Goal: Task Accomplishment & Management: Complete application form

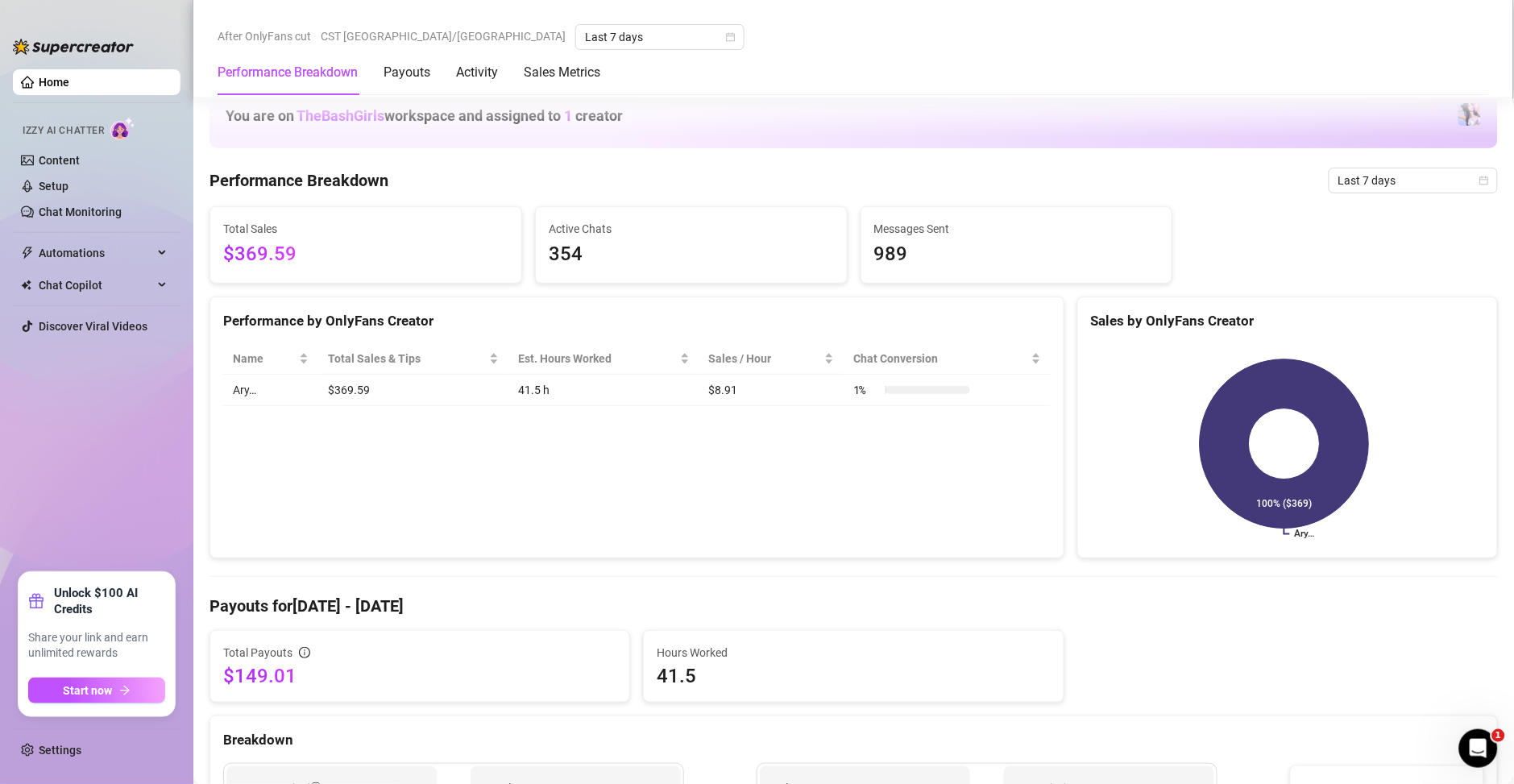
scroll to position [928, 0]
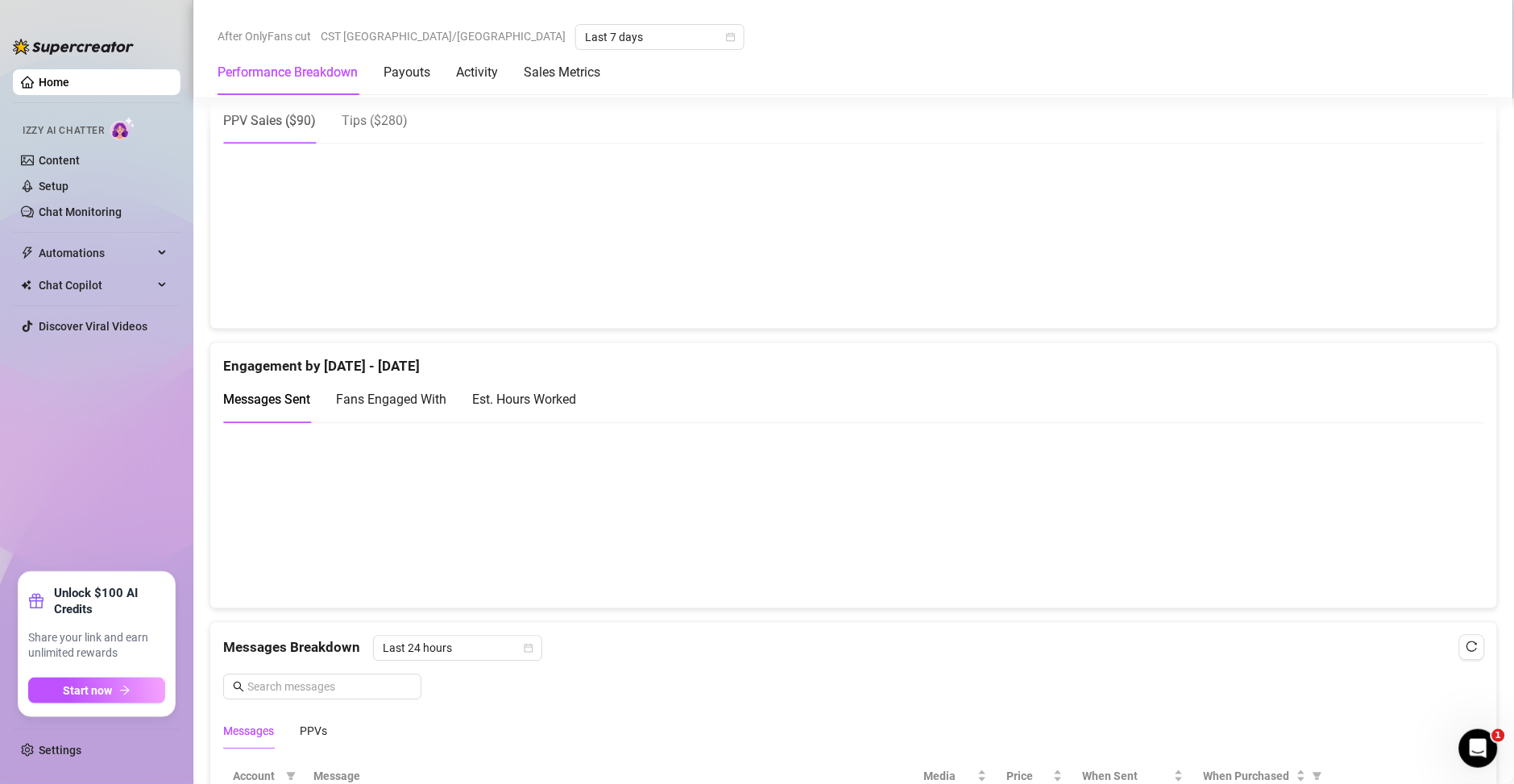
scroll to position [887, 0]
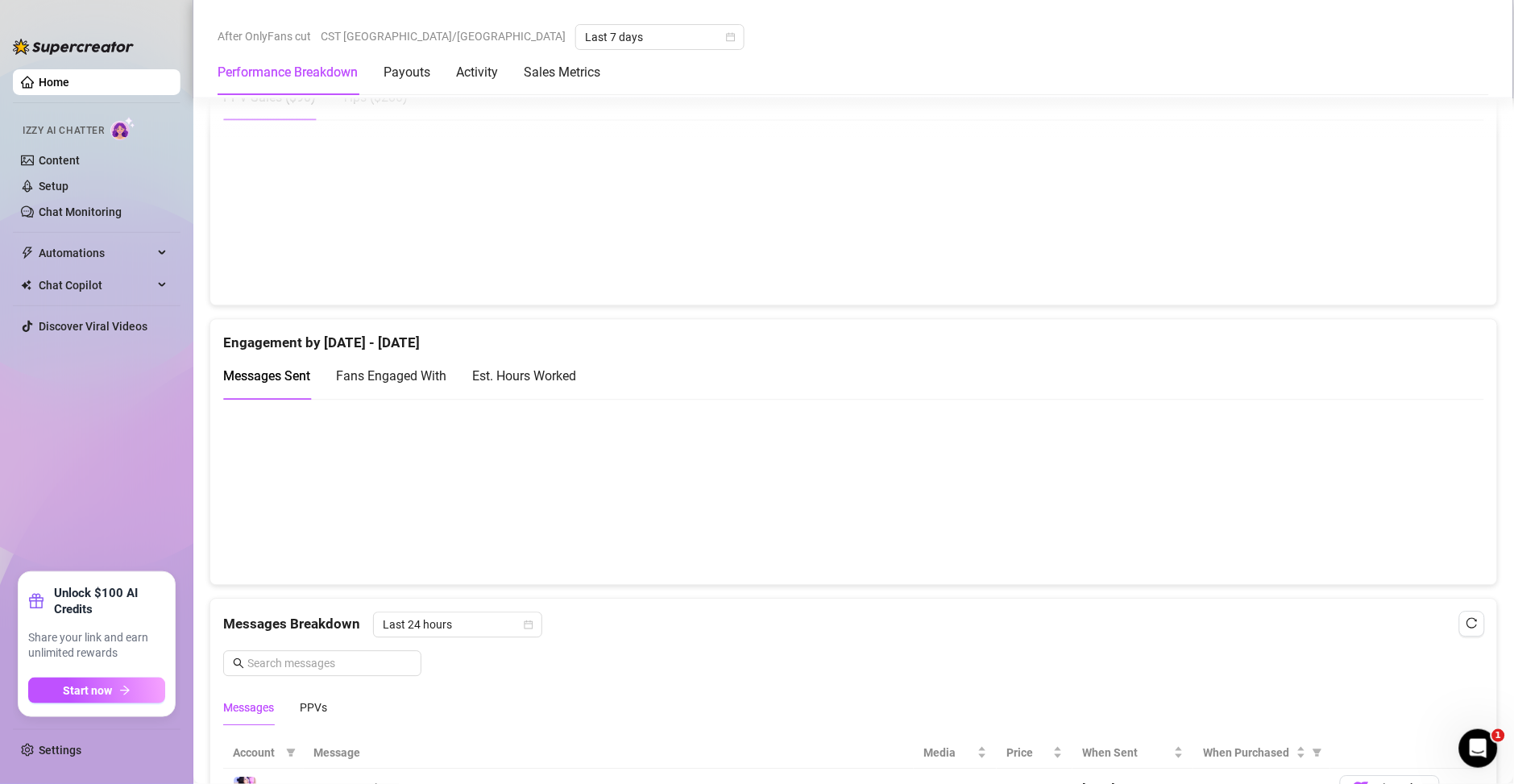
click at [516, 367] on div "Est. Hours Worked" at bounding box center [523, 375] width 104 height 20
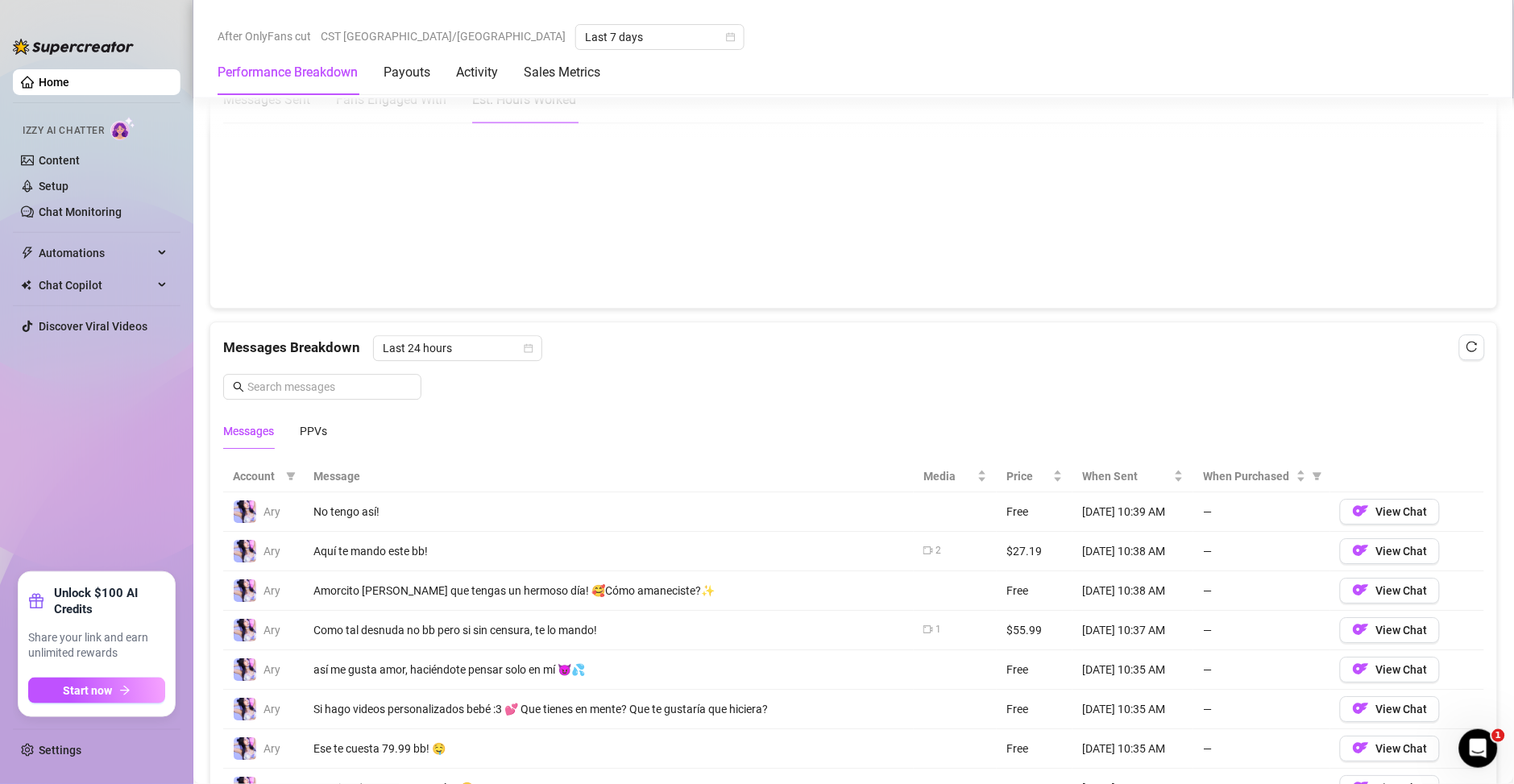
scroll to position [772, 0]
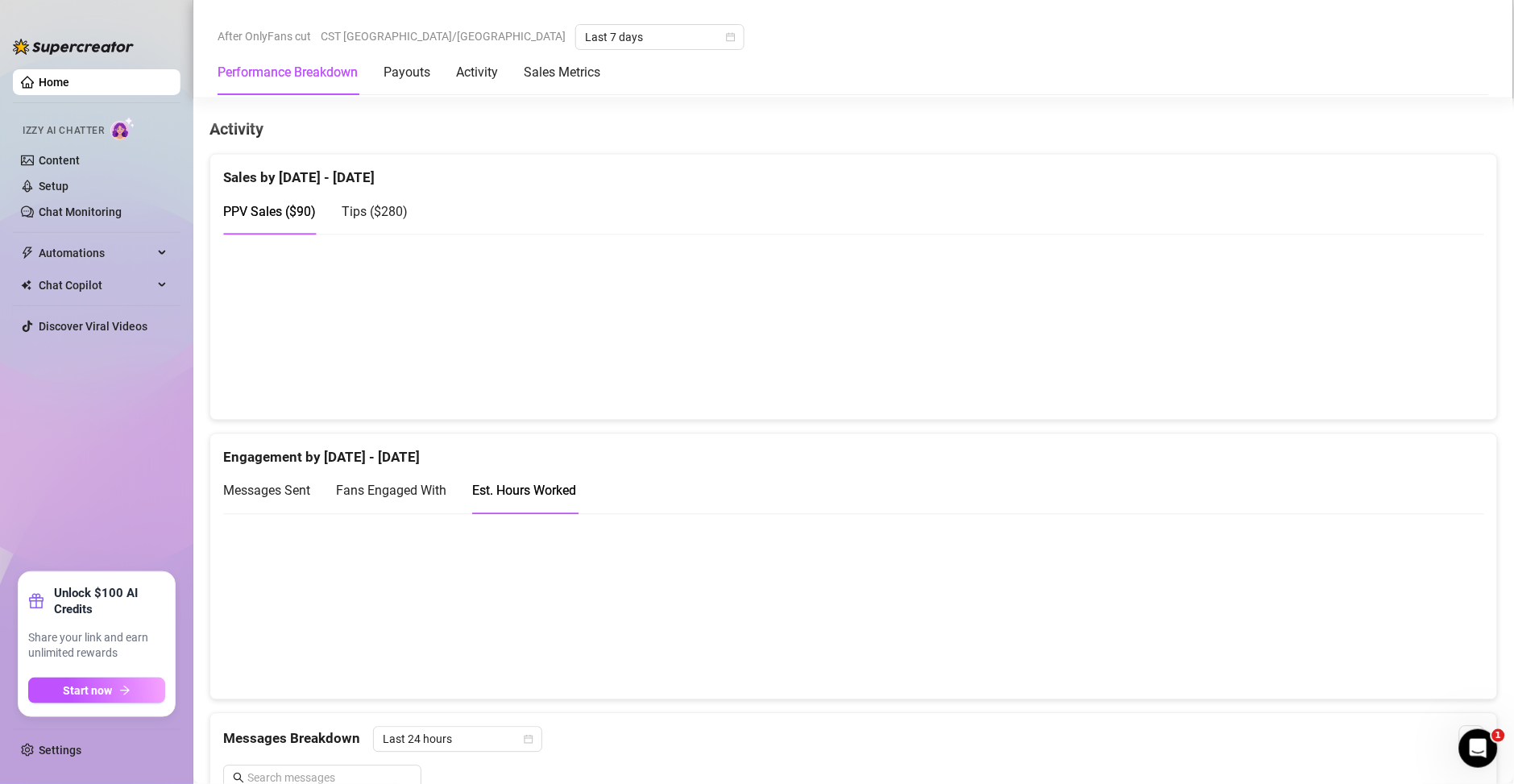
click at [56, 82] on link "Home" at bounding box center [54, 82] width 31 height 13
click at [40, 749] on link "Settings" at bounding box center [60, 749] width 43 height 13
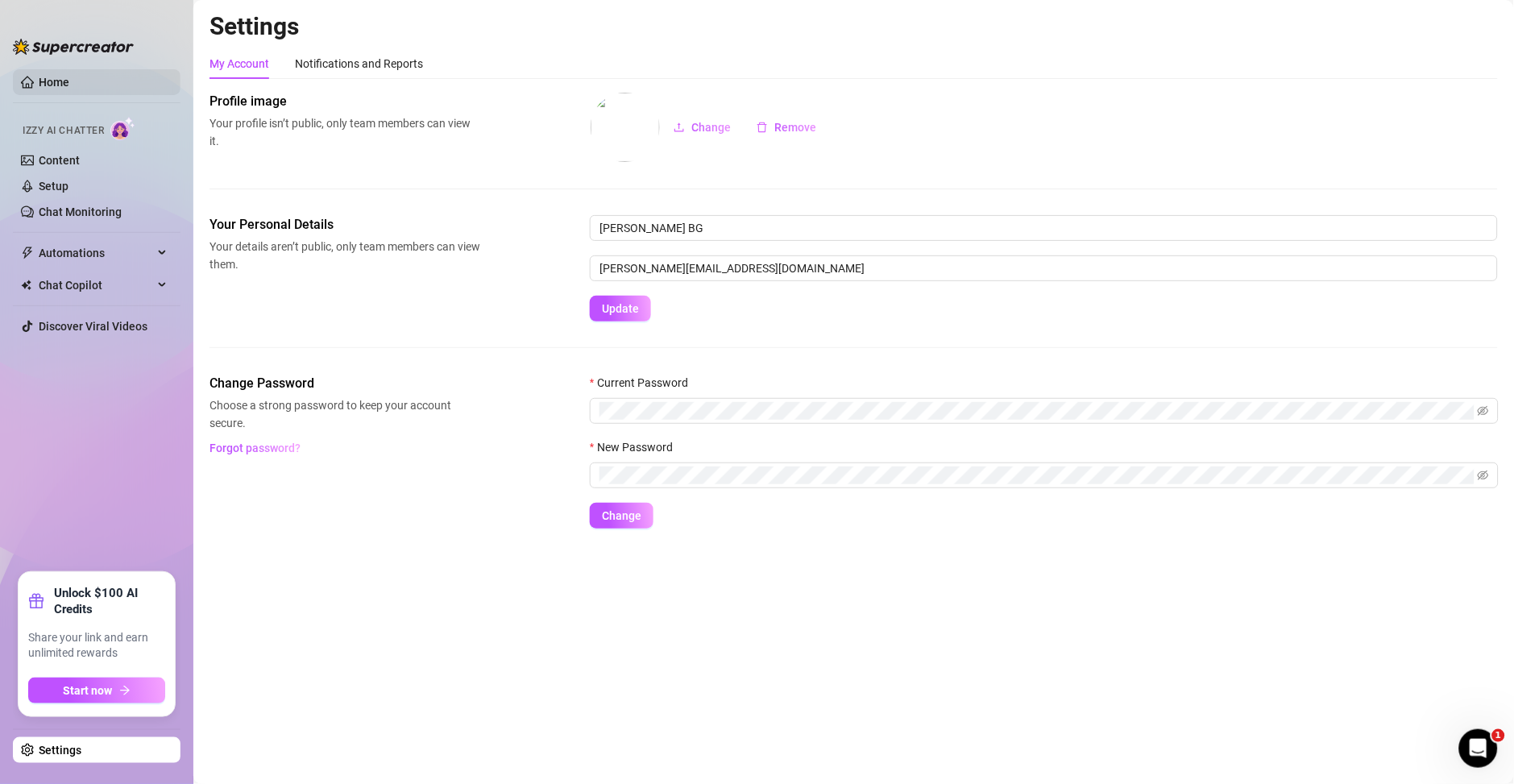
click at [40, 89] on link "Home" at bounding box center [54, 82] width 31 height 13
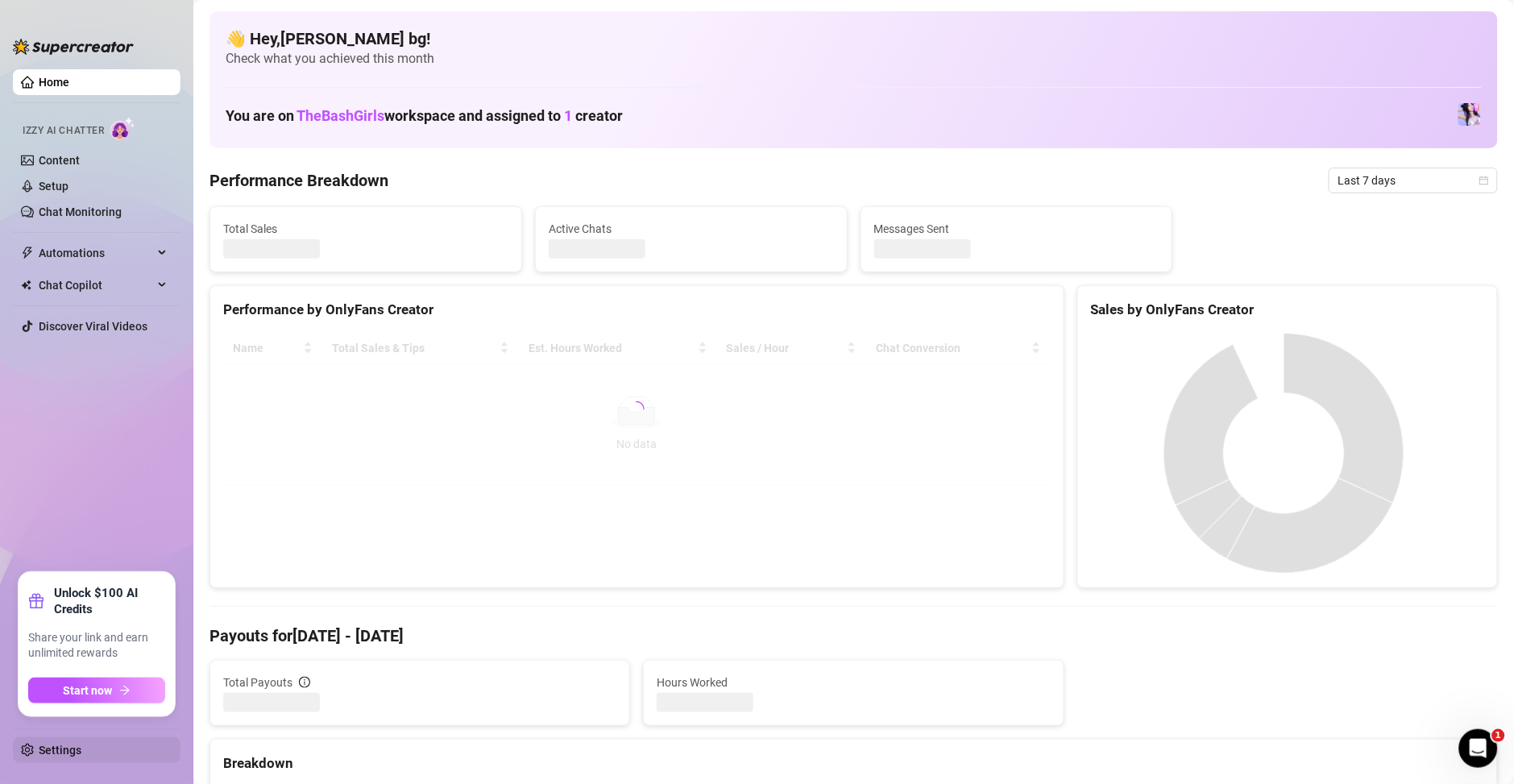
click at [63, 752] on link "Settings" at bounding box center [60, 749] width 43 height 13
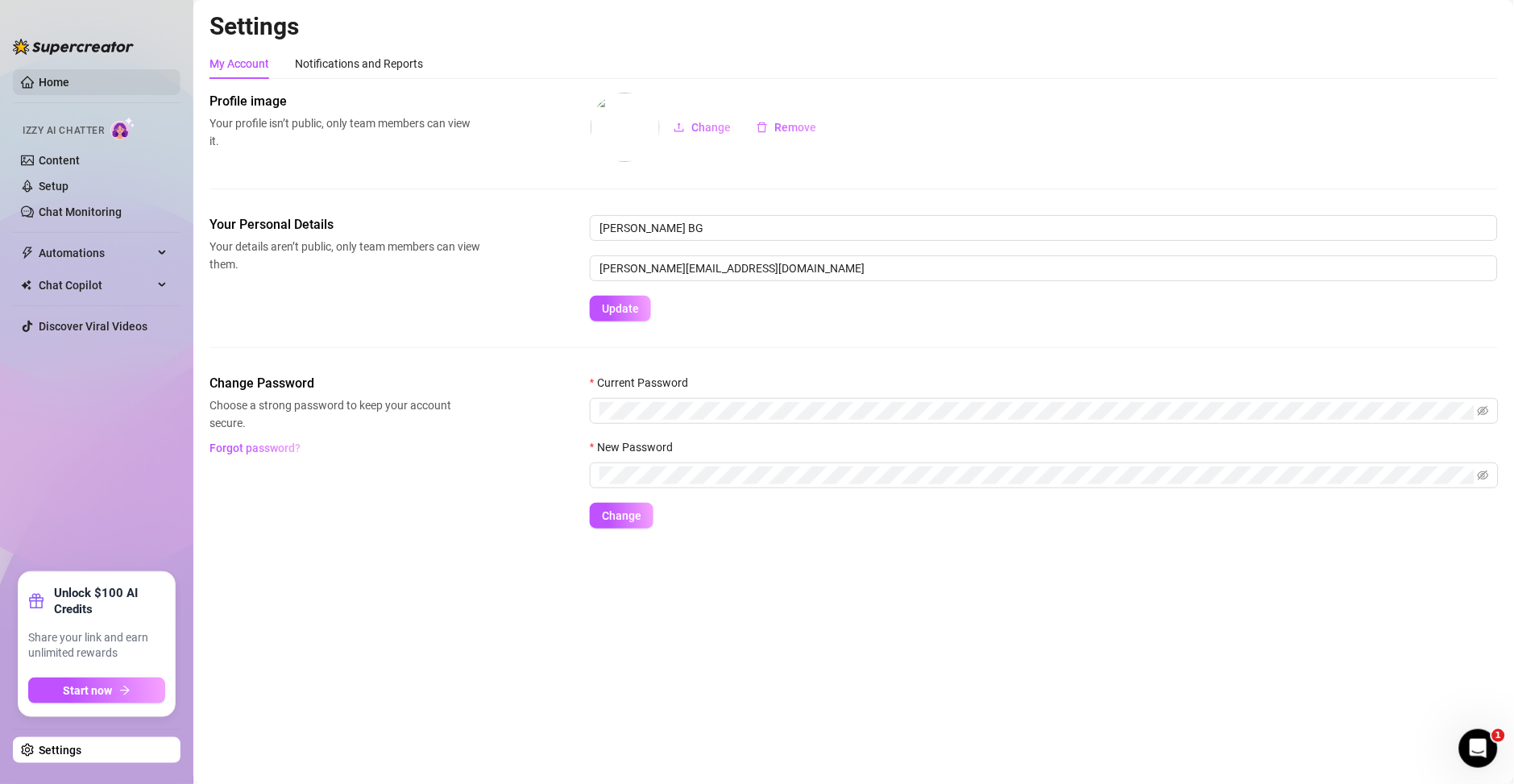
click at [46, 75] on link "Home" at bounding box center [54, 82] width 31 height 13
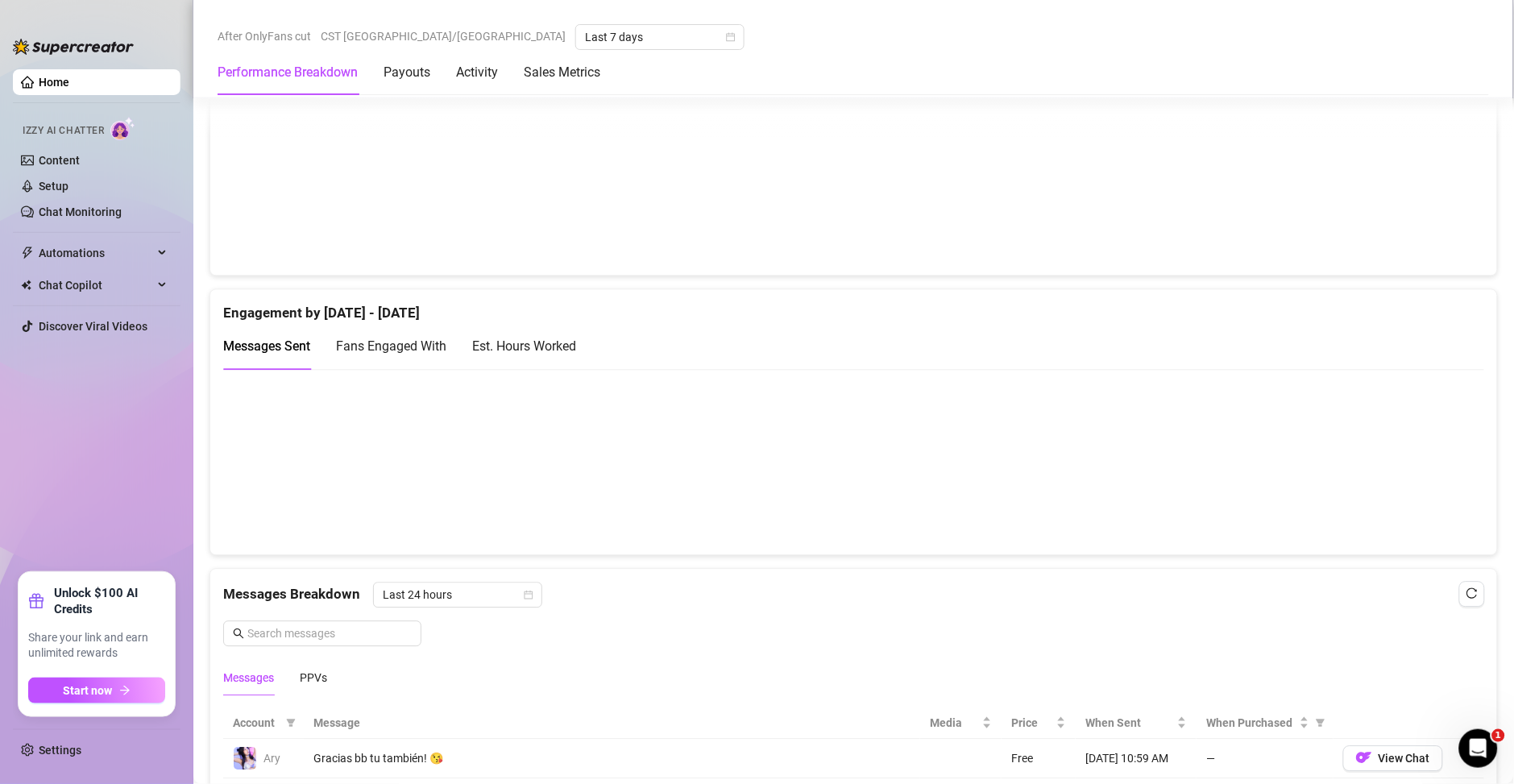
scroll to position [894, 0]
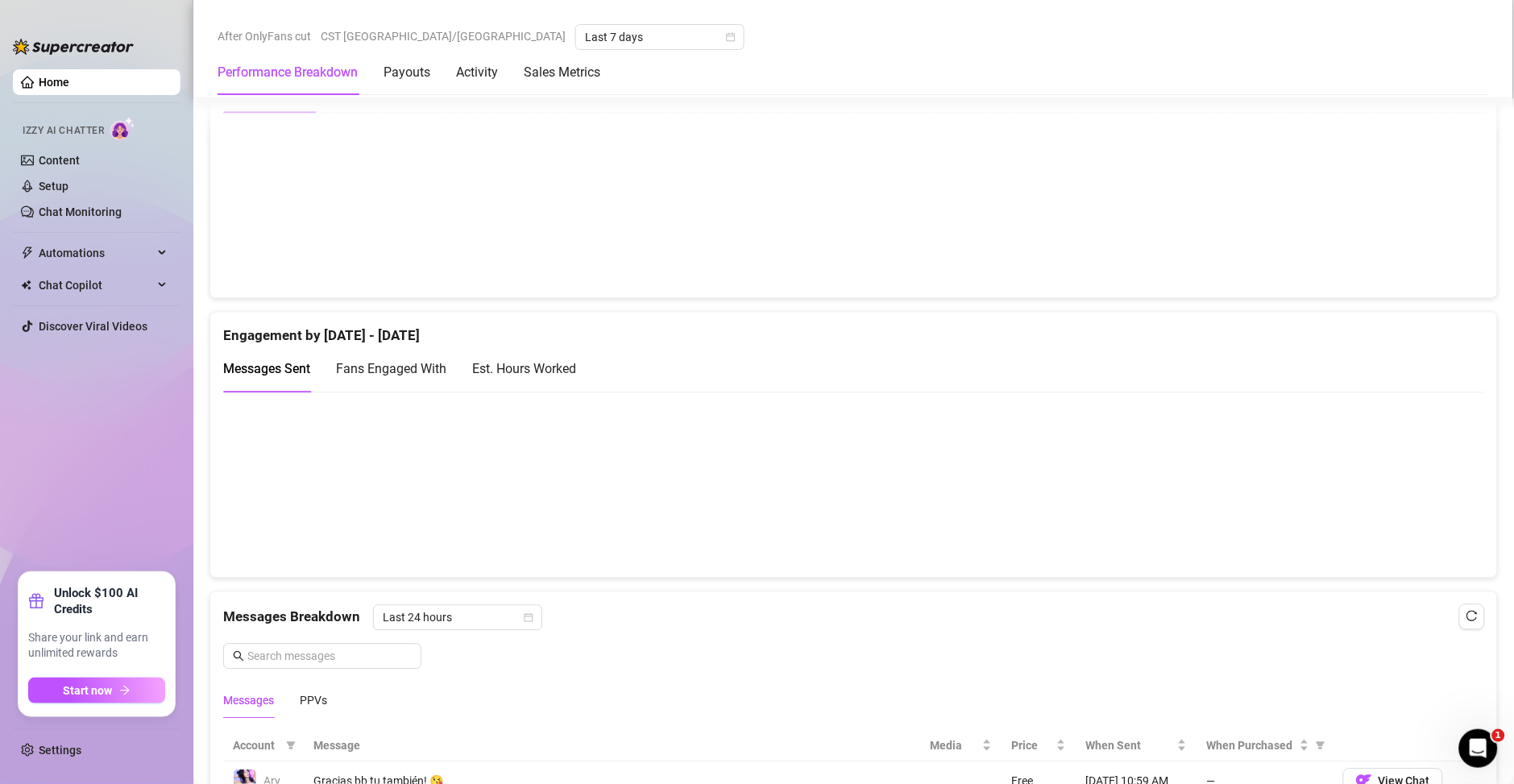
click at [574, 374] on div "Est. Hours Worked" at bounding box center [523, 368] width 104 height 20
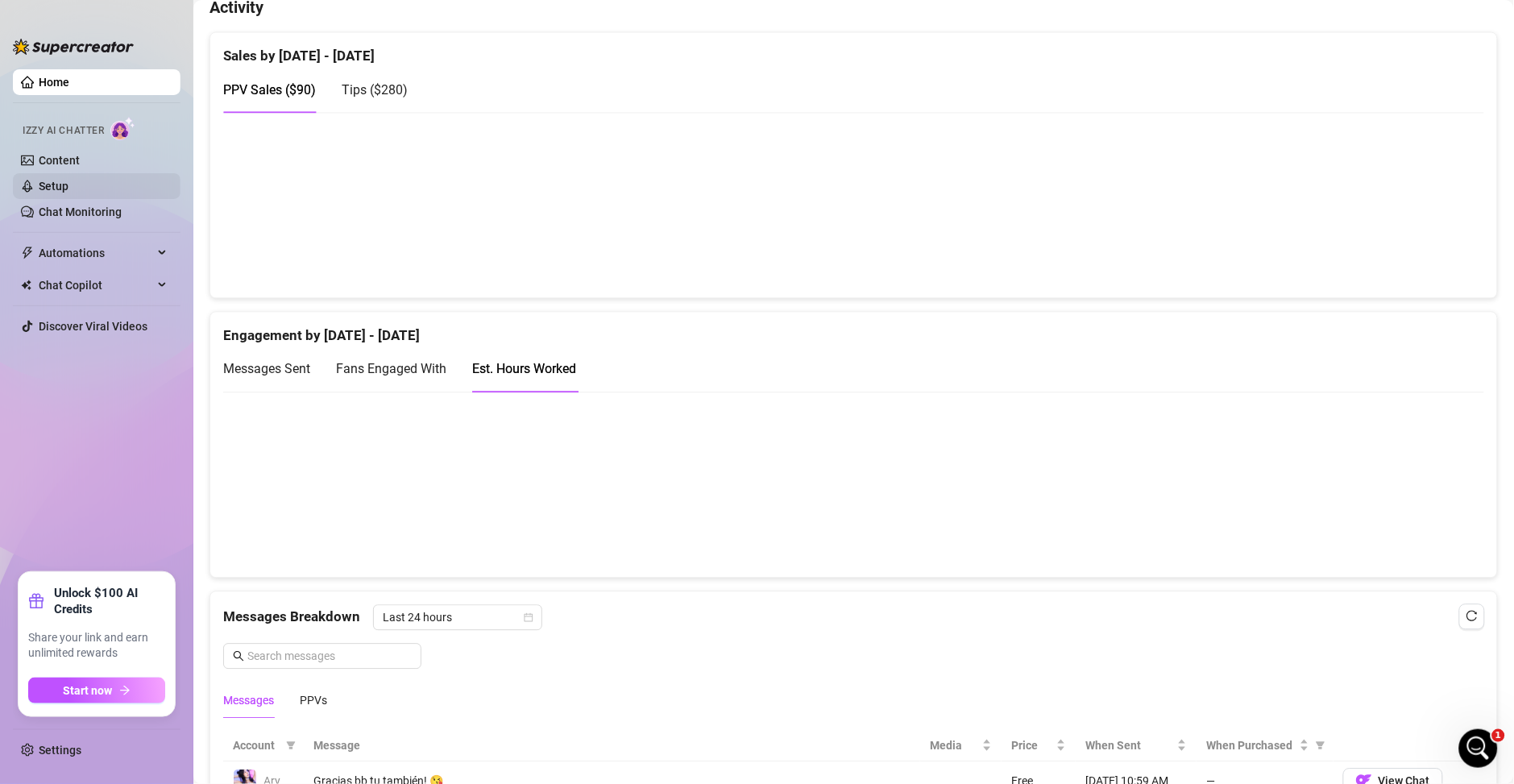
scroll to position [0, 0]
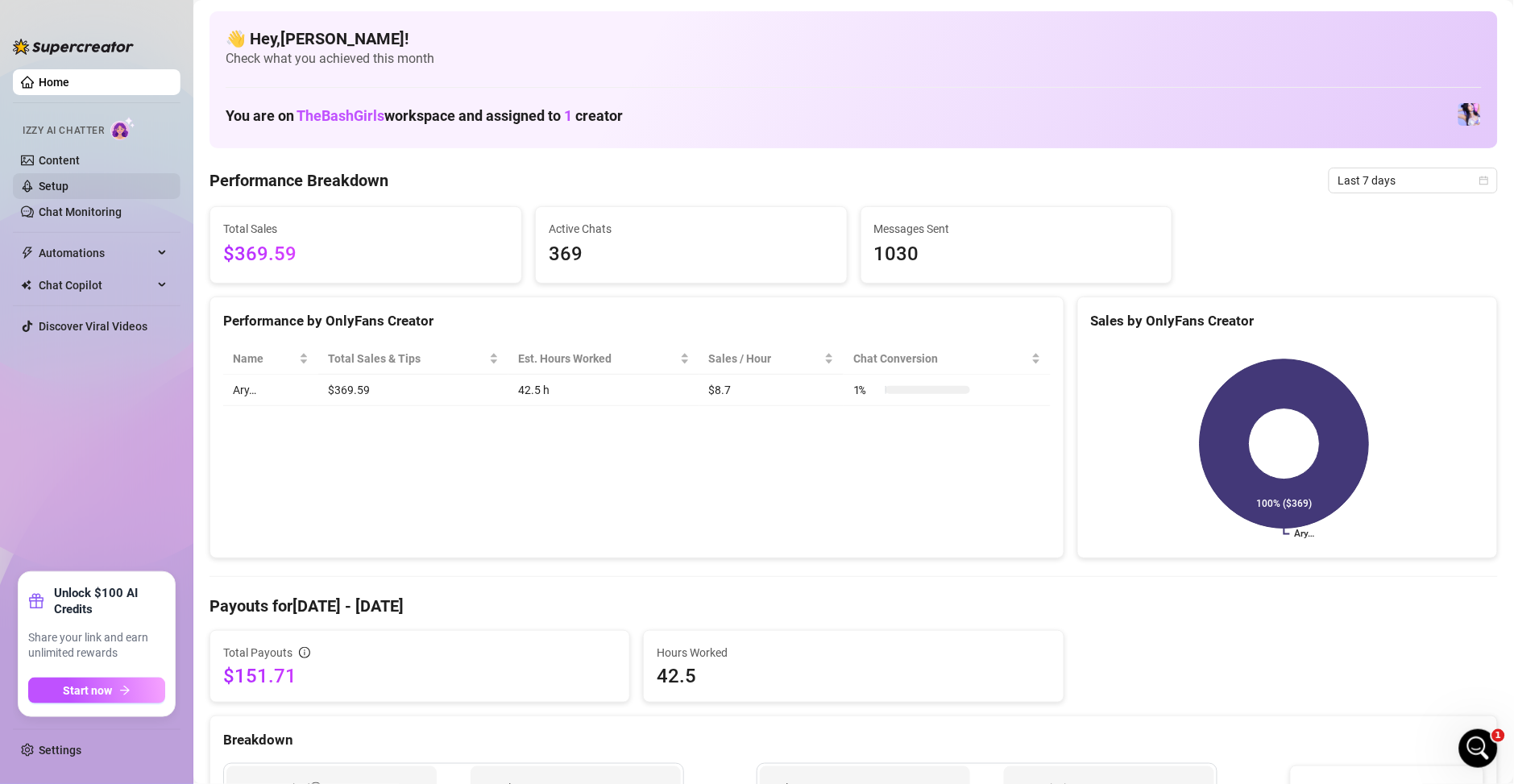
click at [56, 183] on link "Setup" at bounding box center [54, 186] width 30 height 13
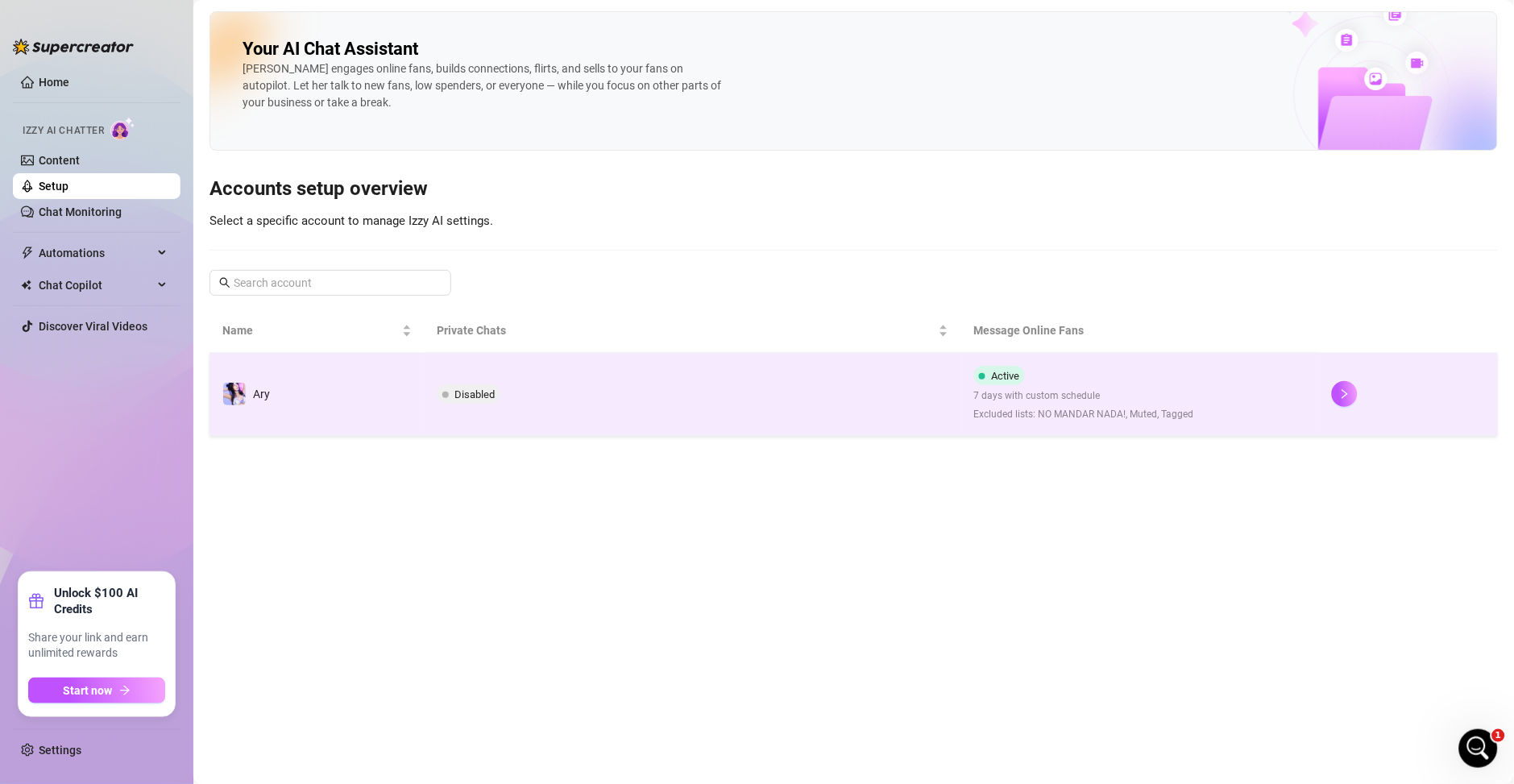
click at [1120, 393] on span "7 days with custom schedule" at bounding box center [1084, 396] width 220 height 15
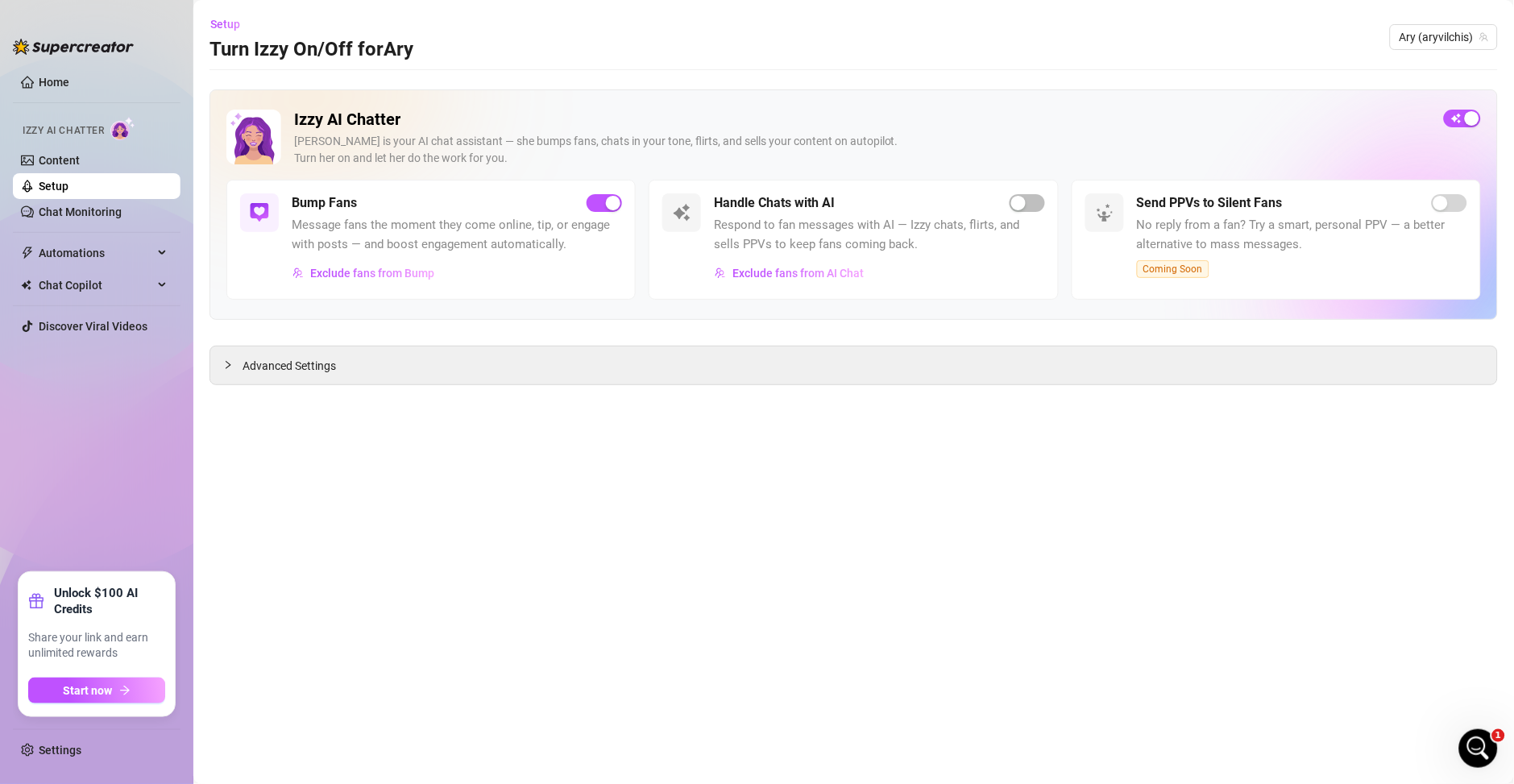
click at [426, 216] on span "Message fans the moment they come online, tip, or engage with posts — and boost…" at bounding box center [457, 234] width 330 height 38
click at [345, 375] on div "Advanced Settings" at bounding box center [853, 365] width 1287 height 38
click at [224, 357] on div at bounding box center [233, 365] width 20 height 18
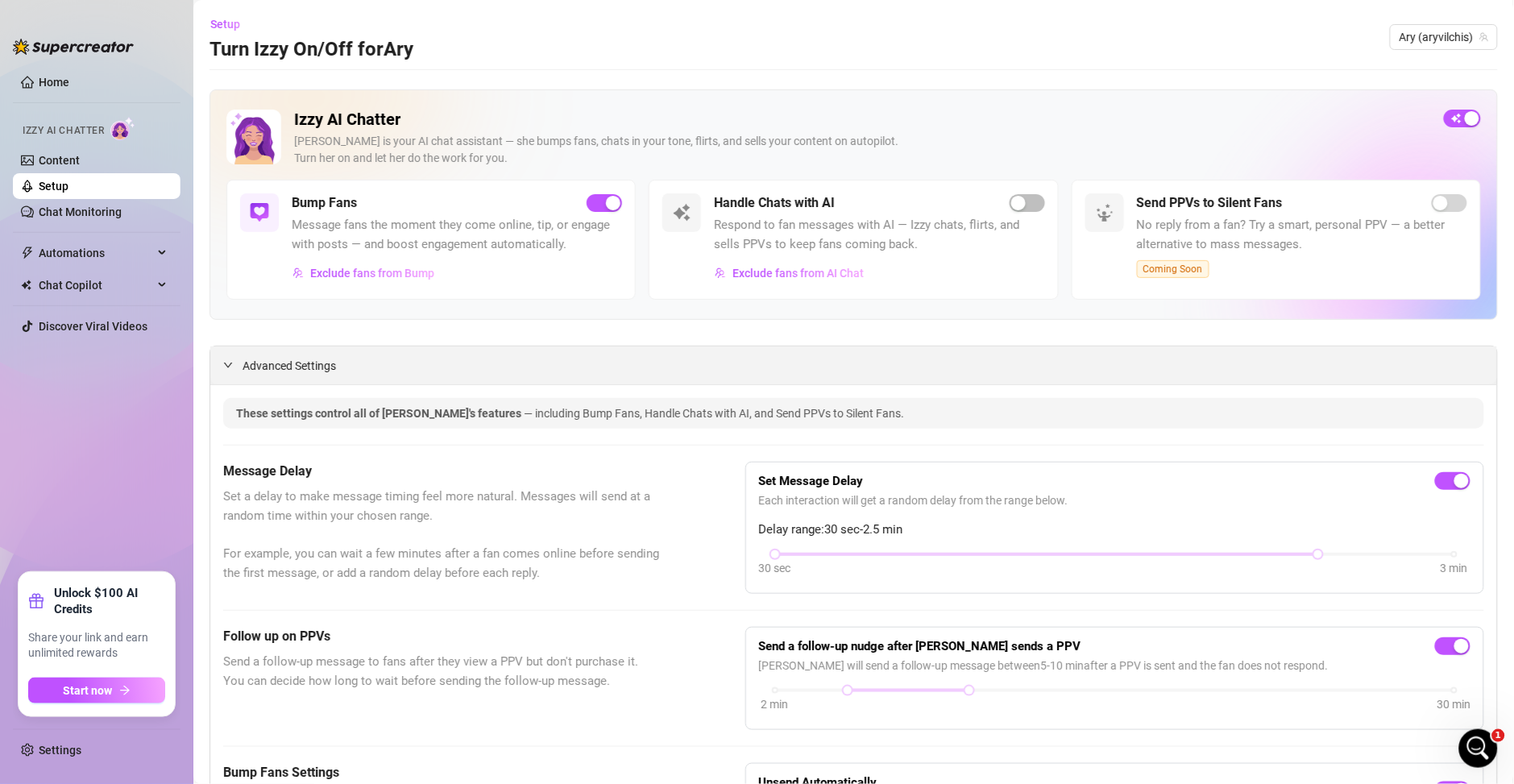
click at [228, 372] on div at bounding box center [233, 365] width 20 height 18
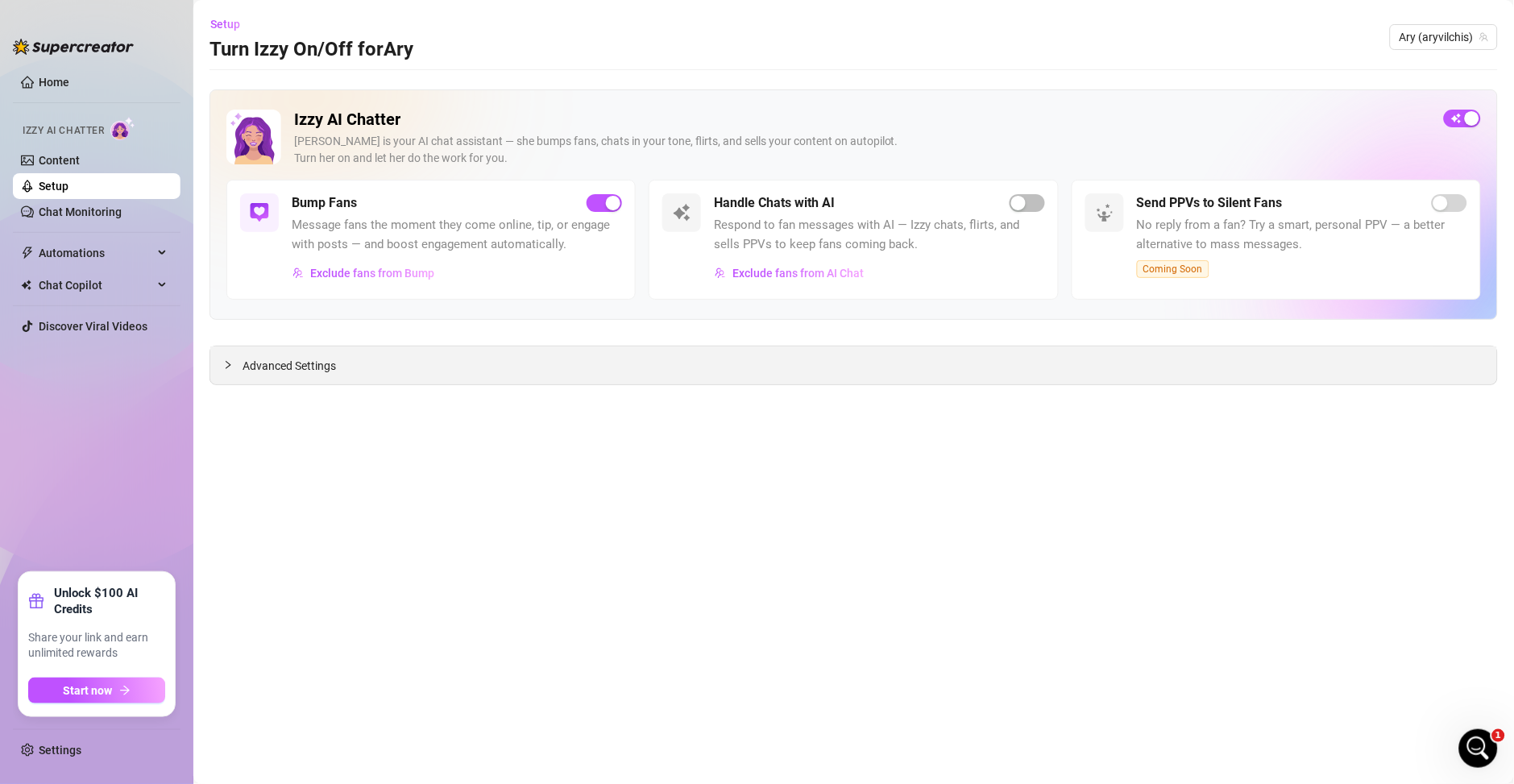
click at [228, 372] on div at bounding box center [233, 365] width 20 height 18
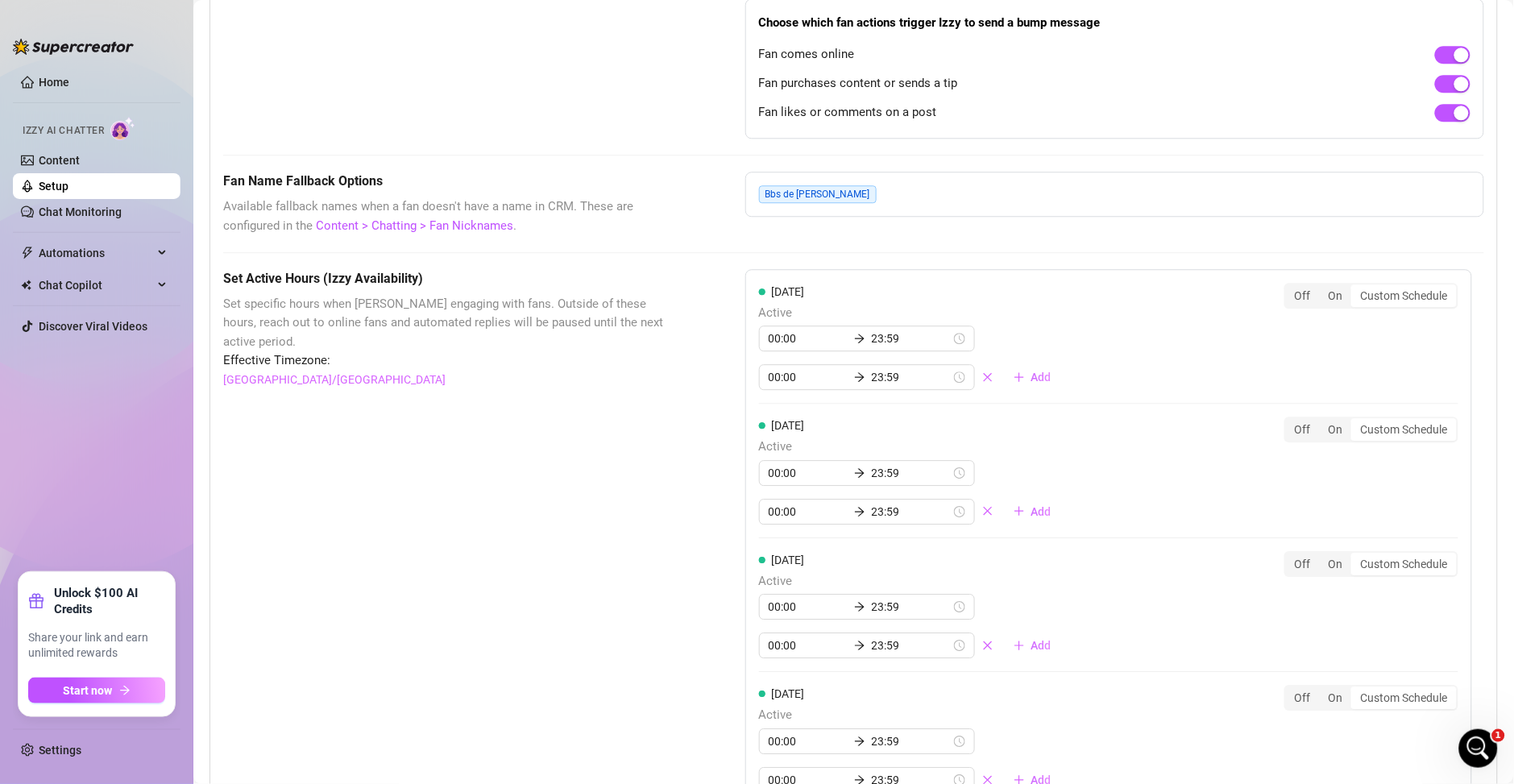
scroll to position [1160, 0]
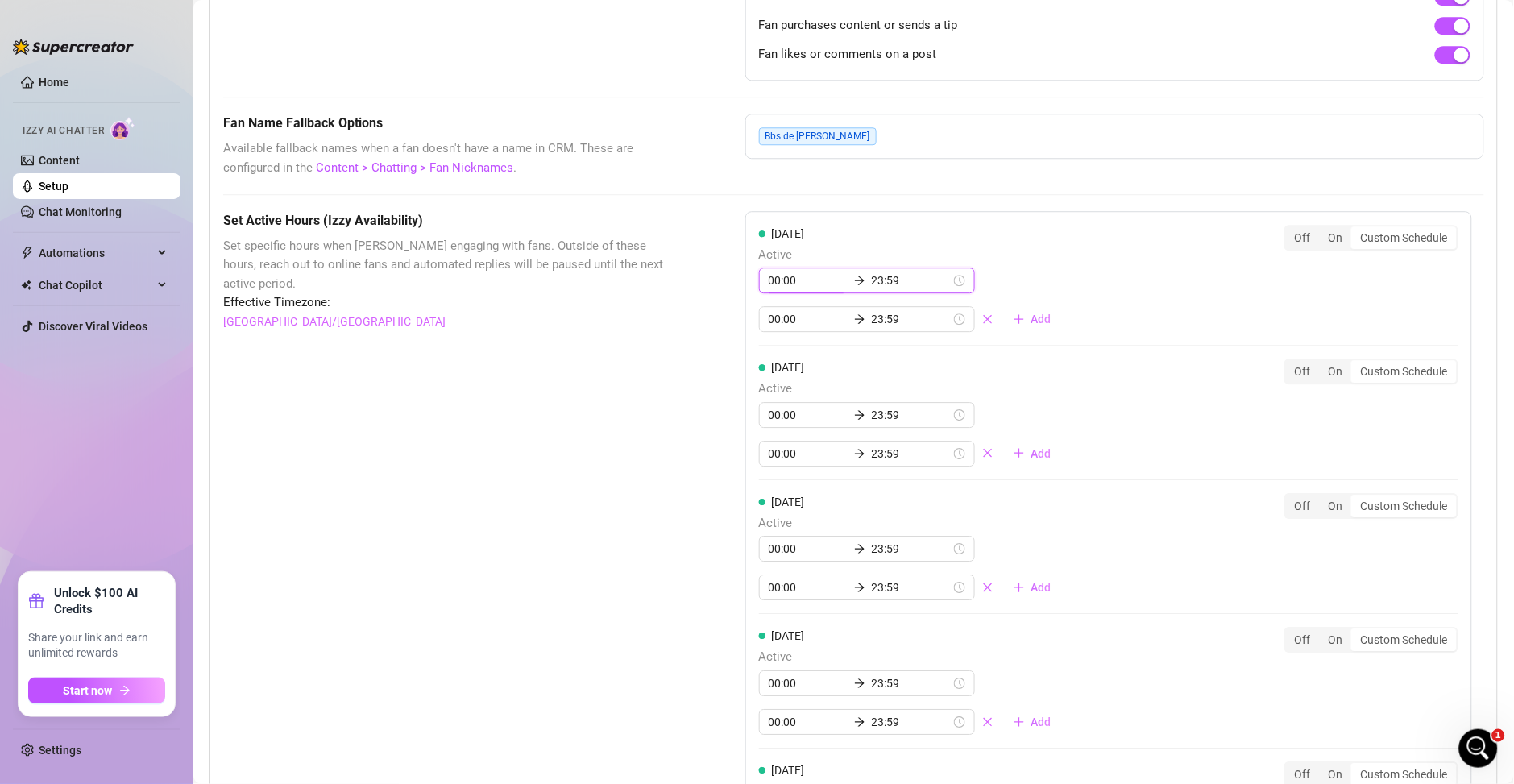
drag, startPoint x: 786, startPoint y: 281, endPoint x: 743, endPoint y: 282, distance: 43.0
click at [745, 282] on div "Monday Active 00:00 23:59 00:00 23:59 Add Off On Custom Schedule Tuesday Active…" at bounding box center [1108, 687] width 726 height 953
click at [803, 279] on input "00:00" at bounding box center [807, 280] width 79 height 18
drag, startPoint x: 772, startPoint y: 282, endPoint x: 749, endPoint y: 282, distance: 23.0
click at [749, 282] on div "Monday Active 00:00 23:59 00:00 23:59 Add Off On Custom Schedule Tuesday Active…" at bounding box center [1108, 687] width 726 height 953
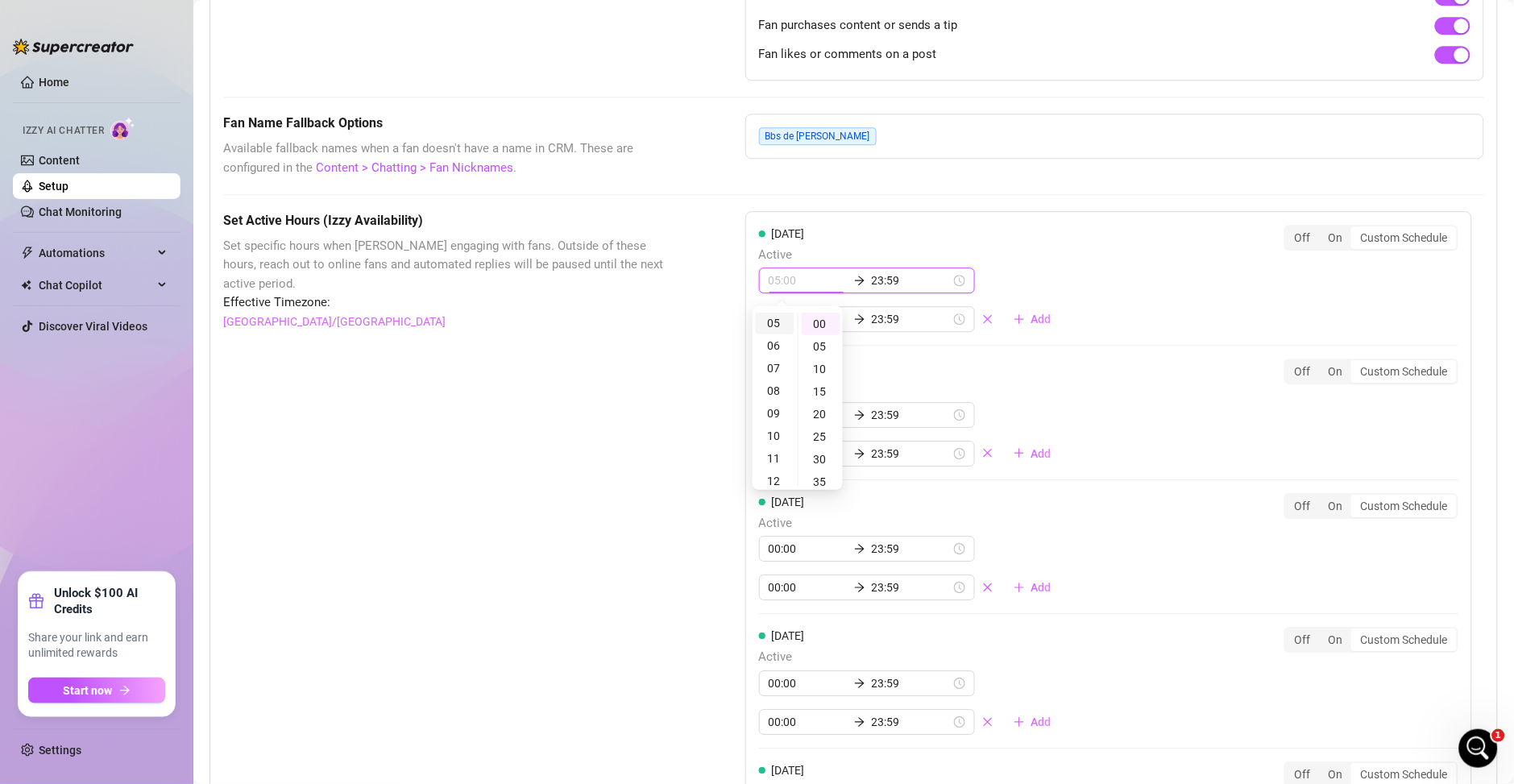
scroll to position [116, 0]
click at [765, 392] on div "08" at bounding box center [775, 388] width 39 height 22
click at [1050, 271] on div "Monday Active 08:00 23:59 00:00 23:59 Add Off On Custom Schedule" at bounding box center [1109, 278] width 699 height 108
click at [1034, 275] on div "08:00 23:59 00:00 23:59 Add" at bounding box center [912, 300] width 305 height 65
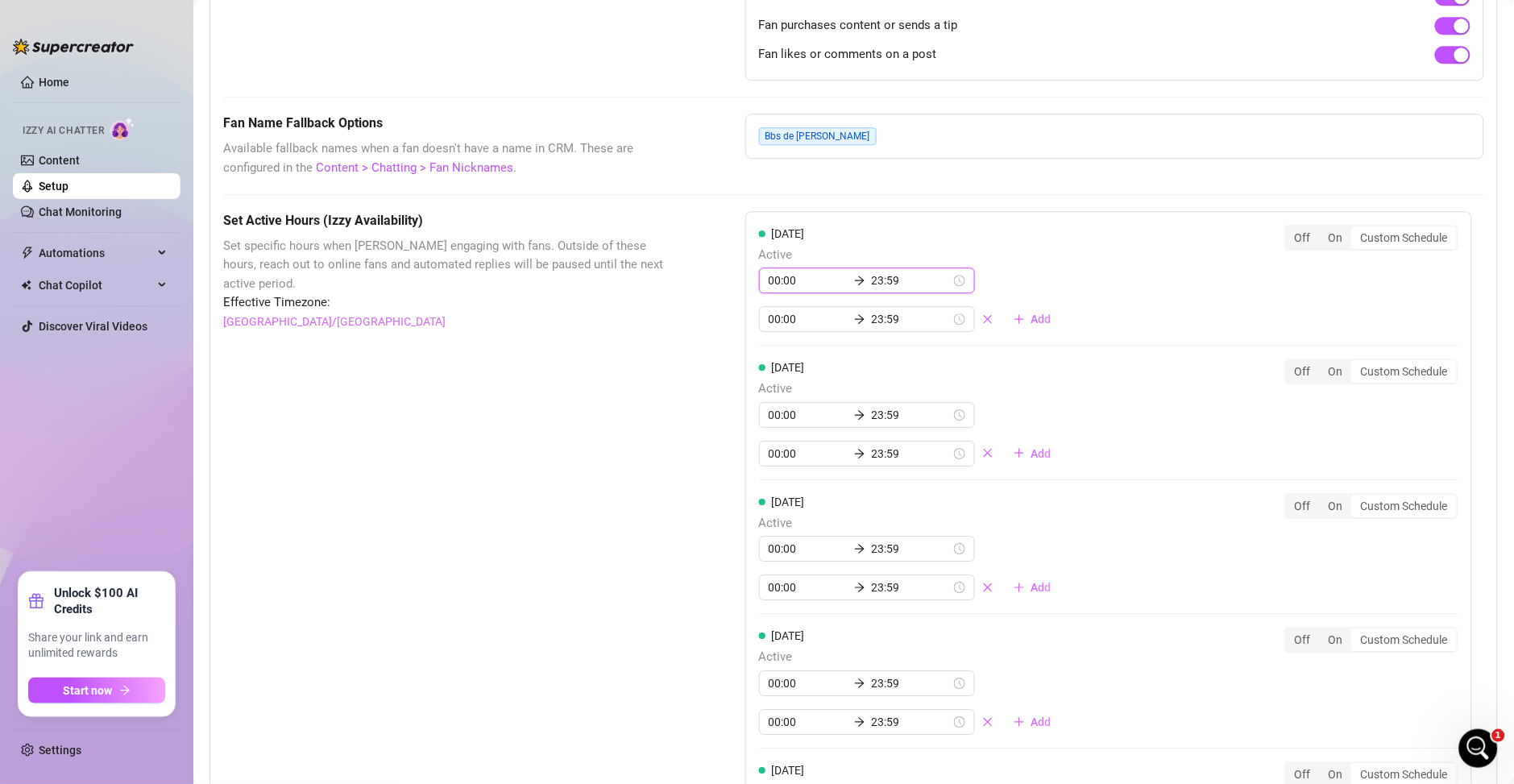
click at [777, 283] on input "00:00" at bounding box center [807, 280] width 79 height 18
click at [770, 382] on div "08" at bounding box center [775, 388] width 39 height 22
type input "08:00"
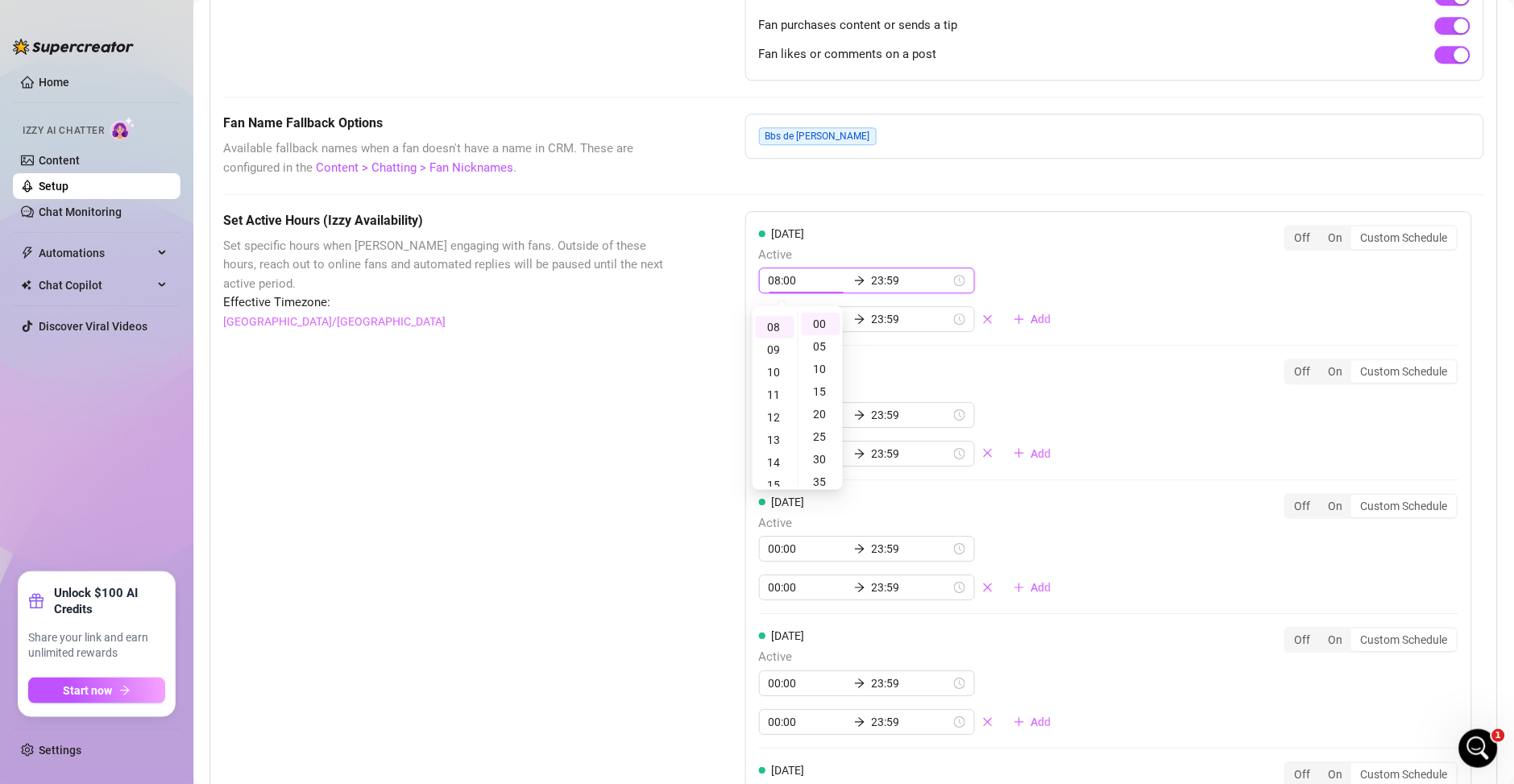
click at [1006, 265] on div "Monday Active 08:00 23:59 00:00 23:59 Add" at bounding box center [912, 278] width 305 height 108
type input "23:59"
click at [1064, 277] on div "Monday Active 00:00 23:59 00:00 23:59 Add Off On Custom Schedule" at bounding box center [1109, 278] width 699 height 108
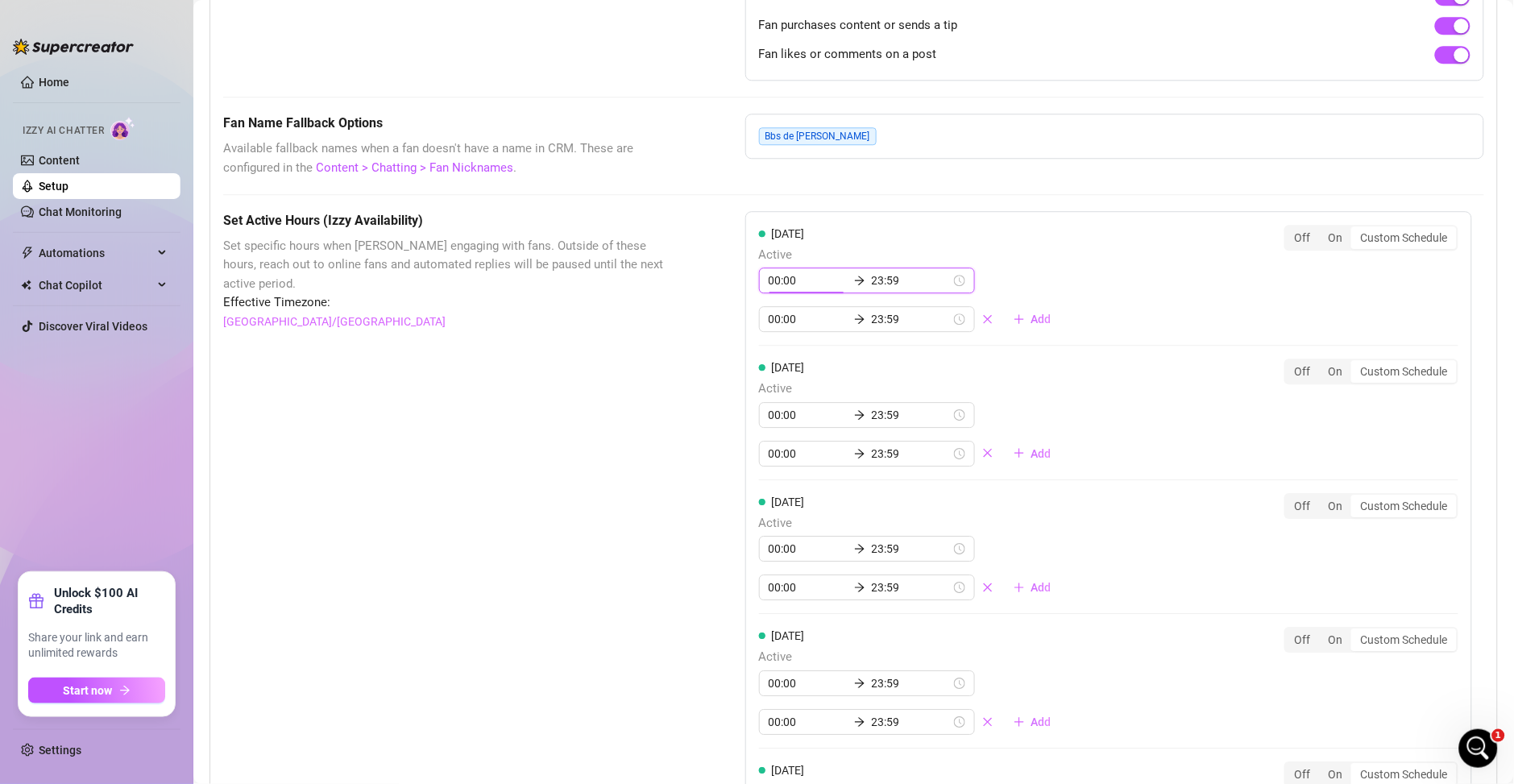
click at [768, 284] on input "00:00" at bounding box center [807, 280] width 79 height 18
click at [766, 388] on div "08" at bounding box center [775, 388] width 39 height 22
type input "08:00"
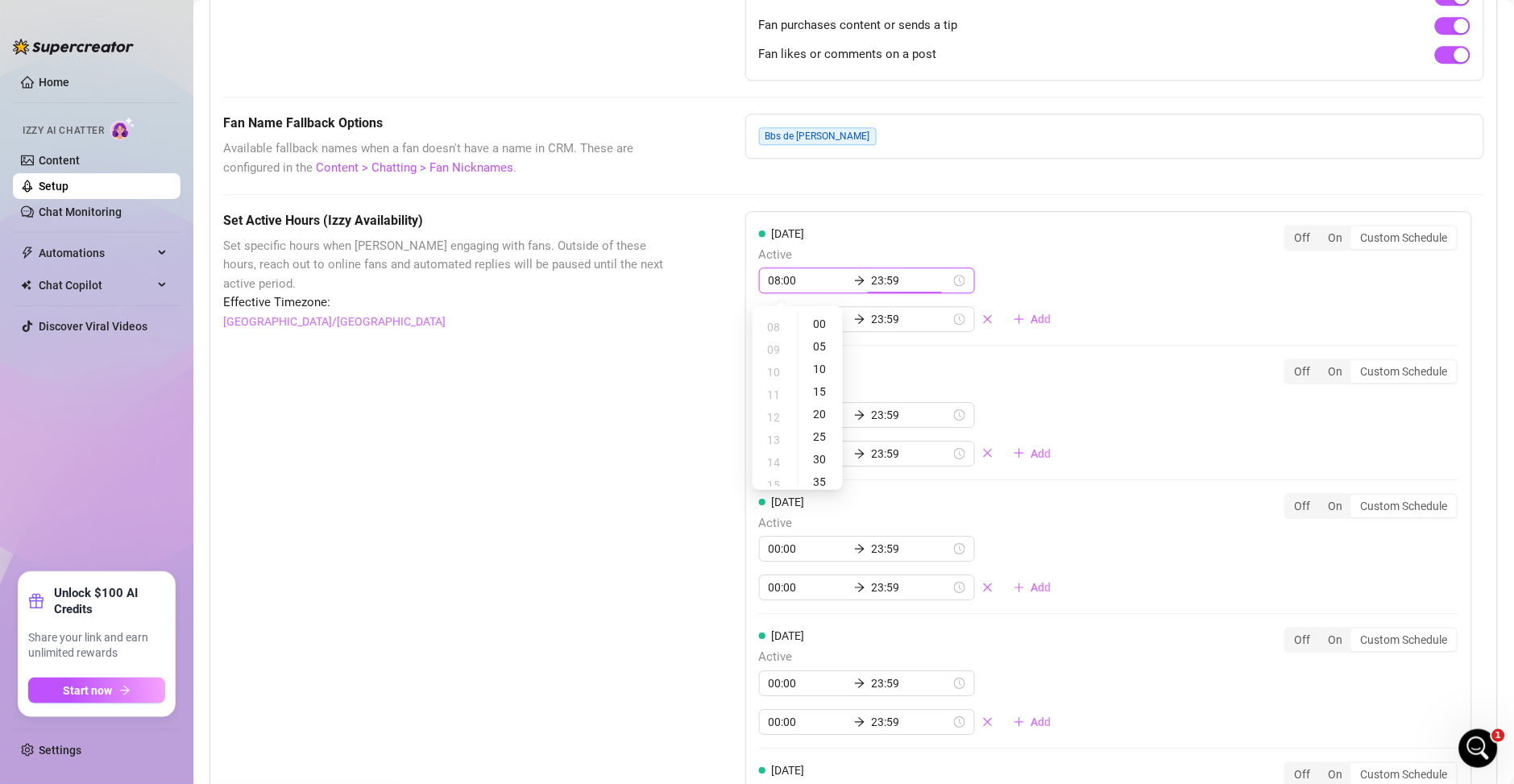
scroll to position [515, 0]
click at [874, 284] on input "23:59" at bounding box center [911, 280] width 79 height 18
click at [876, 320] on div "55" at bounding box center [879, 324] width 39 height 22
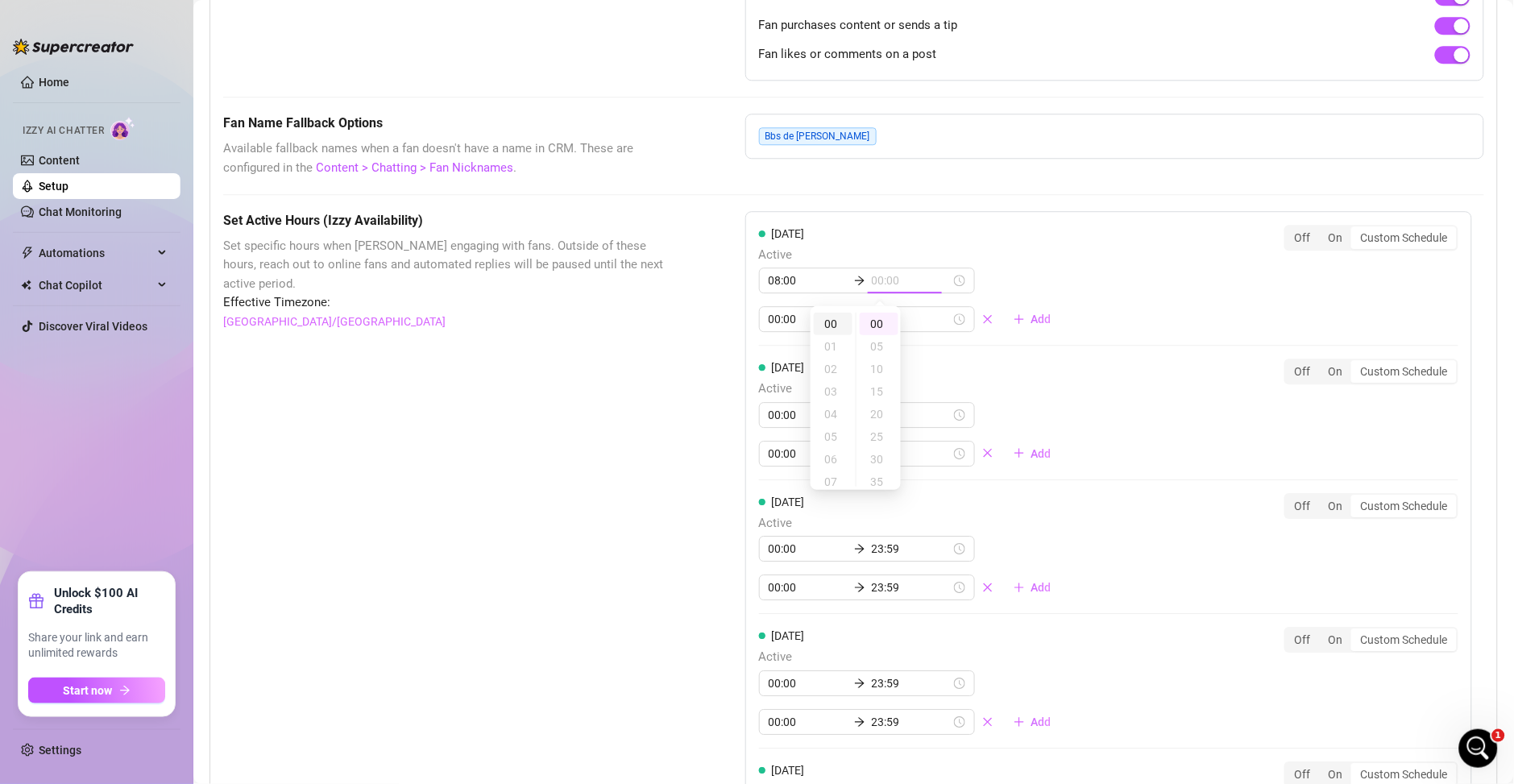
click at [831, 325] on div "00" at bounding box center [833, 323] width 39 height 22
click at [877, 324] on div "00" at bounding box center [879, 323] width 39 height 22
type input "00:00"
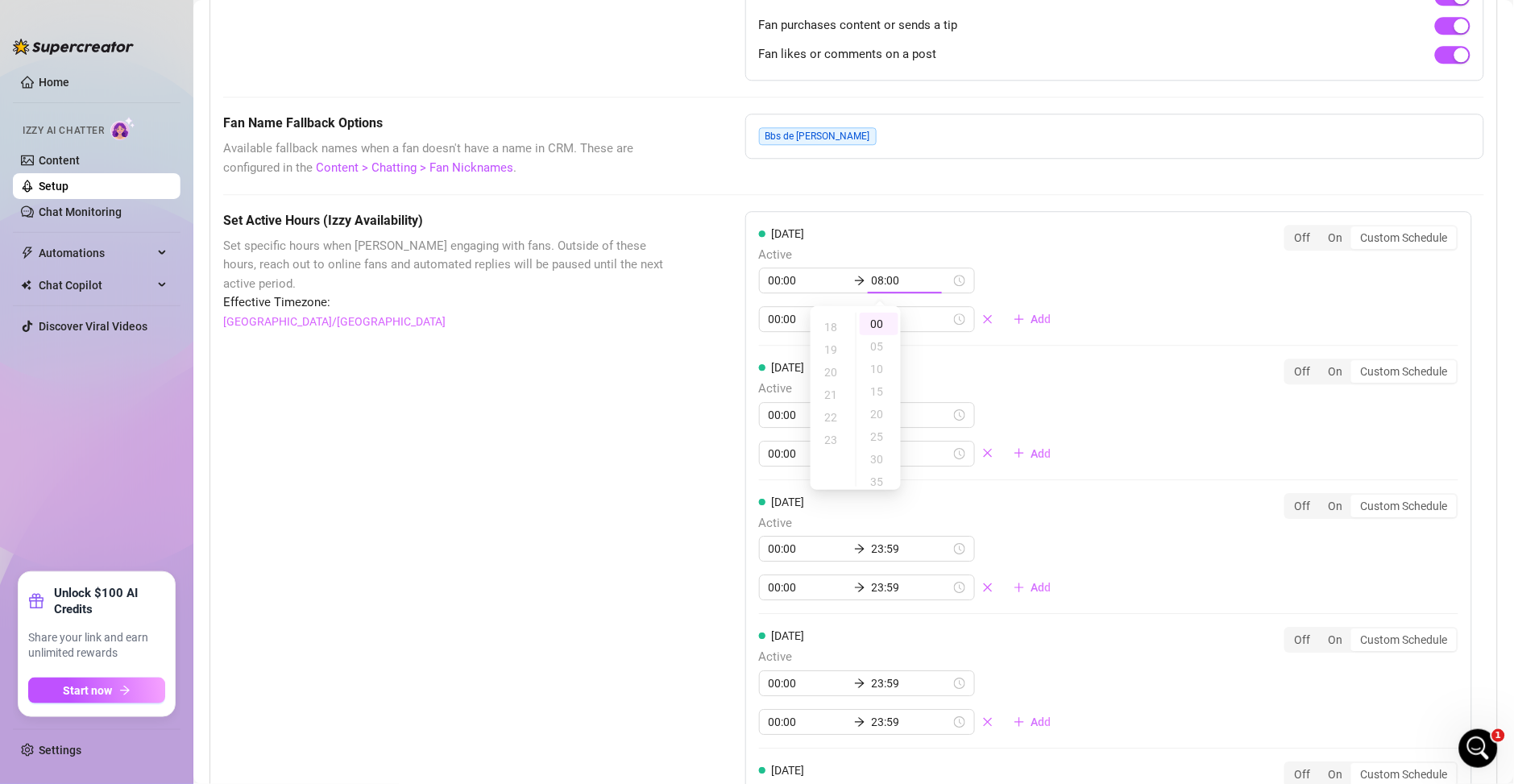
click at [1032, 274] on div "00:00 08:00 00:00 23:59 Add" at bounding box center [912, 300] width 305 height 65
type input "23:59"
click at [1310, 239] on div "Off" at bounding box center [1303, 237] width 34 height 22
click at [1290, 229] on input "Off" at bounding box center [1290, 229] width 0 height 0
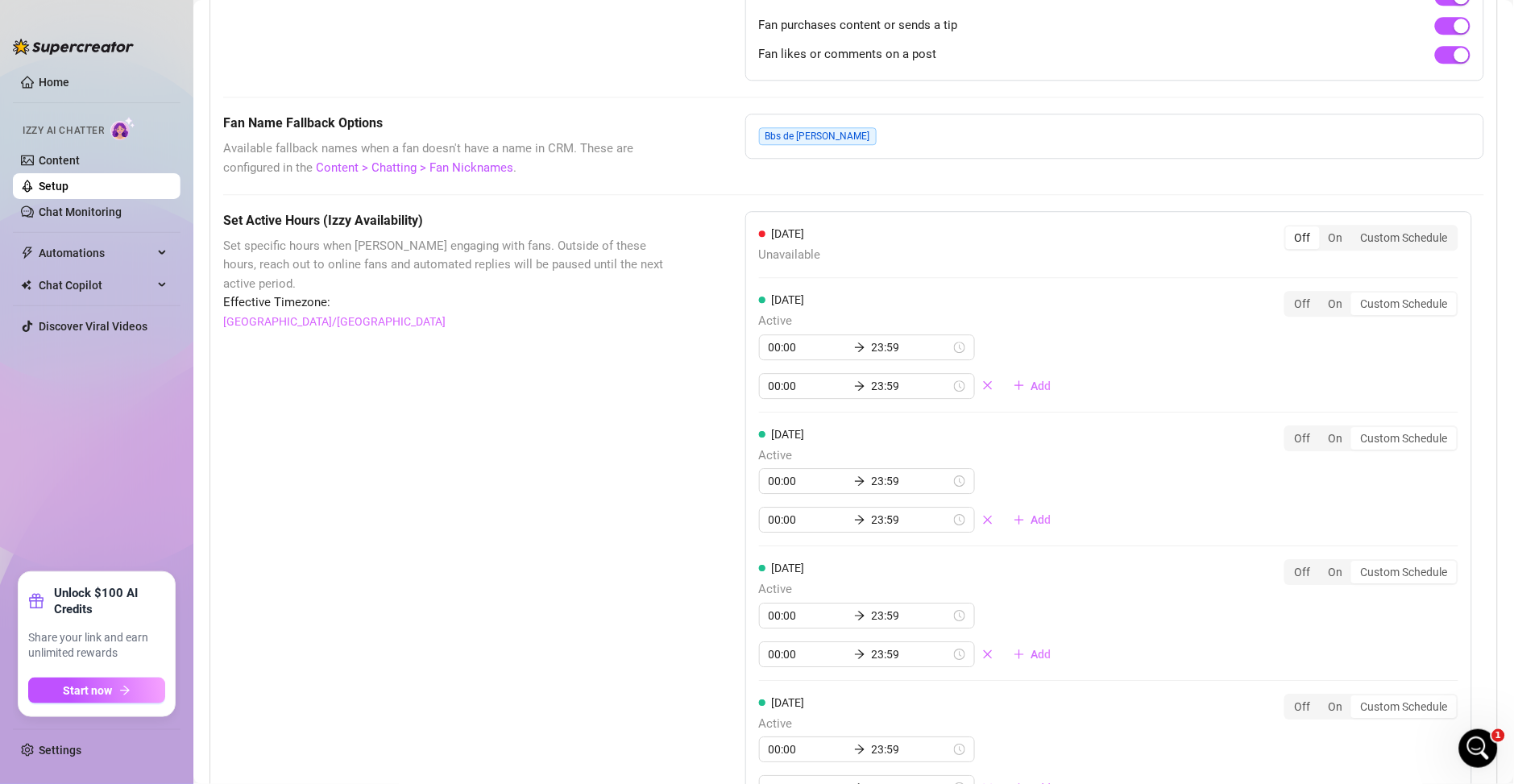
click at [1295, 246] on div "Off" at bounding box center [1303, 237] width 34 height 22
click at [1290, 229] on input "Off" at bounding box center [1290, 229] width 0 height 0
click at [1287, 241] on div "Off" at bounding box center [1303, 237] width 34 height 22
click at [1290, 229] on input "Off" at bounding box center [1290, 229] width 0 height 0
click at [1358, 235] on div "Custom Schedule" at bounding box center [1404, 237] width 105 height 22
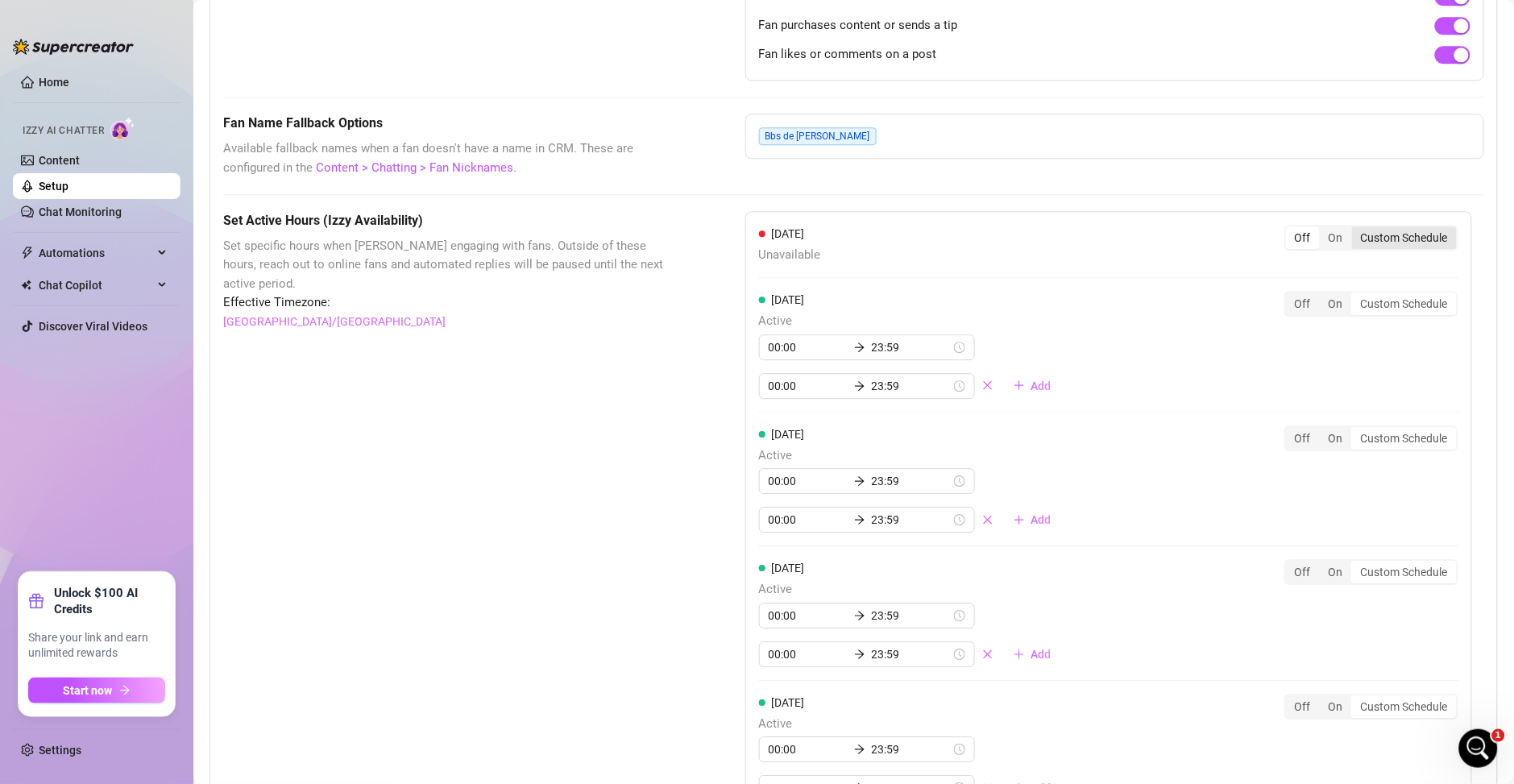
click at [1356, 229] on input "Custom Schedule" at bounding box center [1356, 229] width 0 height 0
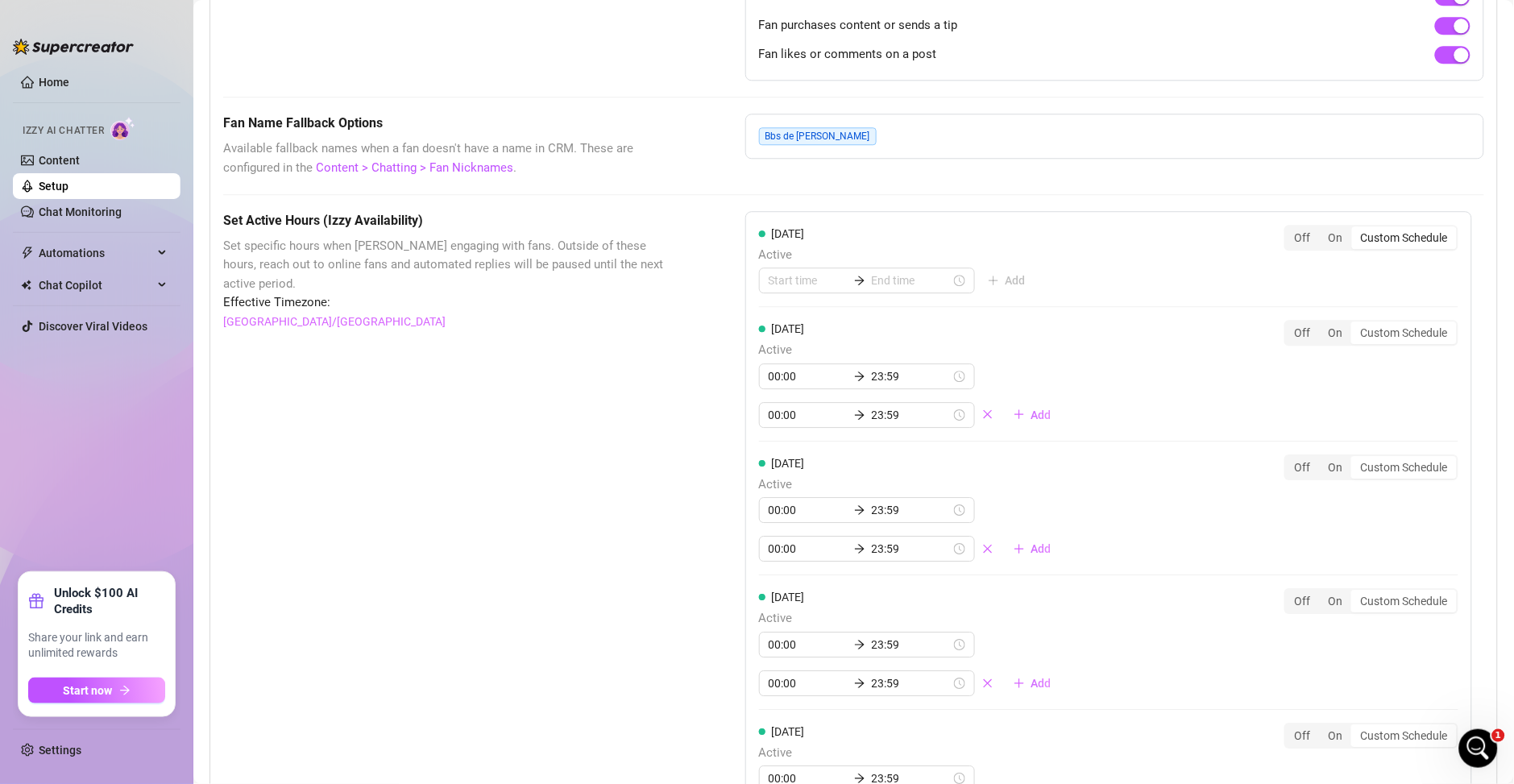
click at [1425, 247] on div "Custom Schedule" at bounding box center [1404, 237] width 105 height 22
click at [1356, 229] on input "Custom Schedule" at bounding box center [1356, 229] width 0 height 0
click at [1392, 238] on div "Custom Schedule" at bounding box center [1404, 237] width 105 height 22
click at [1356, 229] on input "Custom Schedule" at bounding box center [1356, 229] width 0 height 0
click at [768, 278] on input at bounding box center [807, 280] width 79 height 18
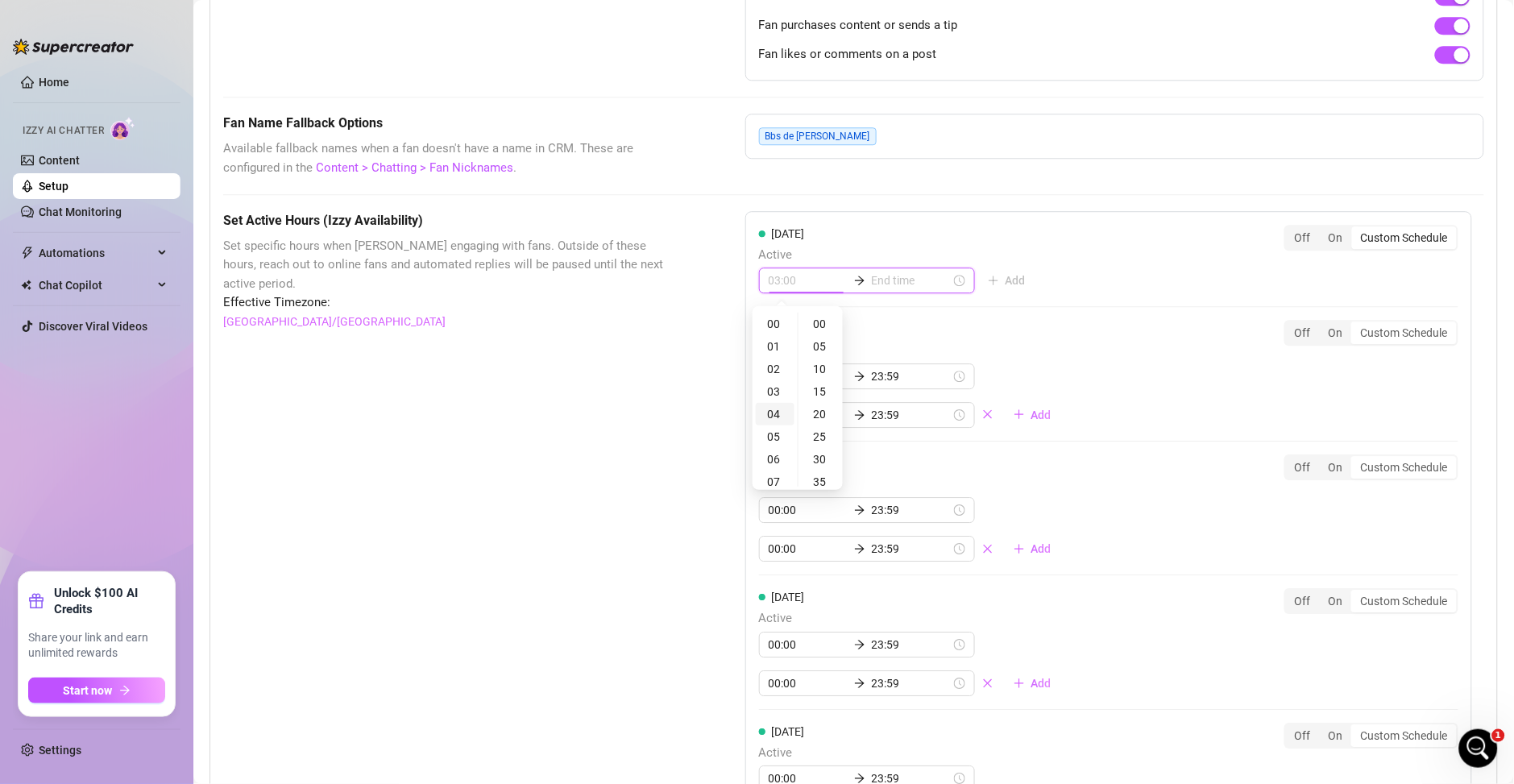
type input "04:00"
type input "00:15"
click at [769, 390] on div "08" at bounding box center [775, 388] width 39 height 22
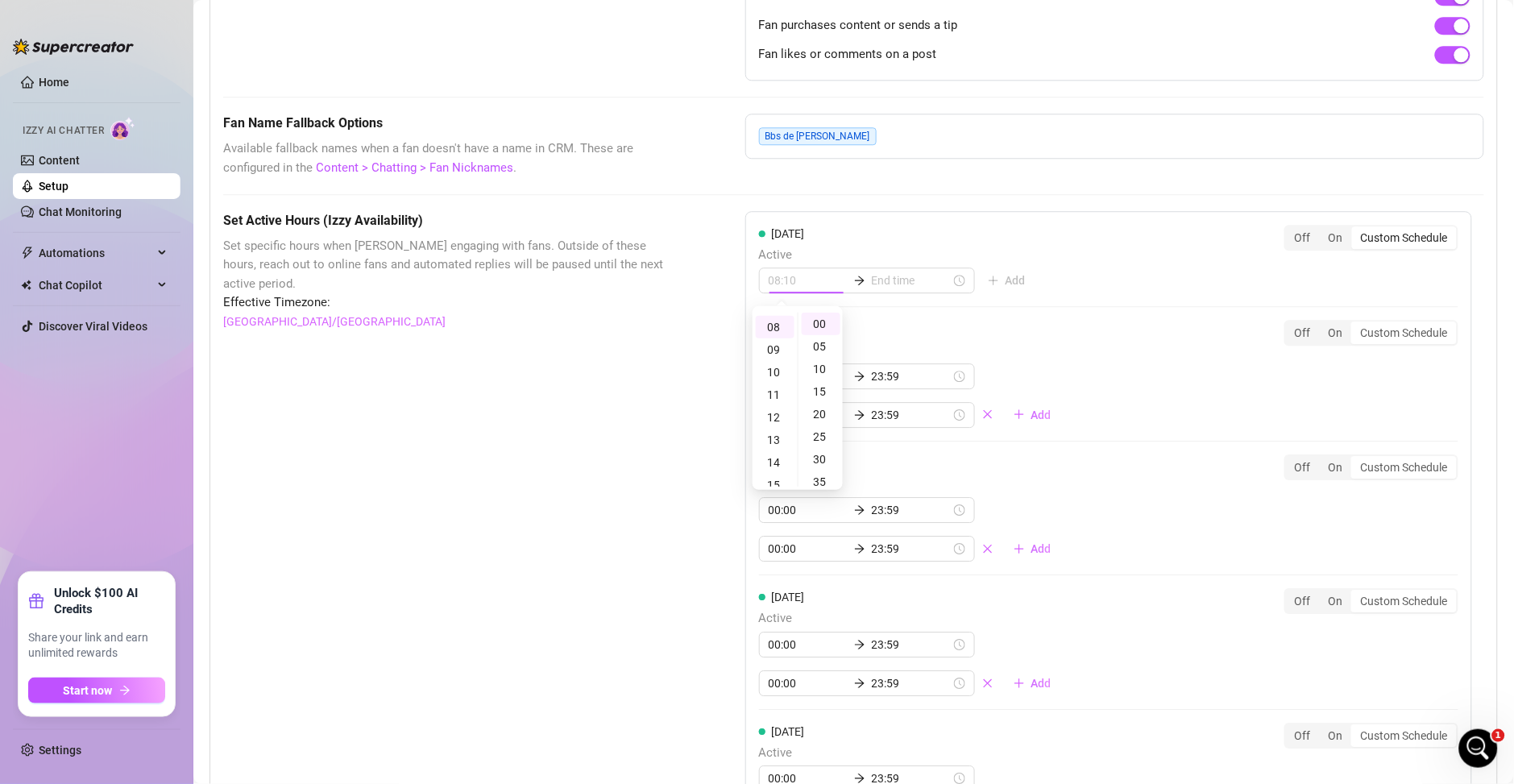
type input "08:00"
click at [882, 293] on div "08:00" at bounding box center [867, 280] width 216 height 26
click at [883, 286] on input at bounding box center [911, 280] width 79 height 18
type input "08:20"
click at [826, 432] on div "23" at bounding box center [833, 439] width 39 height 22
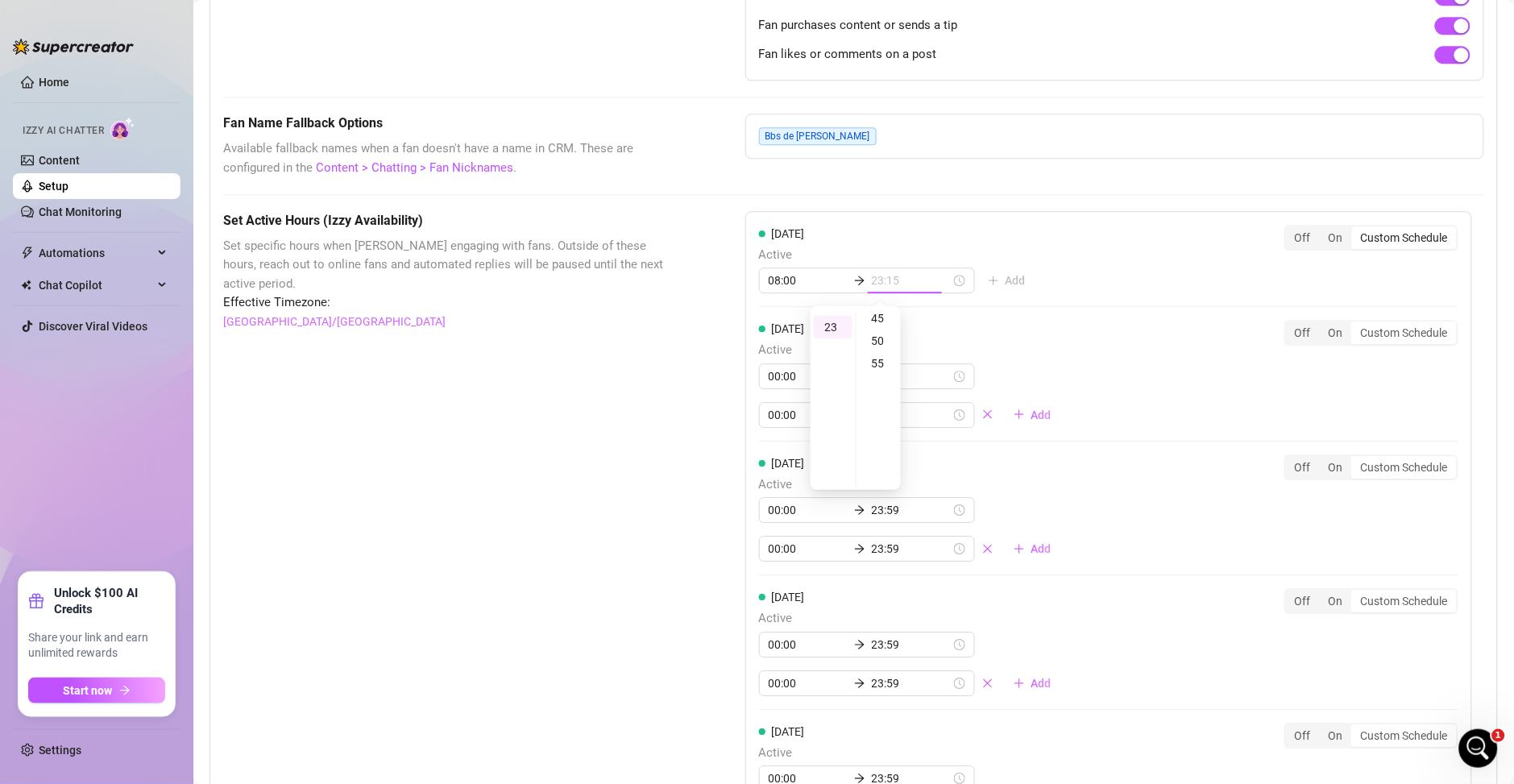
scroll to position [247, 0]
type input "23:55"
click at [878, 327] on div "55" at bounding box center [879, 324] width 39 height 22
click at [1105, 250] on div "Monday Active 08:00 23:55 Add Off On Custom Schedule" at bounding box center [1109, 266] width 699 height 83
click at [1375, 338] on div "Custom Schedule" at bounding box center [1404, 332] width 105 height 22
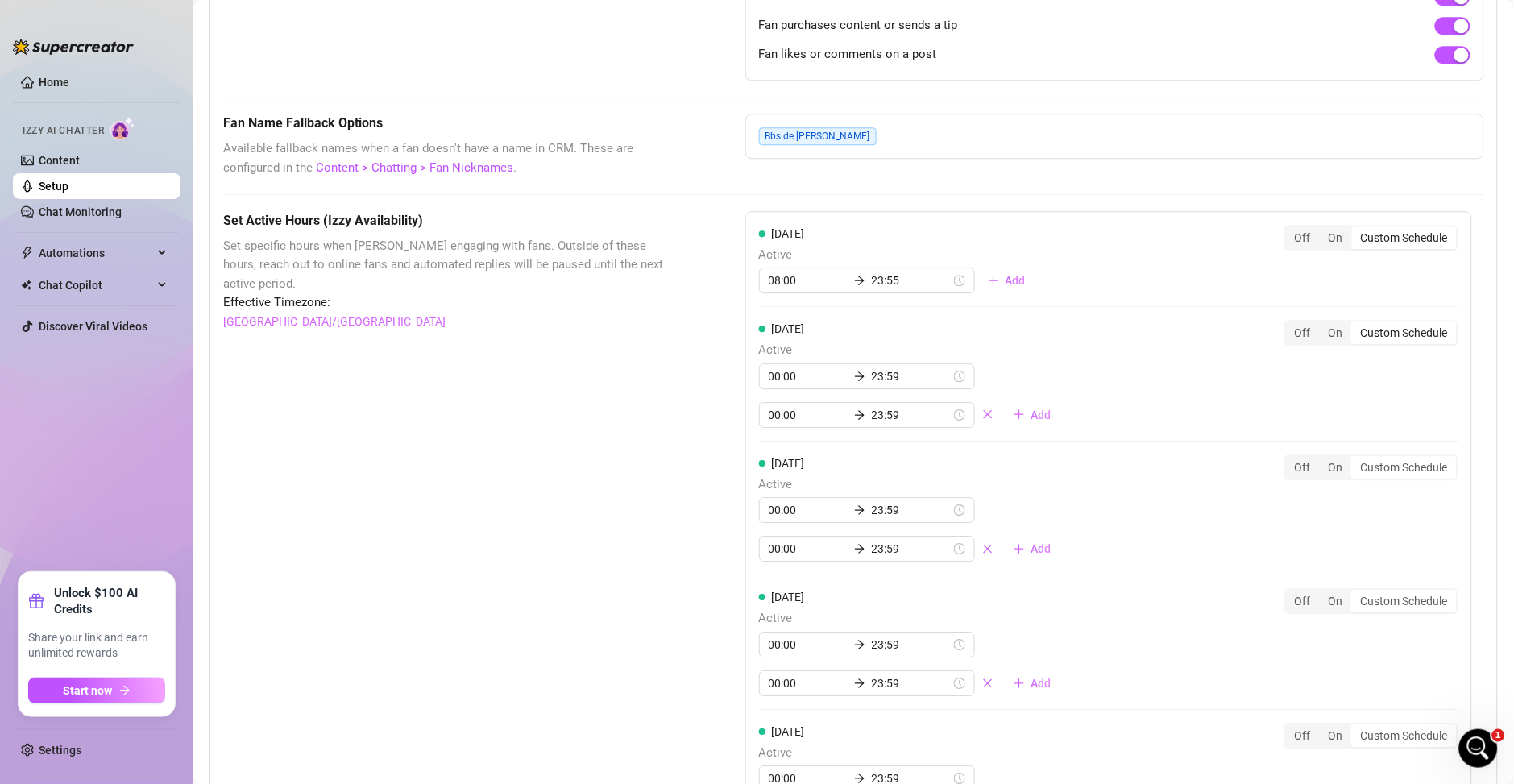
click at [1356, 324] on input "Custom Schedule" at bounding box center [1356, 324] width 0 height 0
click at [1324, 331] on div "On" at bounding box center [1336, 332] width 32 height 22
click at [1323, 324] on input "On" at bounding box center [1323, 324] width 0 height 0
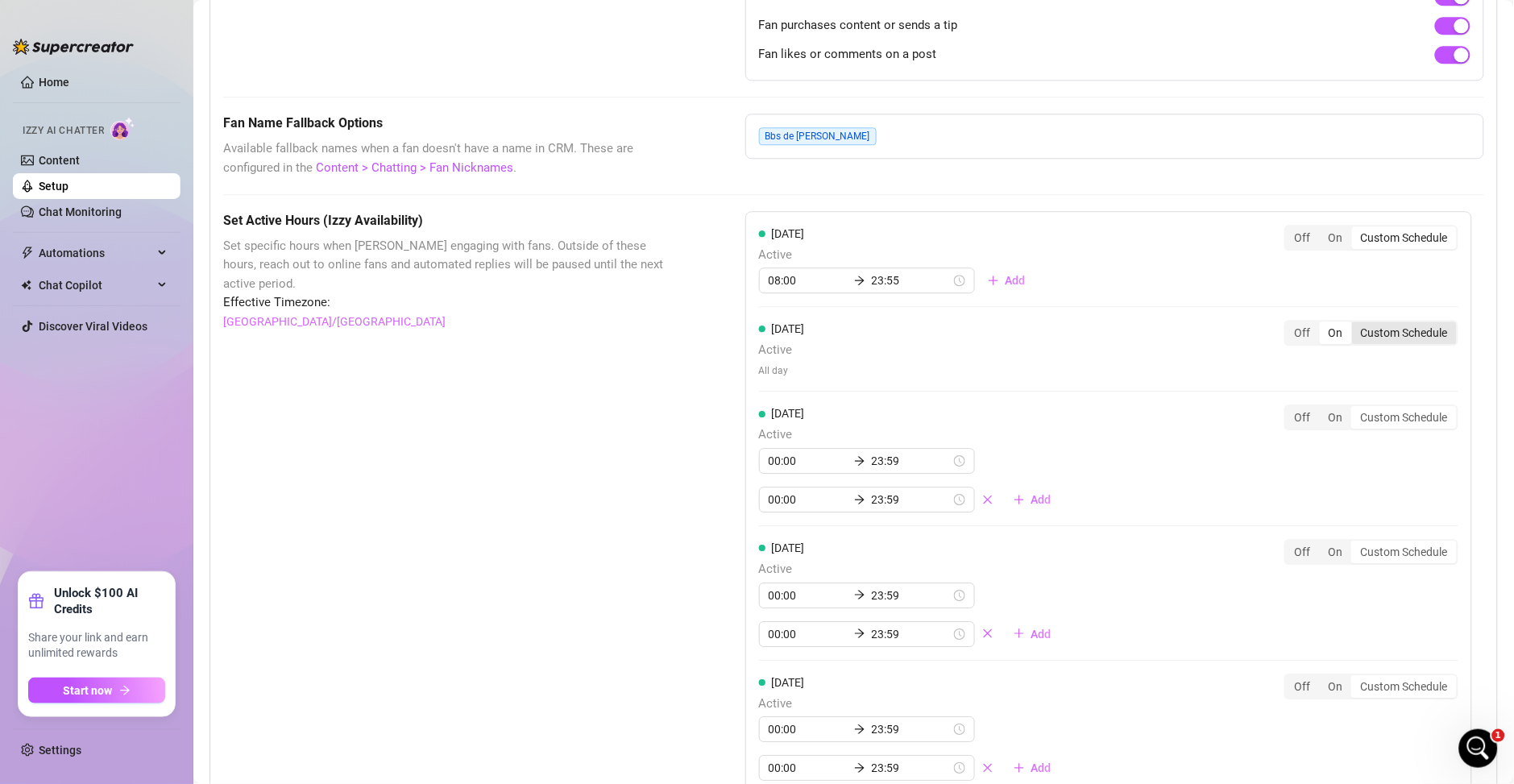
click at [1384, 337] on div "Custom Schedule" at bounding box center [1404, 332] width 105 height 22
click at [1356, 324] on input "Custom Schedule" at bounding box center [1356, 324] width 0 height 0
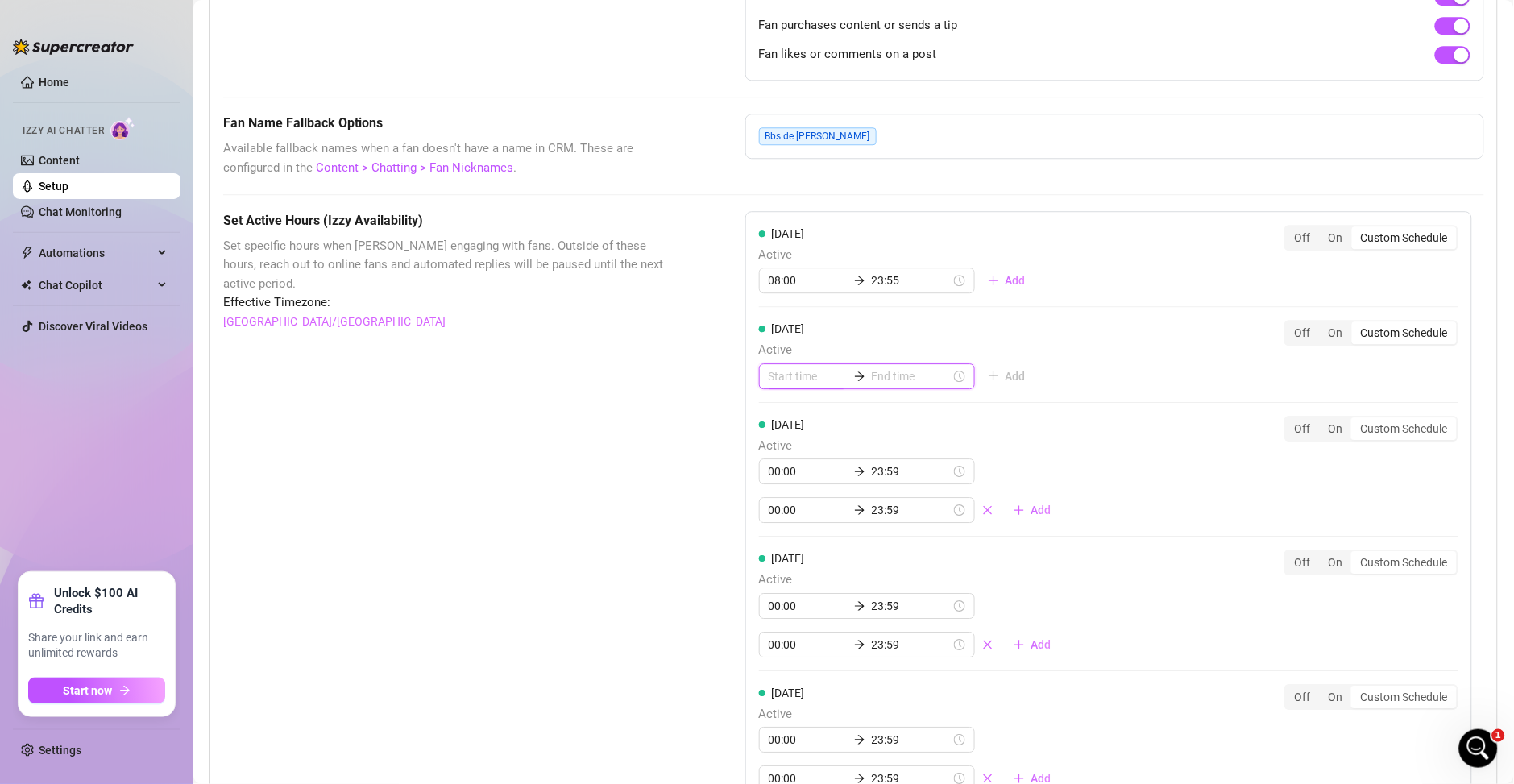
click at [778, 380] on input at bounding box center [807, 376] width 79 height 18
type input "12:00"
type input "00:15"
click at [765, 480] on div "08" at bounding box center [775, 483] width 39 height 22
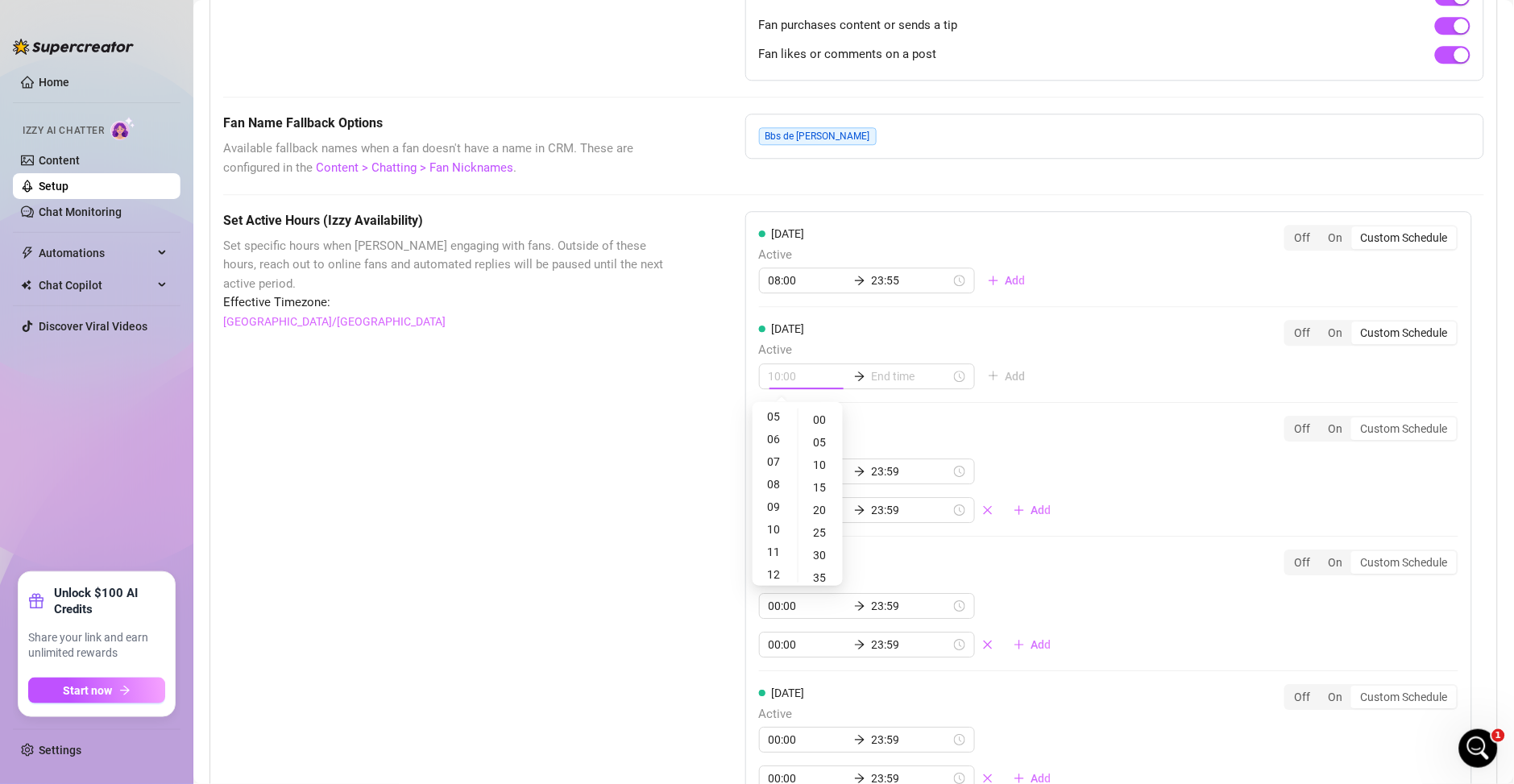
scroll to position [177, 0]
type input "08:00"
click at [888, 382] on input at bounding box center [911, 376] width 79 height 18
type input "08:10"
type input "11:00"
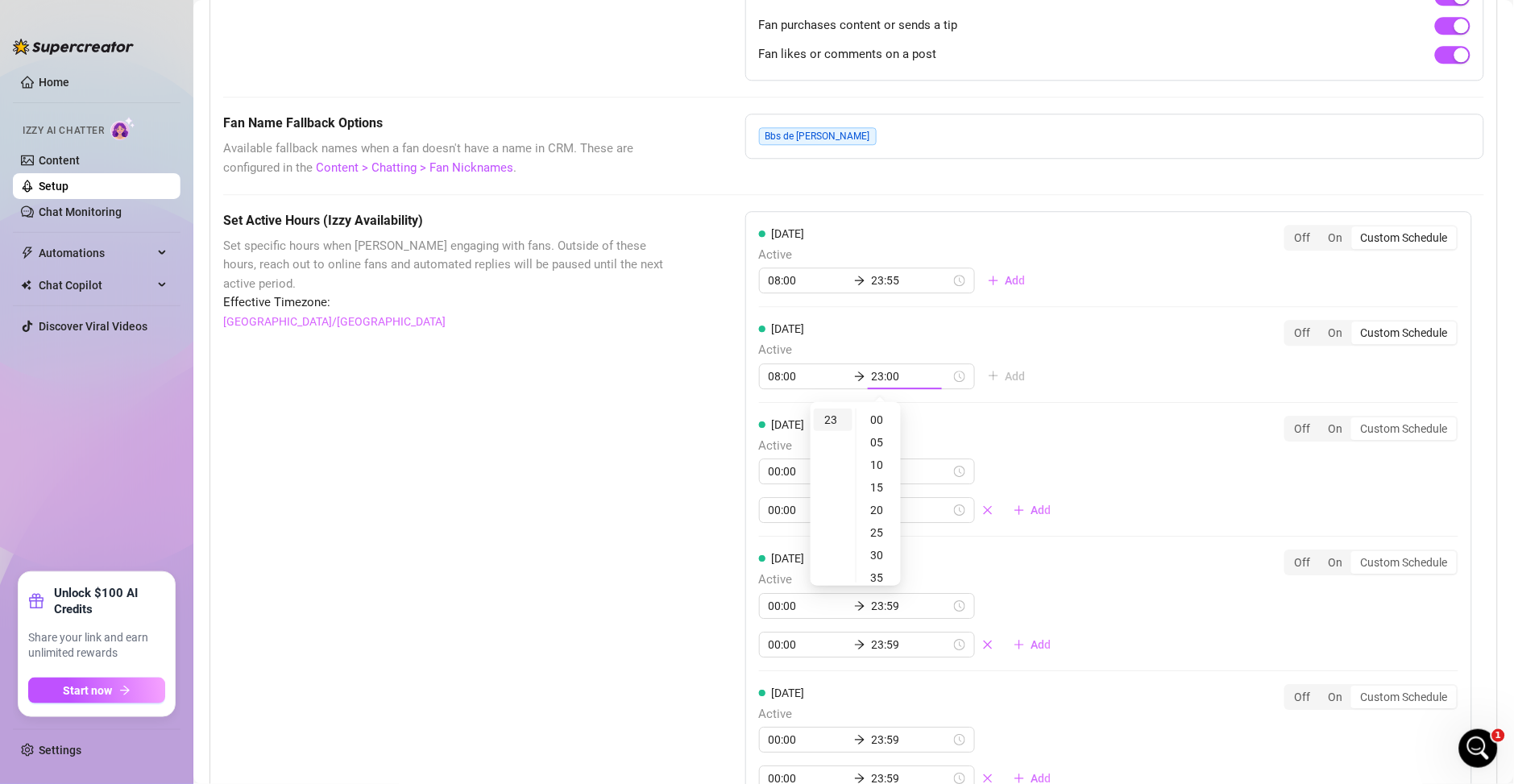
click at [823, 426] on div "23" at bounding box center [833, 419] width 39 height 22
type input "23:55"
click at [874, 425] on div "55" at bounding box center [879, 419] width 39 height 22
click at [1073, 338] on div "Tuesday Active 08:00 23:55 Add Off On Custom Schedule" at bounding box center [1109, 355] width 699 height 69
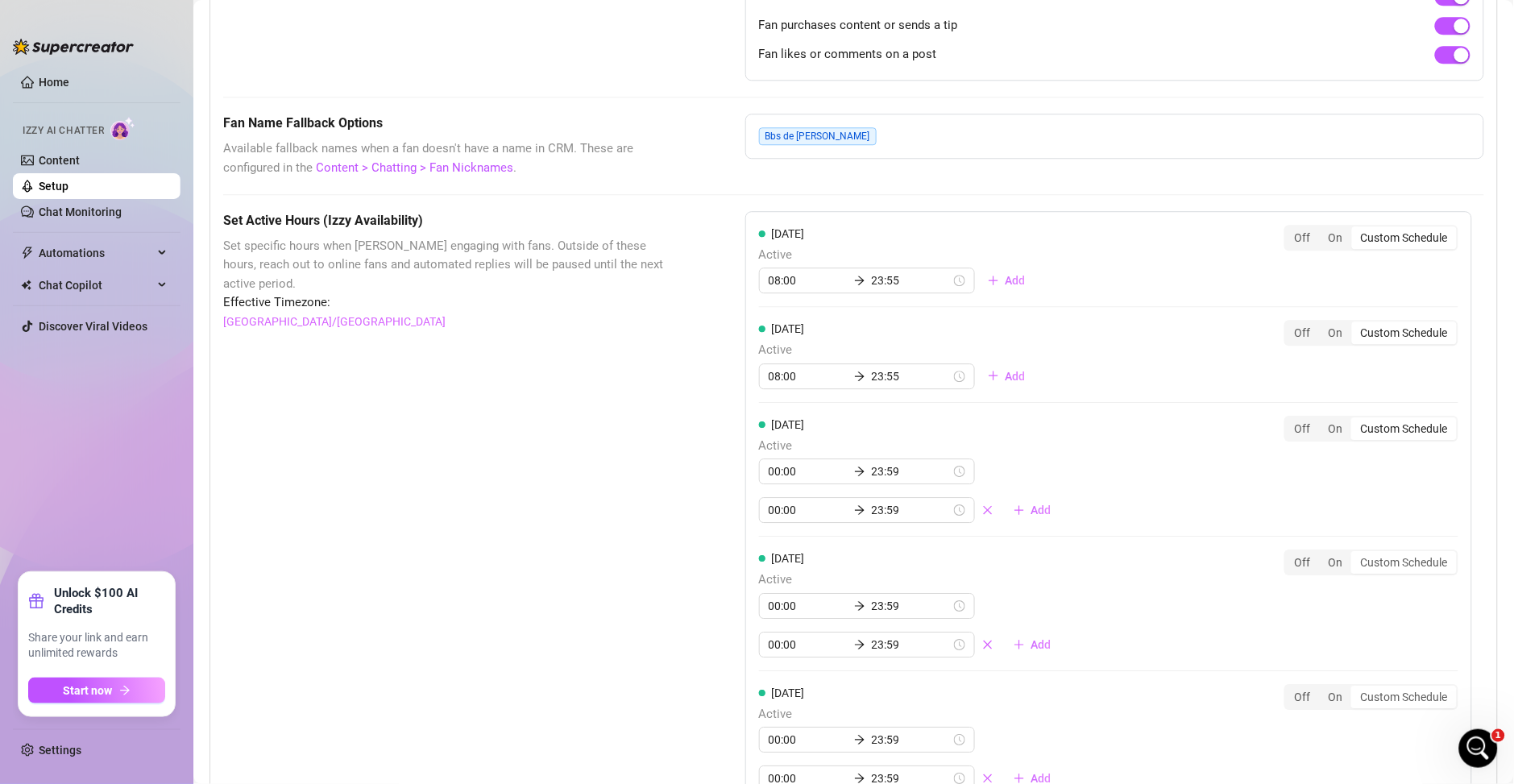
click at [1367, 433] on div "Custom Schedule" at bounding box center [1404, 427] width 105 height 22
click at [1356, 419] on input "Custom Schedule" at bounding box center [1356, 419] width 0 height 0
click at [1331, 432] on div "On" at bounding box center [1336, 427] width 32 height 22
click at [1323, 419] on input "On" at bounding box center [1323, 419] width 0 height 0
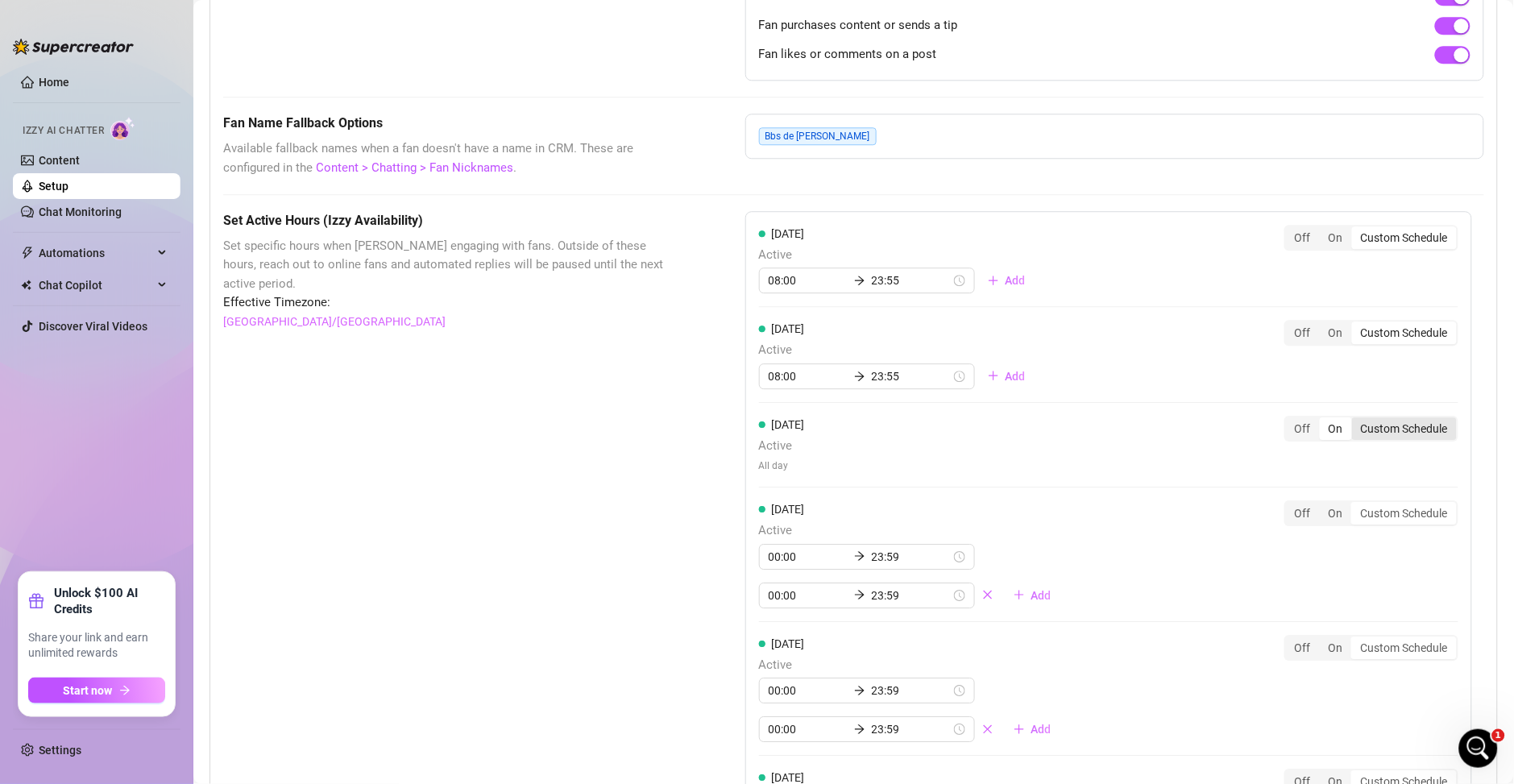
click at [1383, 439] on div "Custom Schedule" at bounding box center [1404, 427] width 105 height 22
click at [1356, 419] on input "Custom Schedule" at bounding box center [1356, 419] width 0 height 0
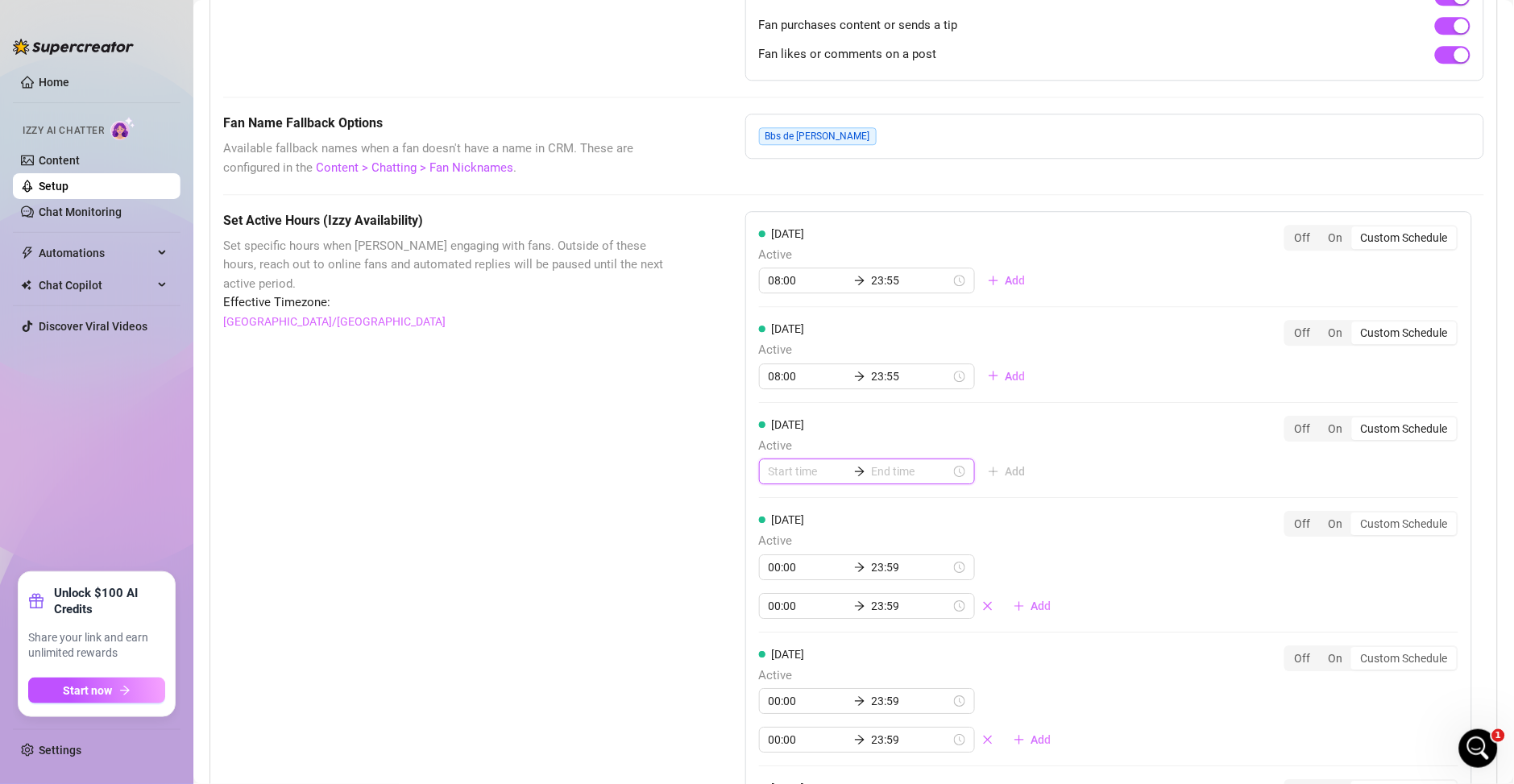
click at [779, 469] on input at bounding box center [807, 471] width 79 height 18
type input "02:00"
click at [771, 576] on div "08" at bounding box center [775, 578] width 39 height 22
click at [773, 512] on div "23" at bounding box center [775, 514] width 39 height 22
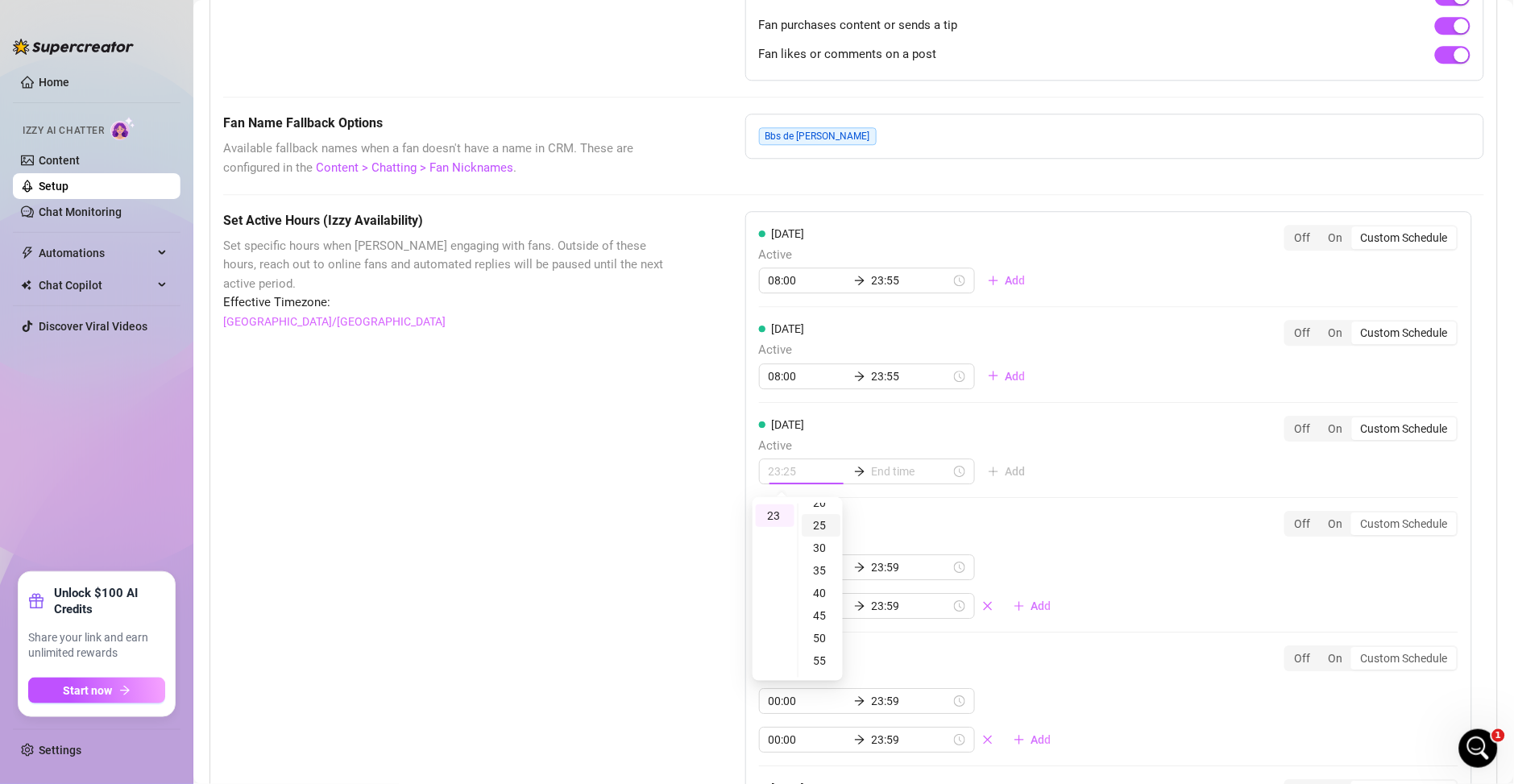
scroll to position [247, 0]
type input "23:55"
click at [821, 522] on div "55" at bounding box center [821, 515] width 39 height 22
click at [1085, 451] on div "Wednesday Active 23:55 Add Off On Custom Schedule" at bounding box center [1109, 451] width 699 height 69
type input "23:55"
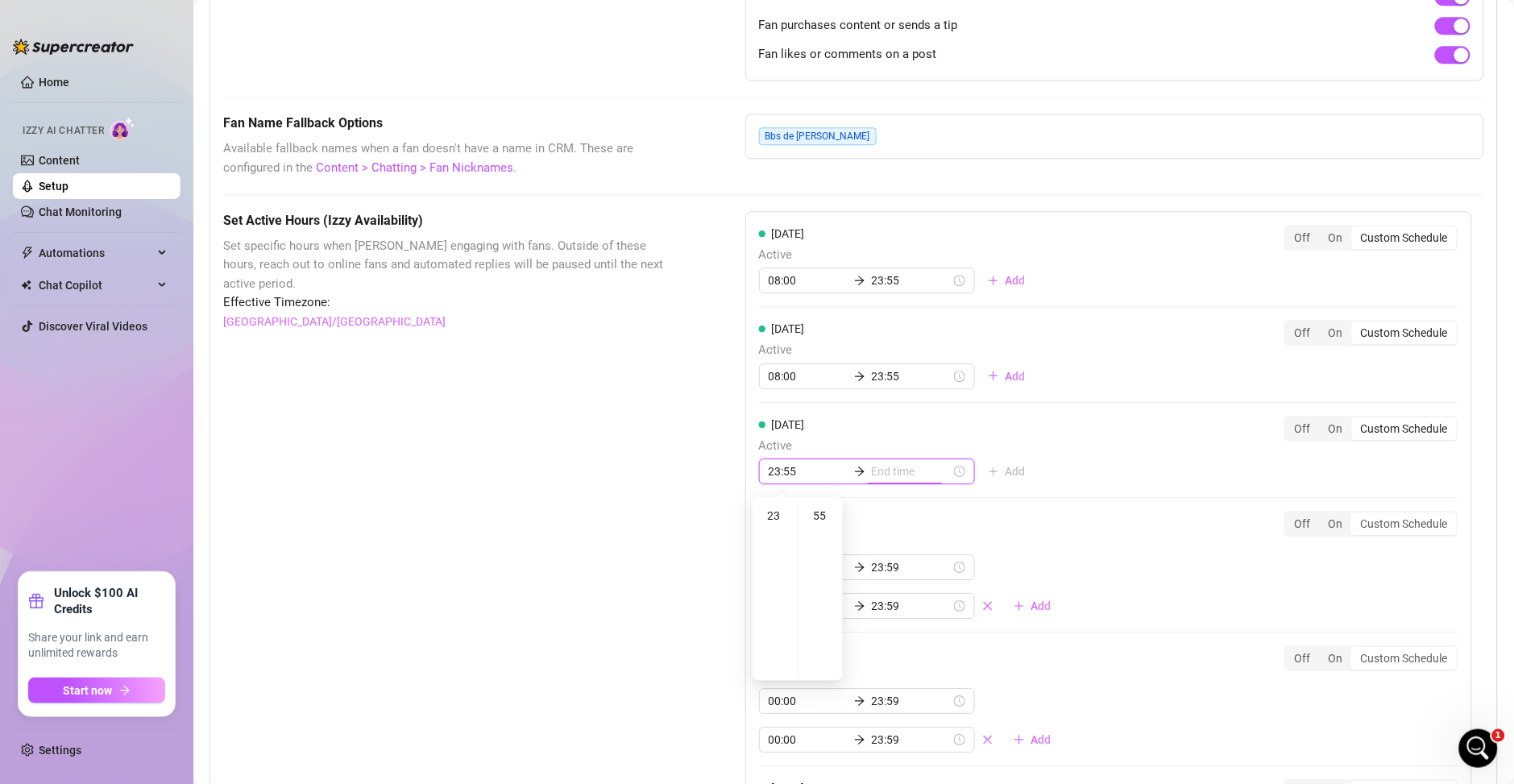
click at [782, 481] on div "23:55" at bounding box center [867, 471] width 216 height 26
click at [780, 471] on input "23:55" at bounding box center [807, 471] width 79 height 18
click at [768, 576] on div "08" at bounding box center [775, 578] width 39 height 22
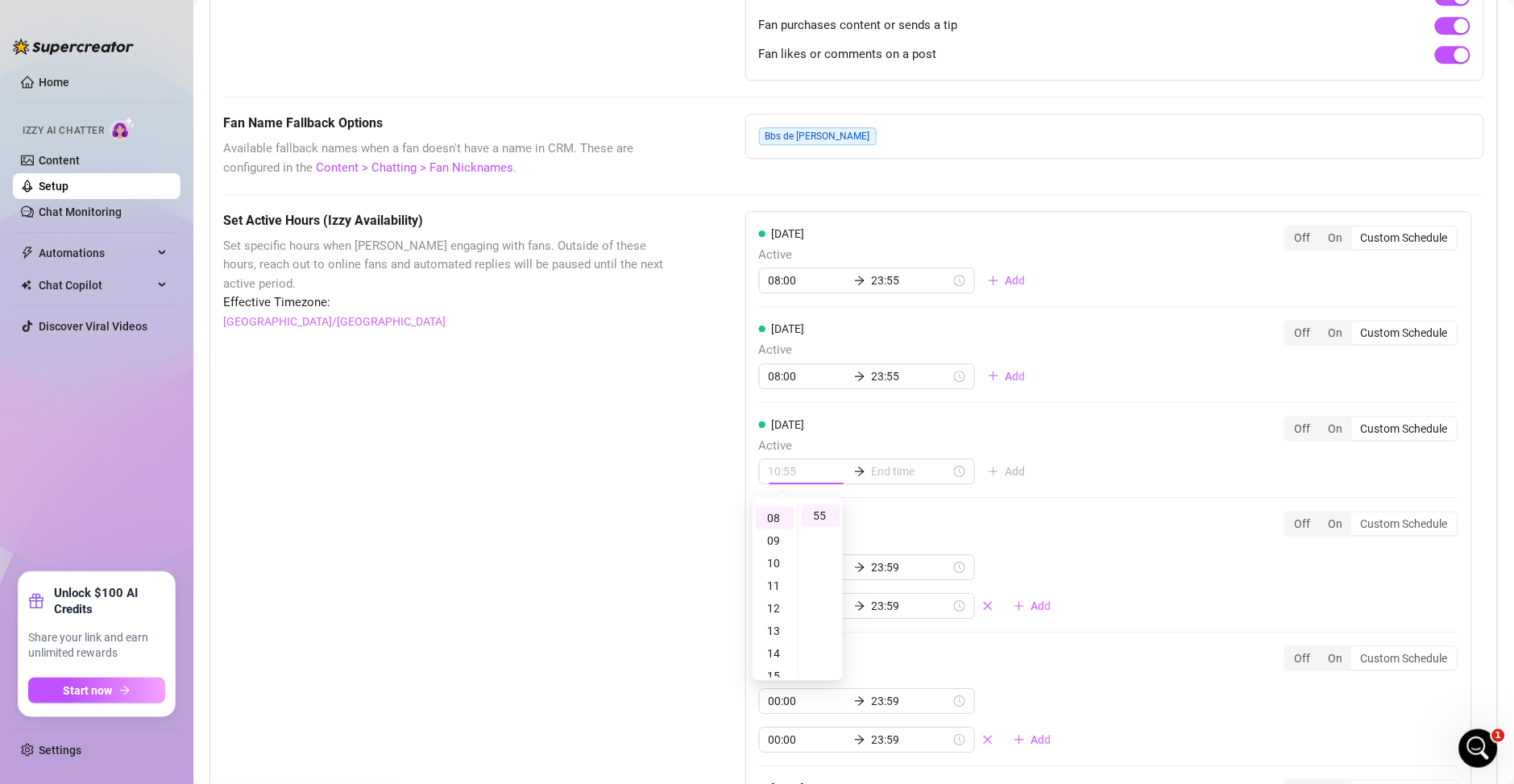
type input "08:55"
click at [876, 479] on input at bounding box center [911, 471] width 79 height 18
type input "08:55"
type input "22:55"
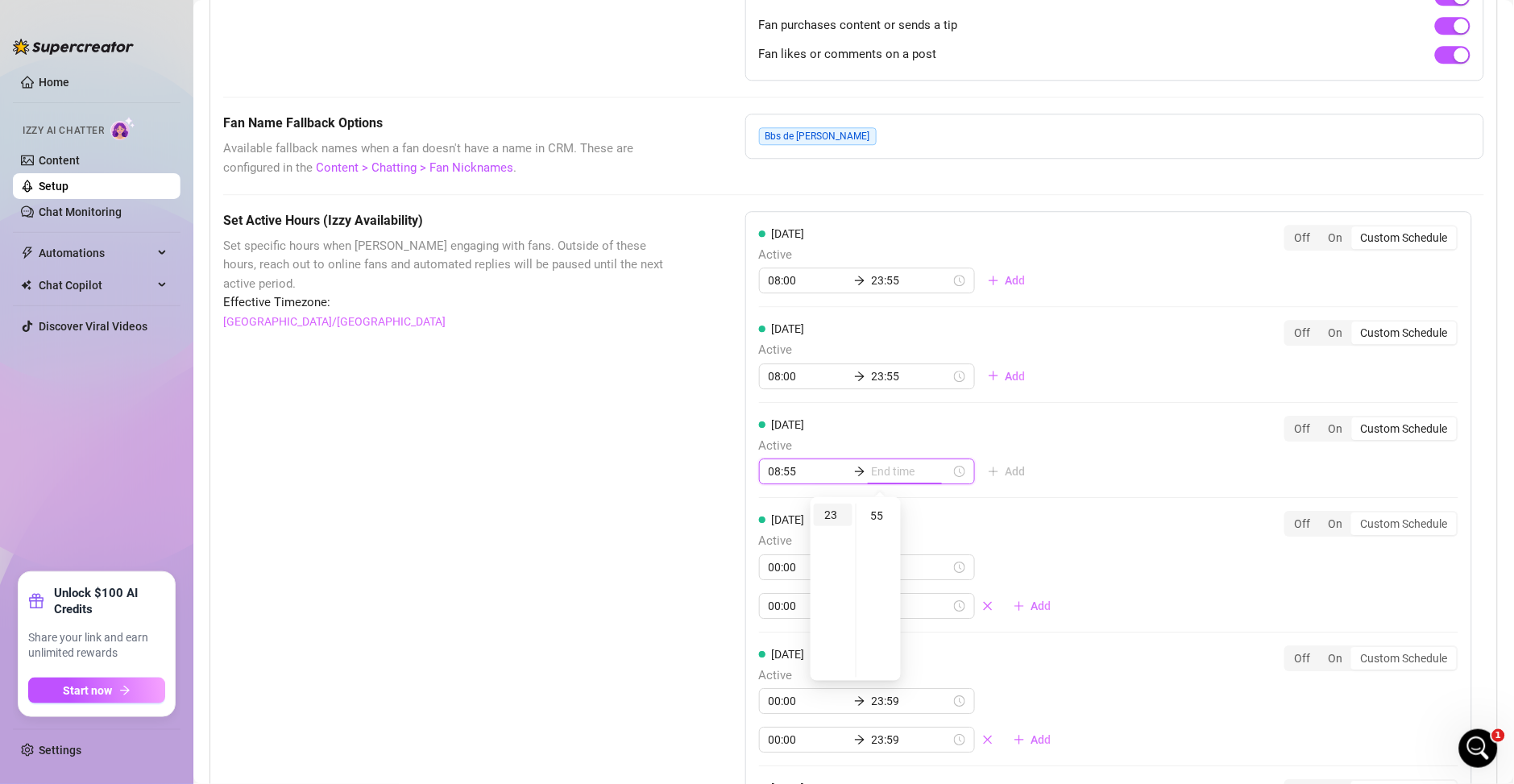
type input "23:55"
click at [827, 516] on div "23" at bounding box center [833, 514] width 39 height 22
click at [875, 515] on div "55" at bounding box center [879, 515] width 39 height 22
click at [1053, 461] on div "Monday Active 08:00 23:55 Add Off On Custom Schedule Tuesday Active 08:00 23:55…" at bounding box center [1108, 630] width 726 height 838
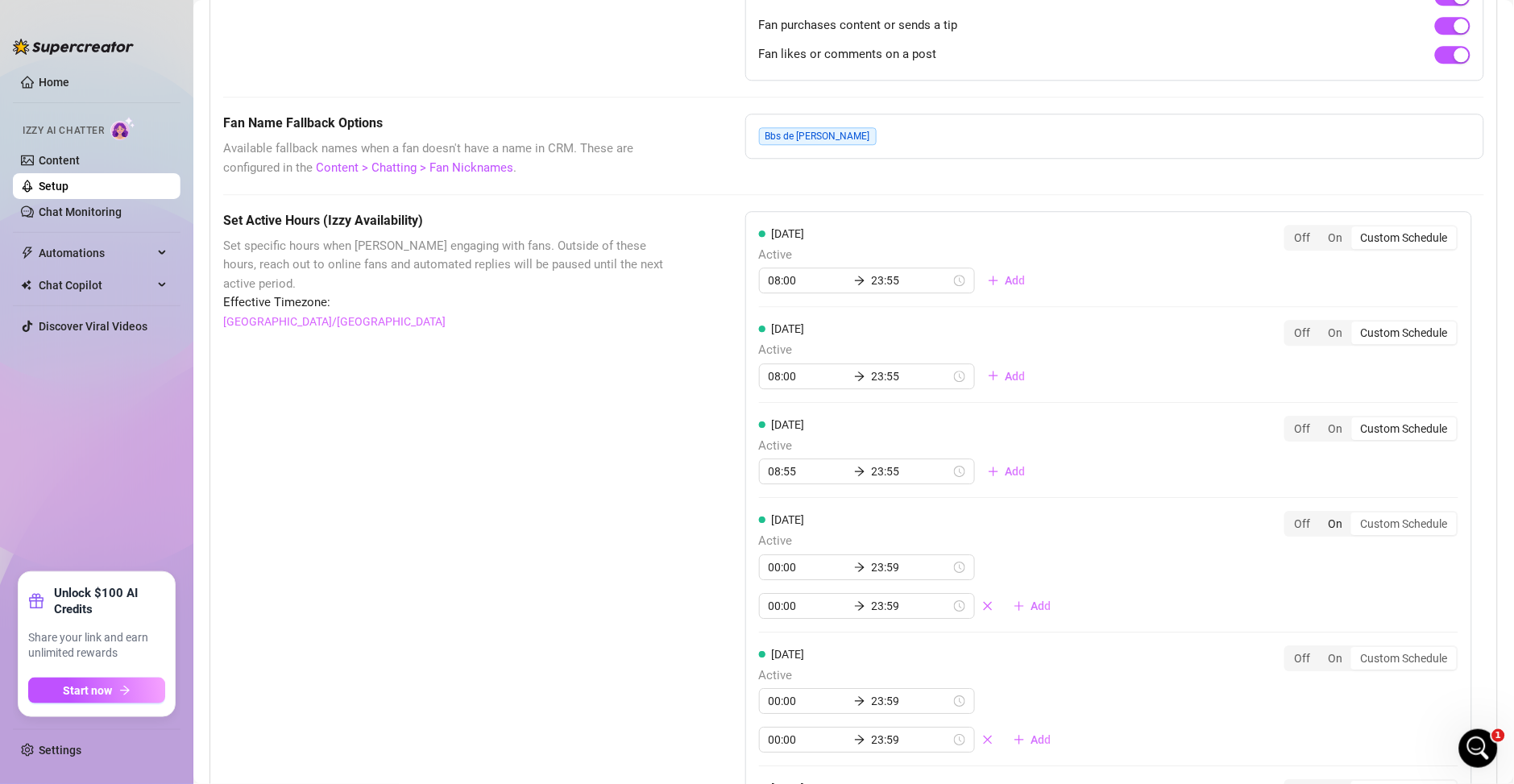
click at [1330, 531] on div "On" at bounding box center [1336, 523] width 32 height 22
click at [1323, 514] on input "On" at bounding box center [1323, 514] width 0 height 0
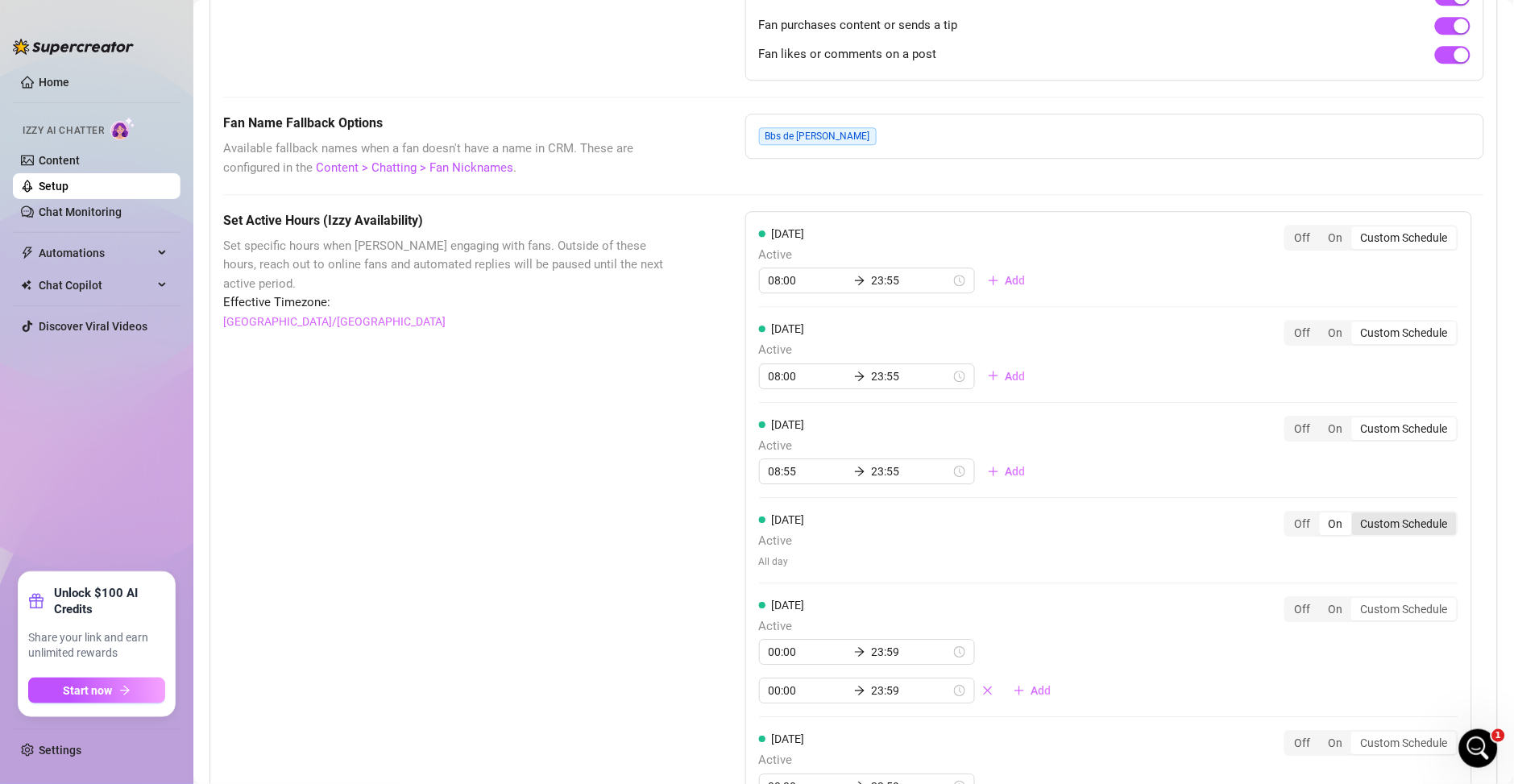
click at [1375, 529] on div "Custom Schedule" at bounding box center [1404, 523] width 105 height 22
click at [1356, 514] on input "Custom Schedule" at bounding box center [1356, 514] width 0 height 0
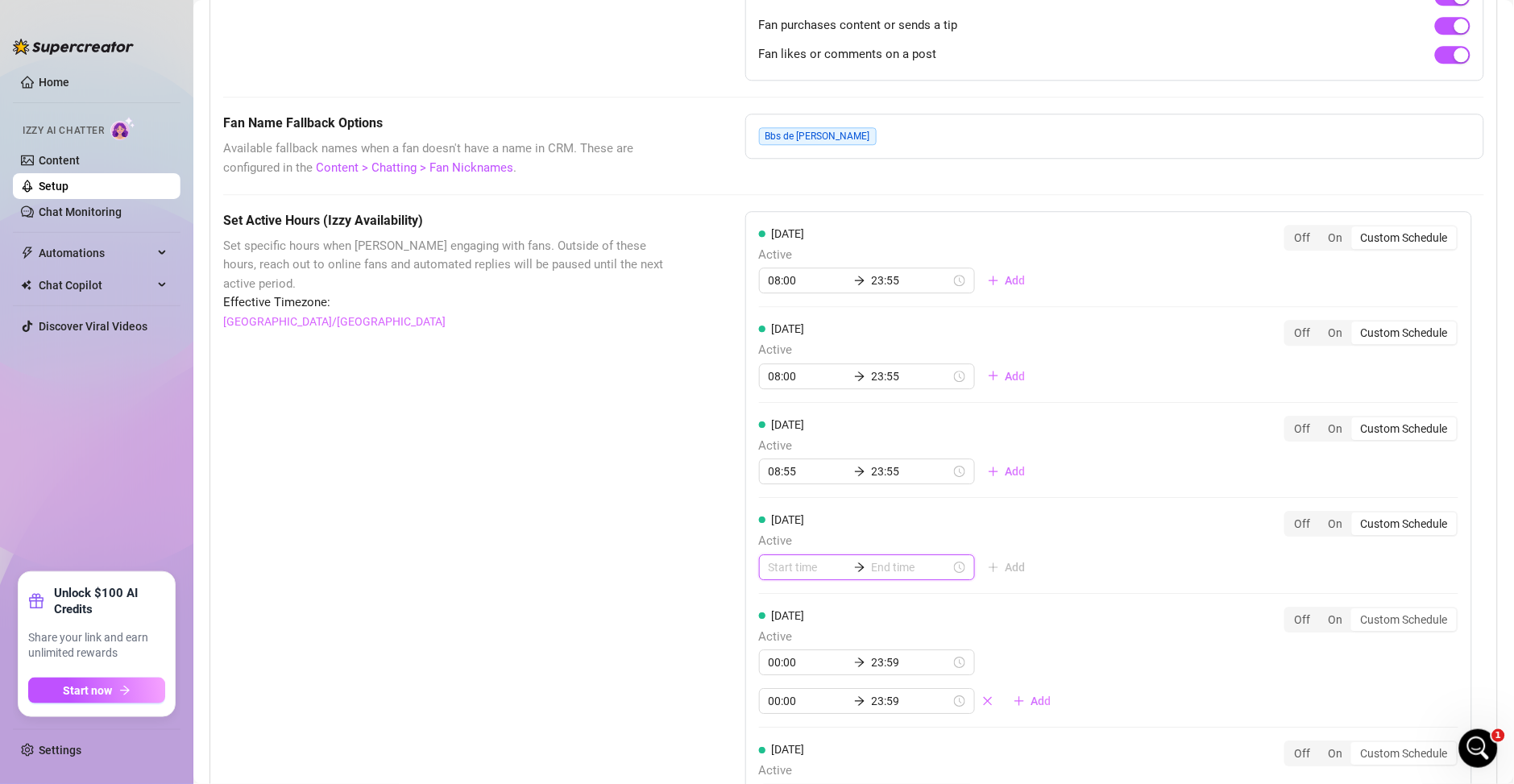
click at [786, 569] on input at bounding box center [807, 567] width 79 height 18
click at [775, 506] on div "08" at bounding box center [775, 503] width 39 height 22
type input "08:00"
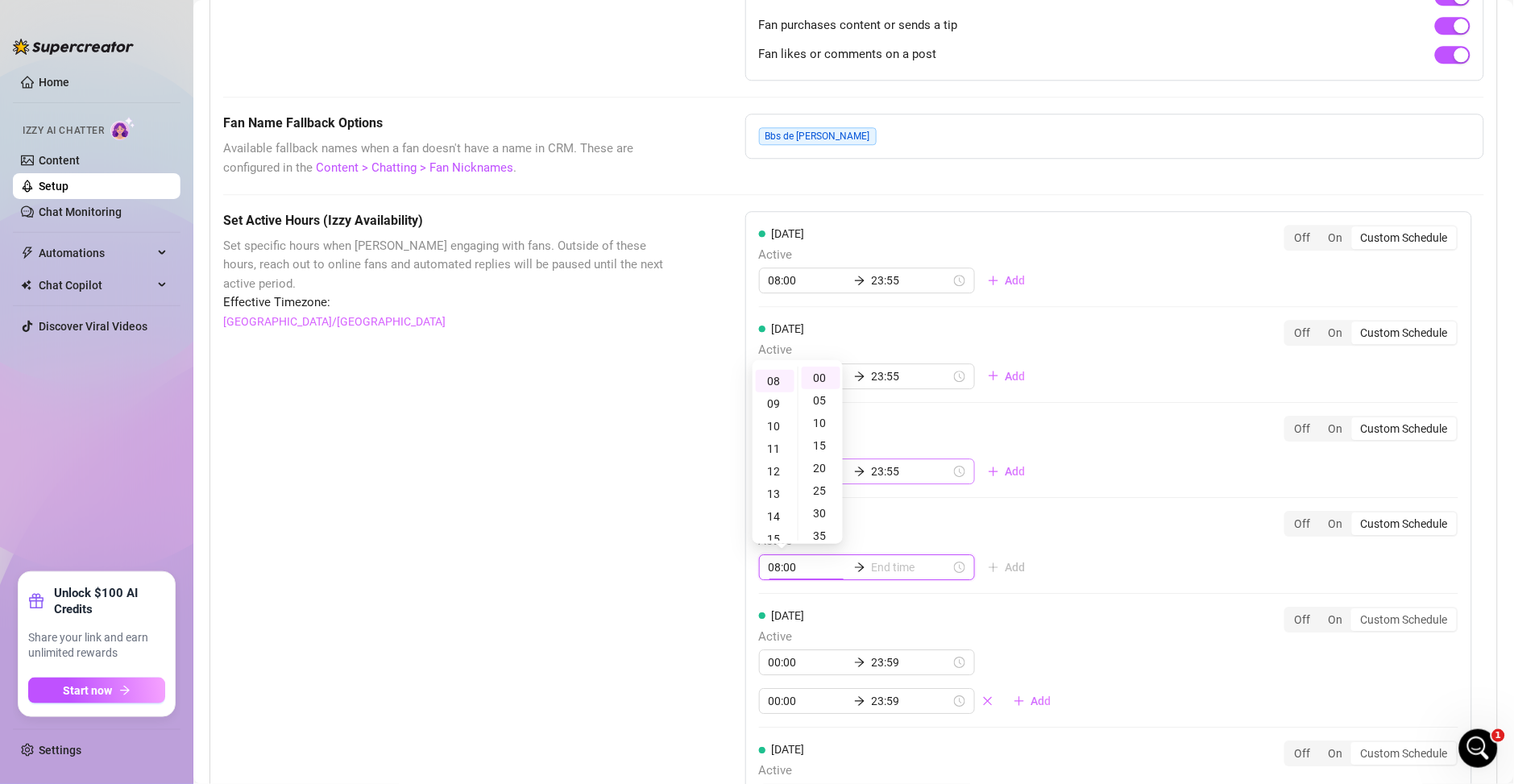
click at [875, 472] on input "23:55" at bounding box center [911, 471] width 79 height 18
type input "23:55"
click at [772, 514] on div "23" at bounding box center [775, 514] width 39 height 22
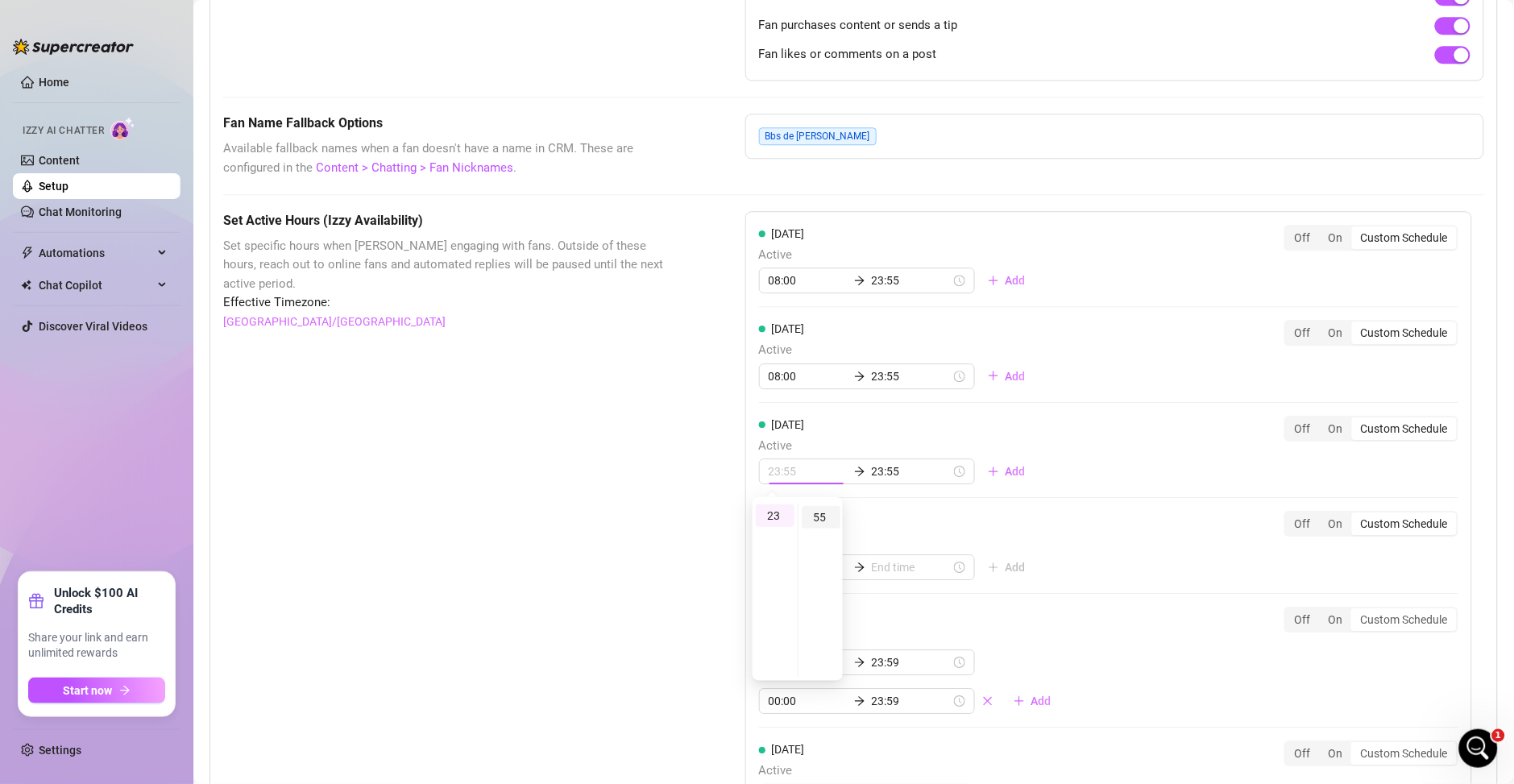
click at [813, 518] on div "55" at bounding box center [821, 516] width 39 height 22
click at [1091, 465] on div "Wednesday Active 23:55 23:55 Add Off On Custom Schedule" at bounding box center [1109, 451] width 699 height 69
click at [1090, 459] on div "Monday Active 08:00 23:55 Add Off On Custom Schedule Tuesday Active 08:00 23:55…" at bounding box center [1108, 610] width 726 height 799
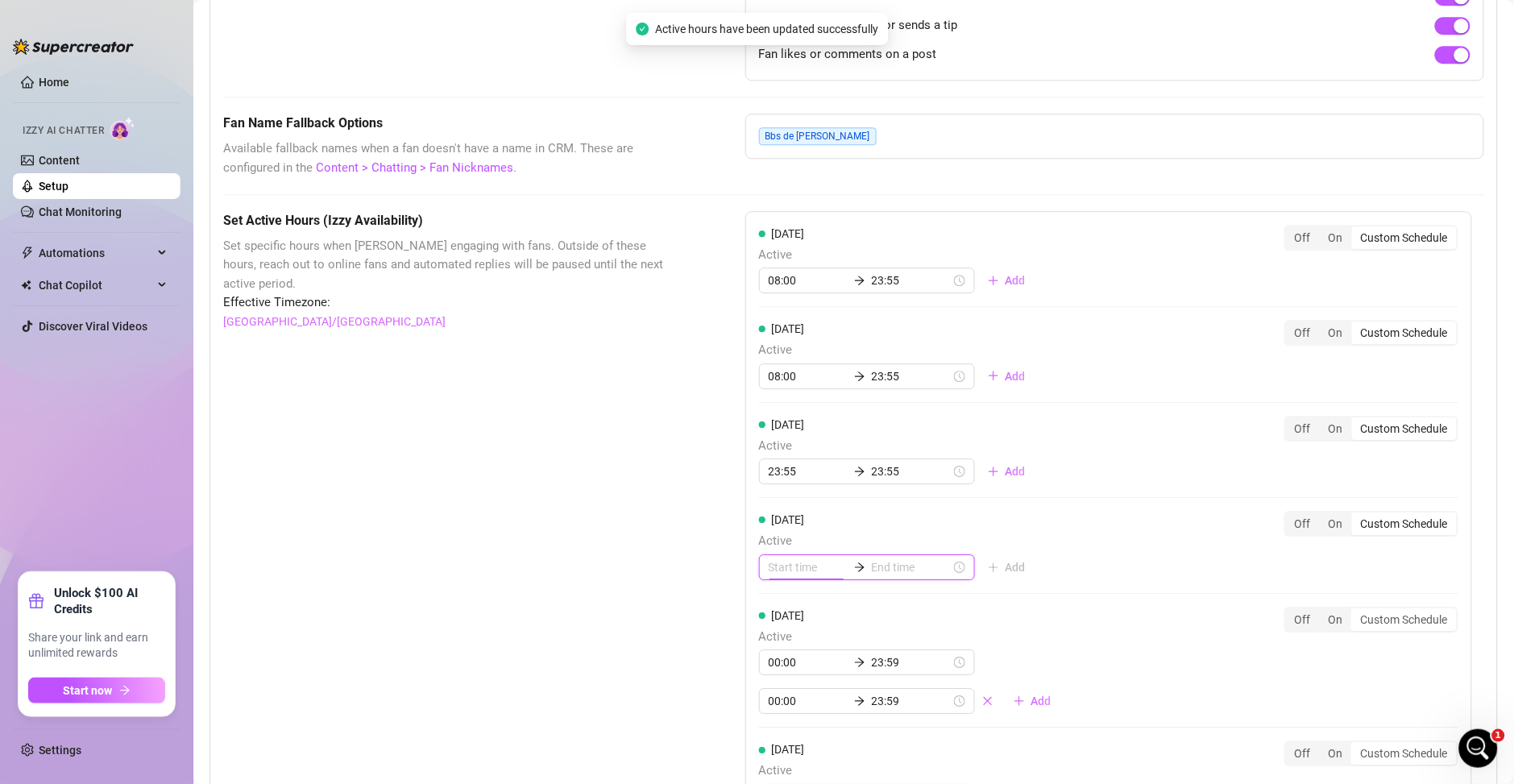
click at [768, 572] on input at bounding box center [807, 567] width 79 height 18
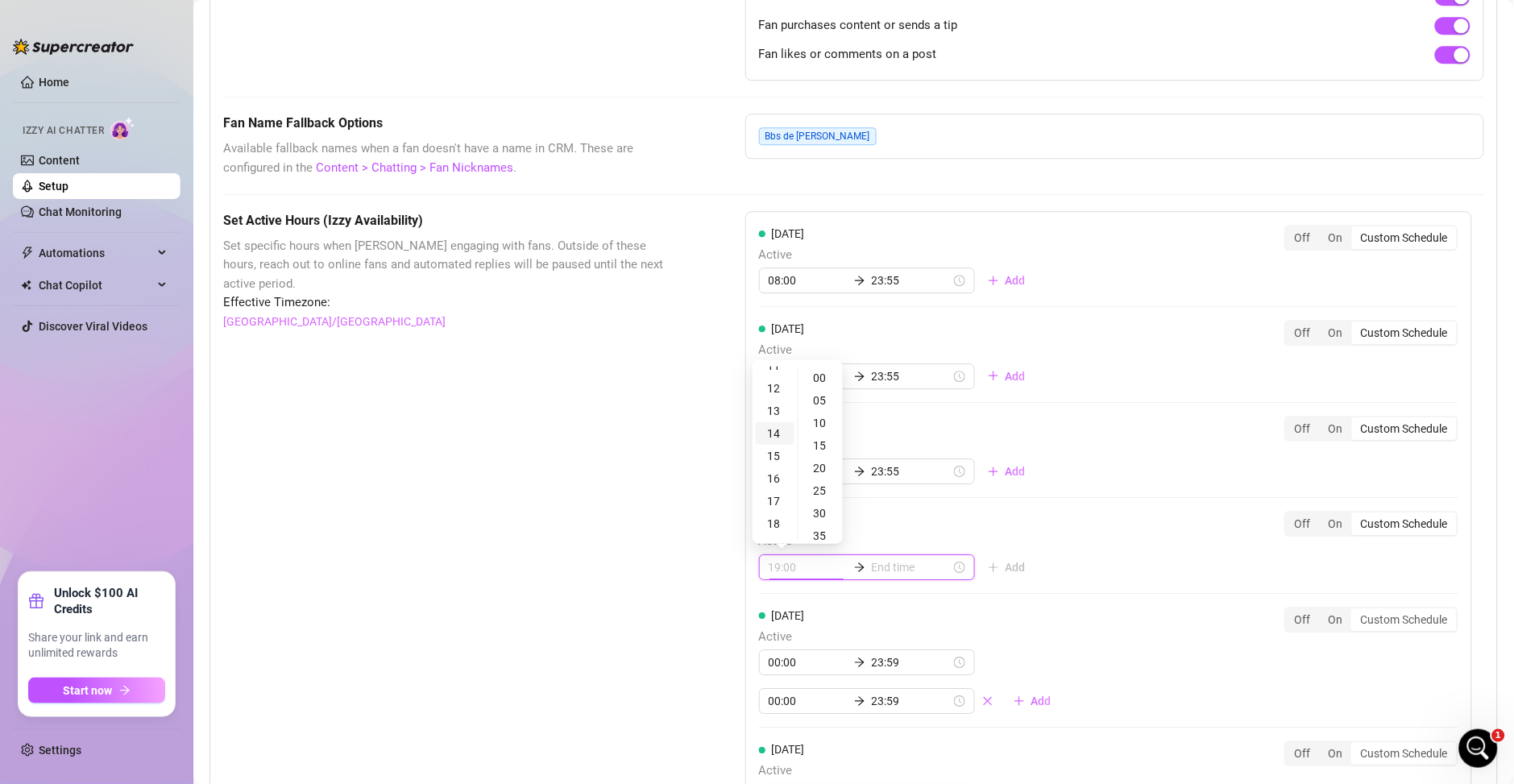
type input "21:00"
click at [771, 388] on div "08" at bounding box center [775, 380] width 39 height 22
drag, startPoint x: 798, startPoint y: 387, endPoint x: 814, endPoint y: 382, distance: 16.8
click at [814, 382] on div "00" at bounding box center [821, 377] width 39 height 22
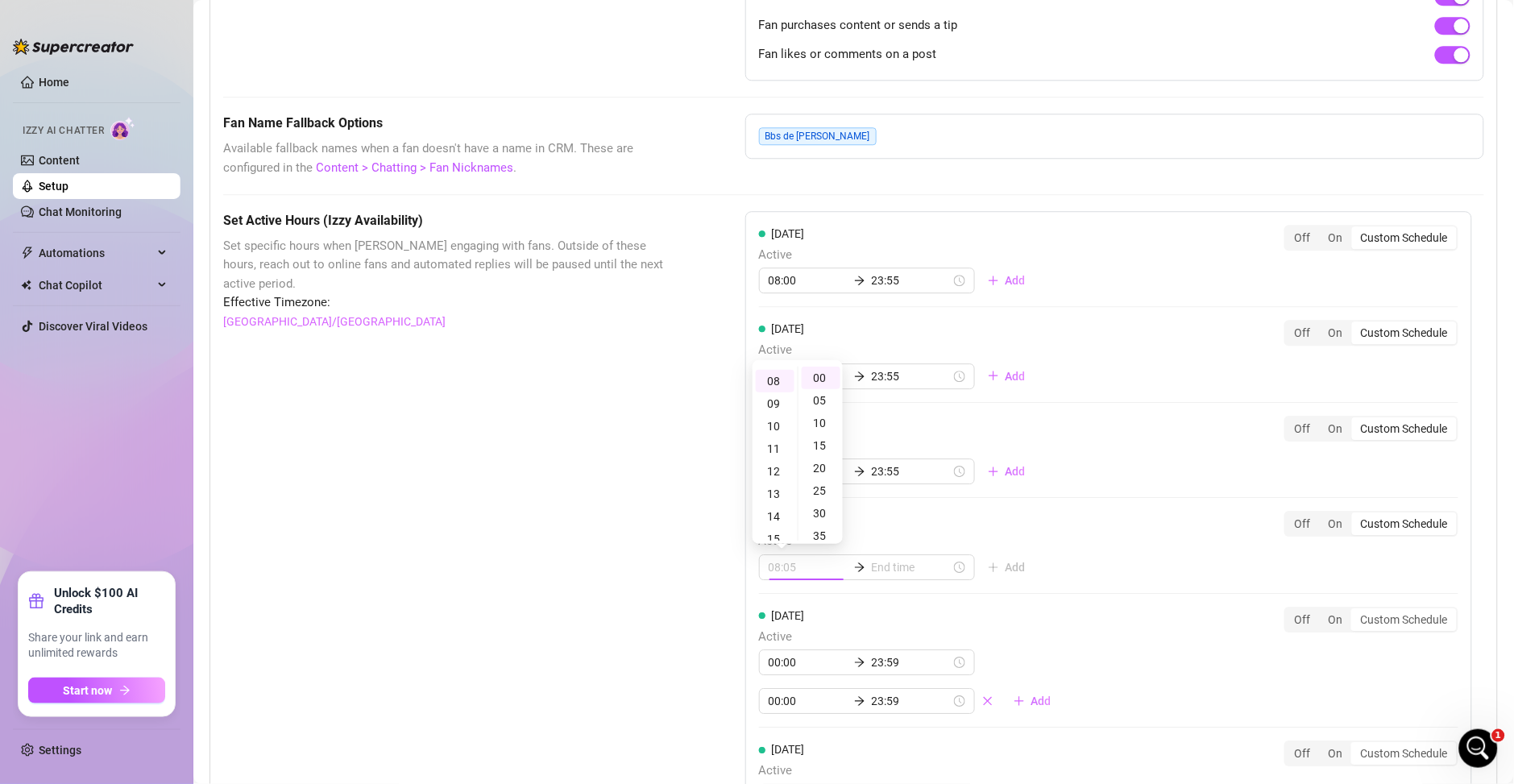
type input "08:00"
click at [888, 419] on div "Wednesday Active 23:55 23:55 Add" at bounding box center [898, 451] width 279 height 69
type input "08:15"
type input "12:00"
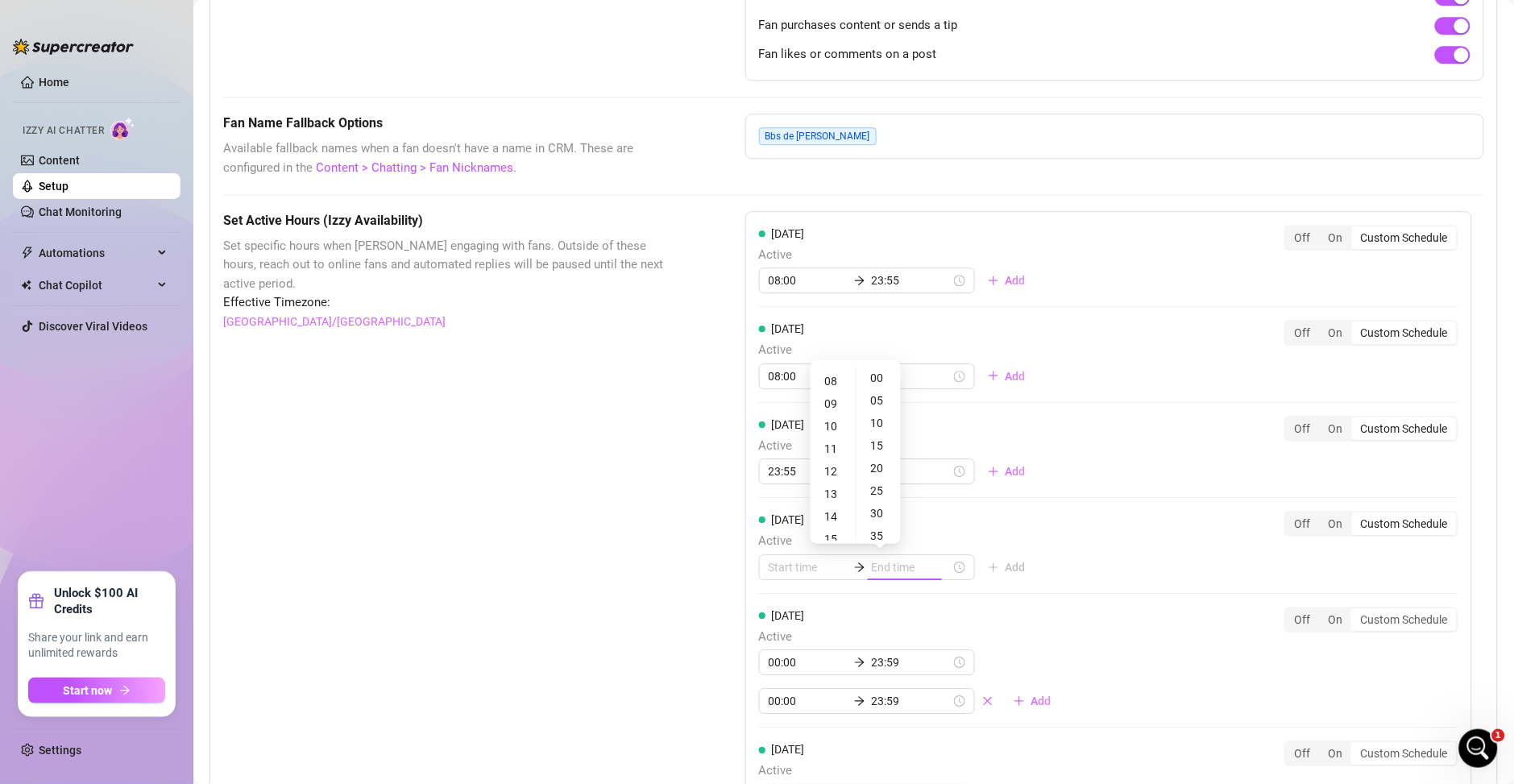
click at [786, 439] on span "Active" at bounding box center [898, 446] width 279 height 20
click at [784, 484] on div "23:55 23:55" at bounding box center [867, 471] width 216 height 26
click at [784, 474] on input "23:55" at bounding box center [807, 471] width 79 height 18
click at [777, 639] on div "08" at bounding box center [775, 643] width 39 height 22
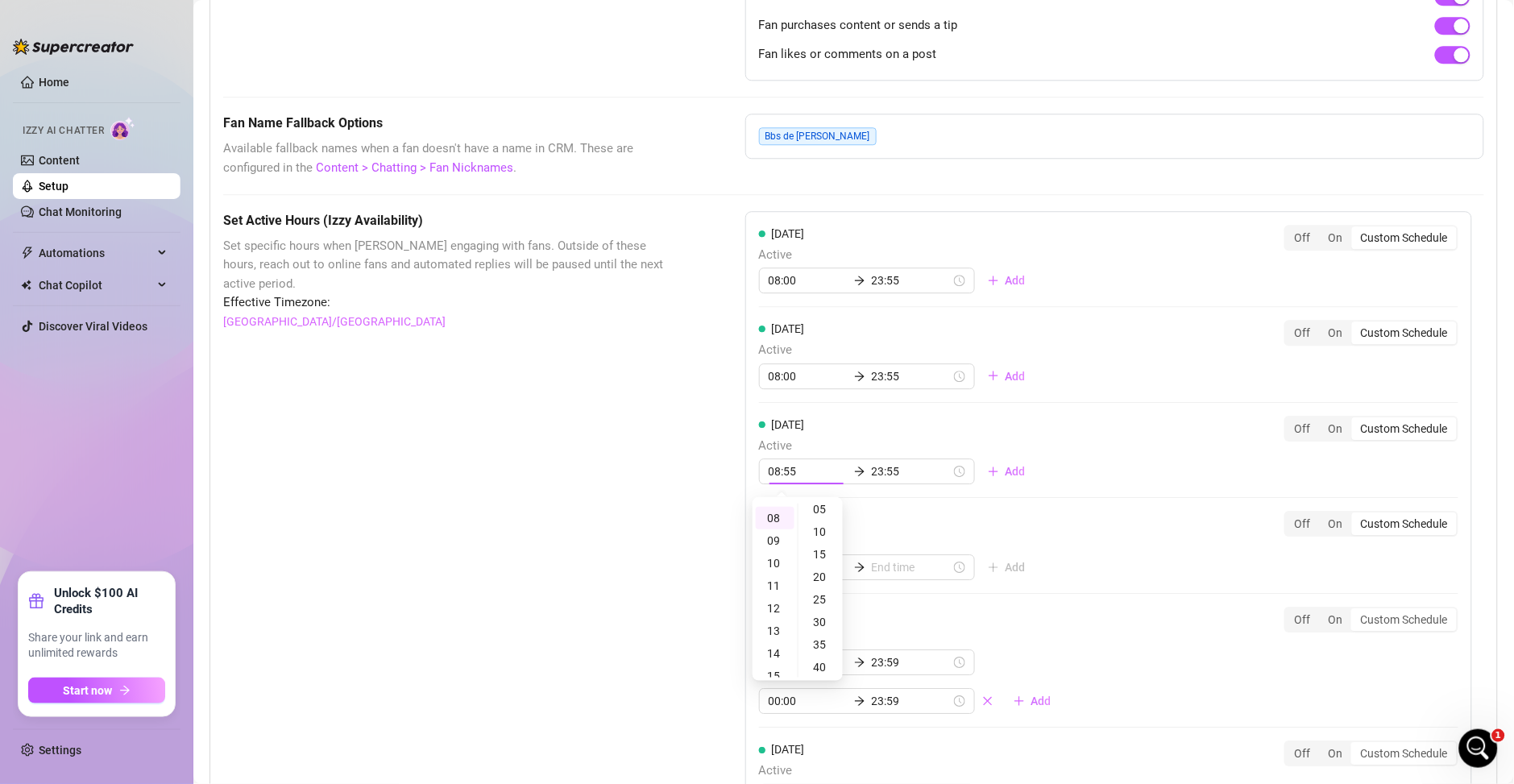
scroll to position [0, 0]
type input "08:00"
click at [816, 514] on div "00" at bounding box center [821, 514] width 39 height 22
click at [872, 467] on input "23:55" at bounding box center [911, 471] width 79 height 18
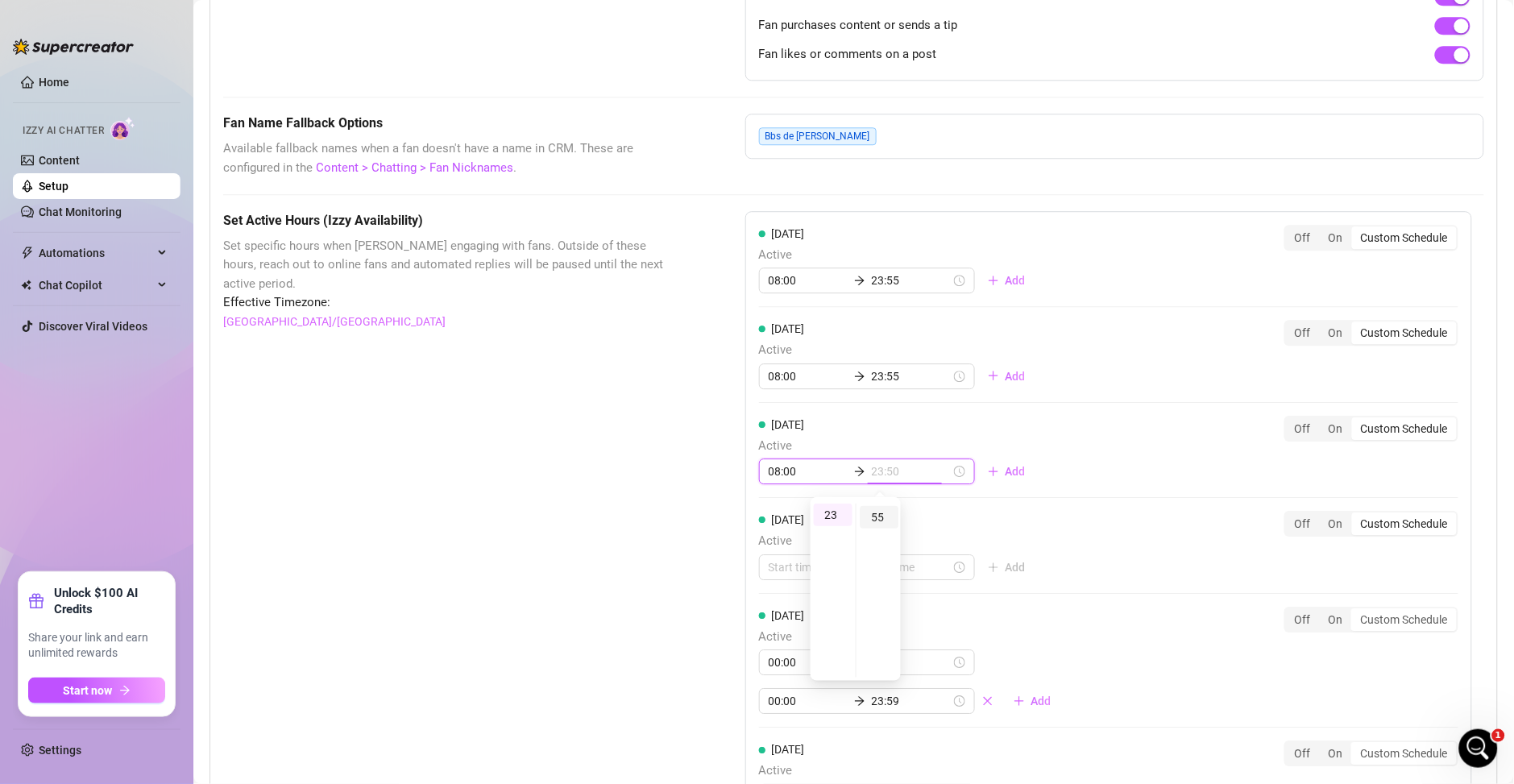
type input "23:55"
click at [877, 518] on div "55" at bounding box center [879, 516] width 39 height 22
click at [1063, 477] on div "Monday Active 08:00 23:55 Add Off On Custom Schedule Tuesday Active 08:00 23:55…" at bounding box center [1108, 610] width 726 height 799
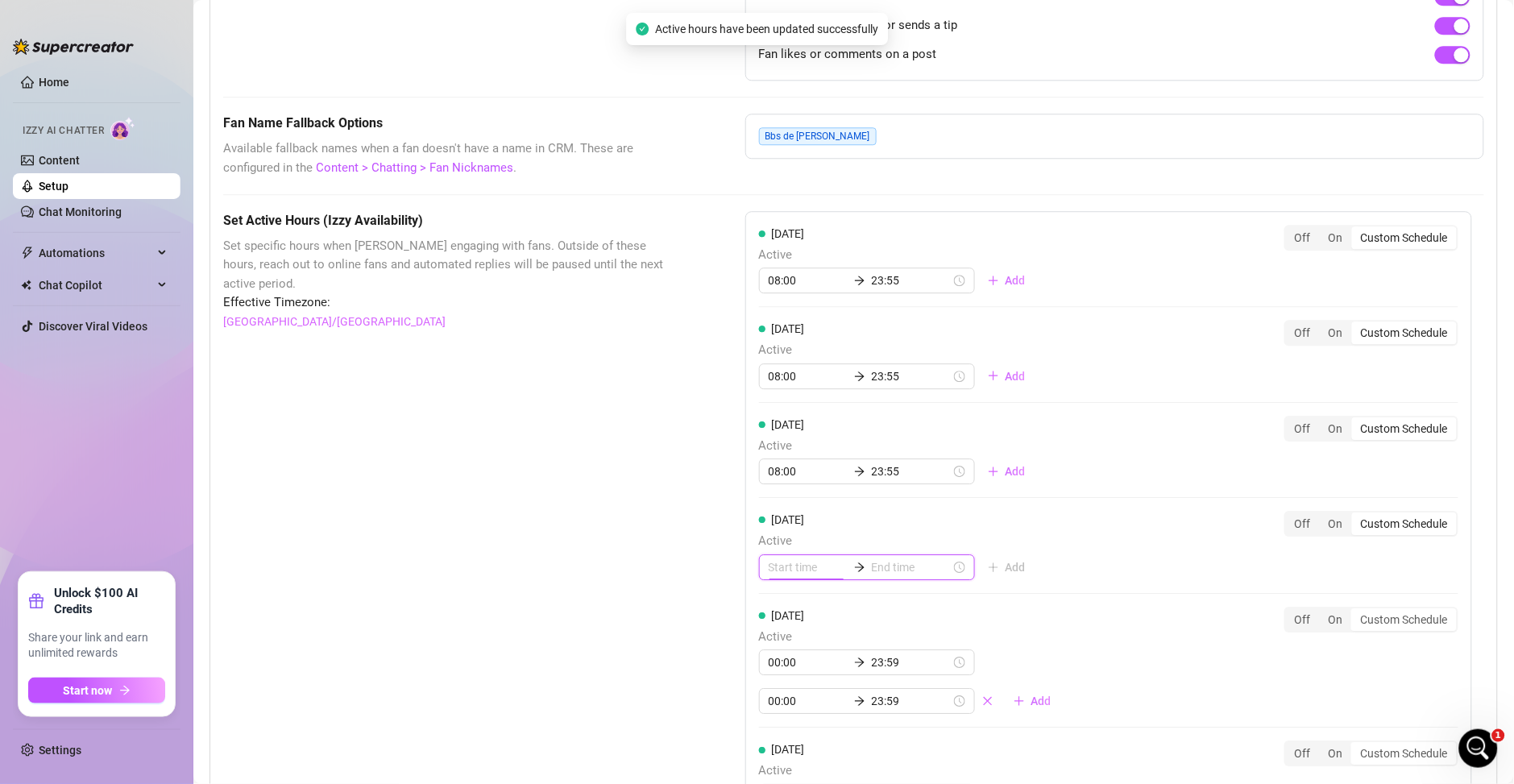
click at [768, 567] on input at bounding box center [807, 567] width 79 height 18
type input "13:00"
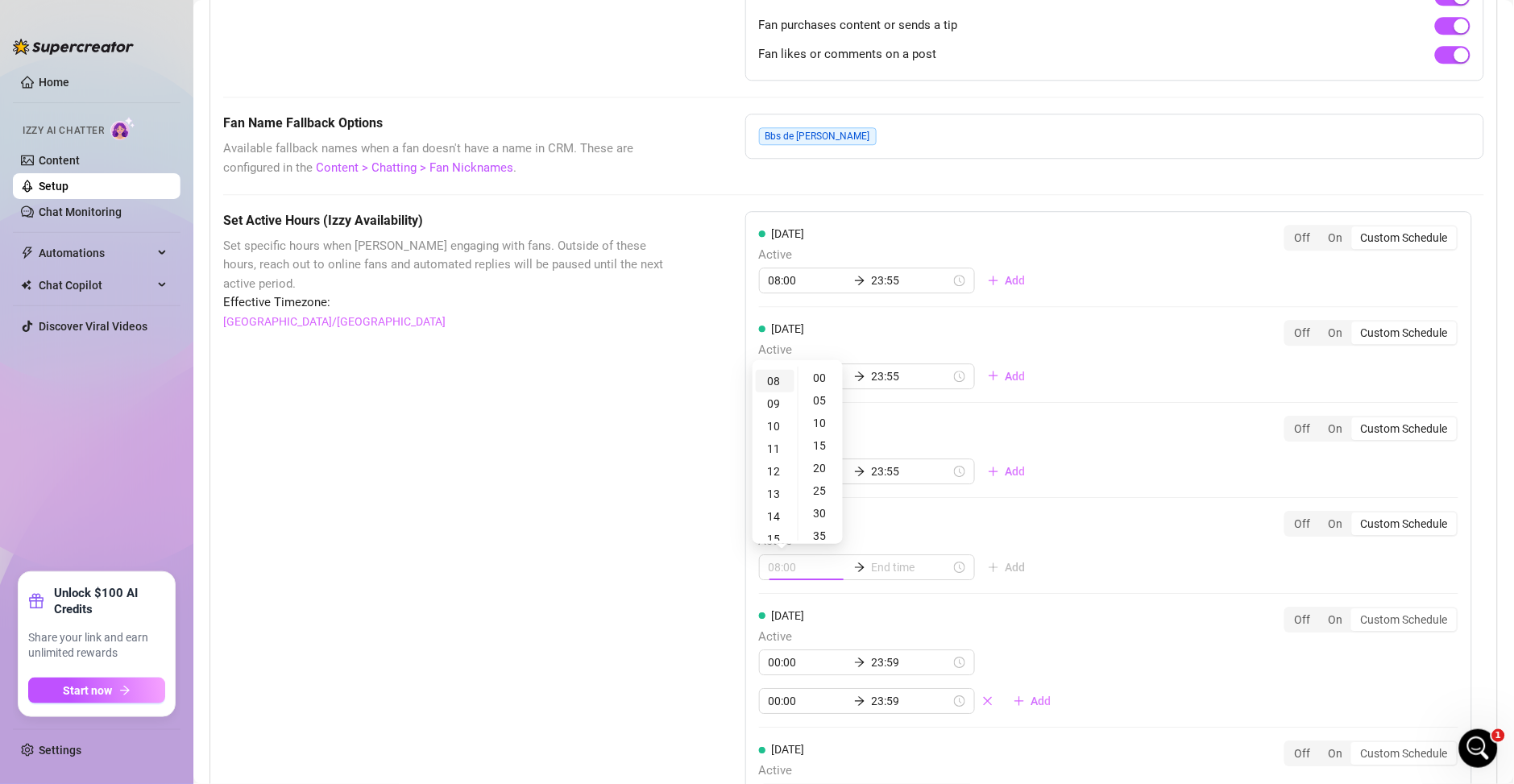
click at [769, 388] on div "08" at bounding box center [775, 380] width 39 height 22
type input "08:00"
click at [812, 384] on div "00" at bounding box center [821, 377] width 39 height 22
click at [814, 380] on div "00" at bounding box center [821, 377] width 39 height 22
click at [855, 430] on div "Wednesday Active 08:00 23:55 Add" at bounding box center [898, 451] width 279 height 69
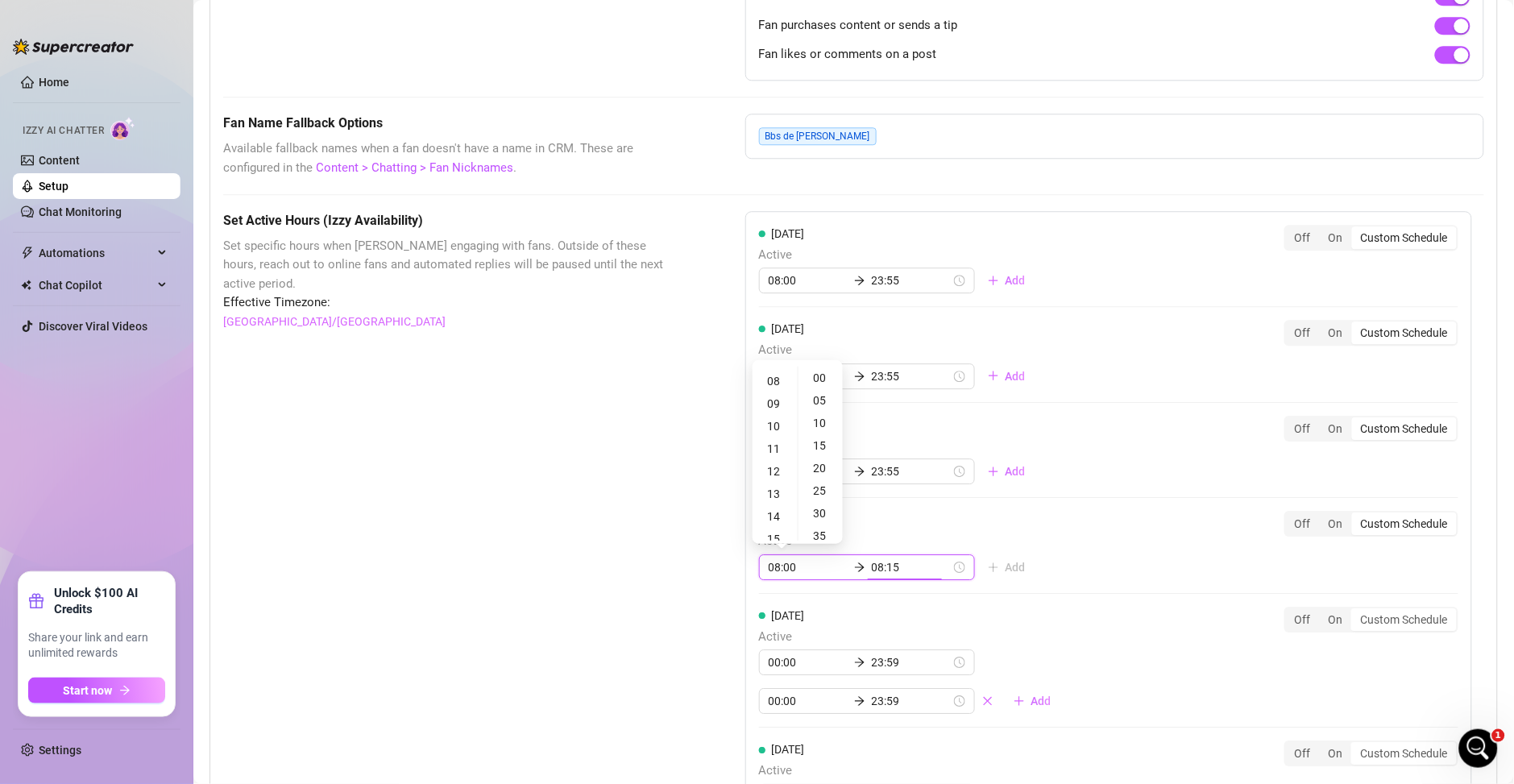
type input "08:10"
type input "23:00"
click at [771, 382] on div "23" at bounding box center [775, 377] width 39 height 22
type input "23:55"
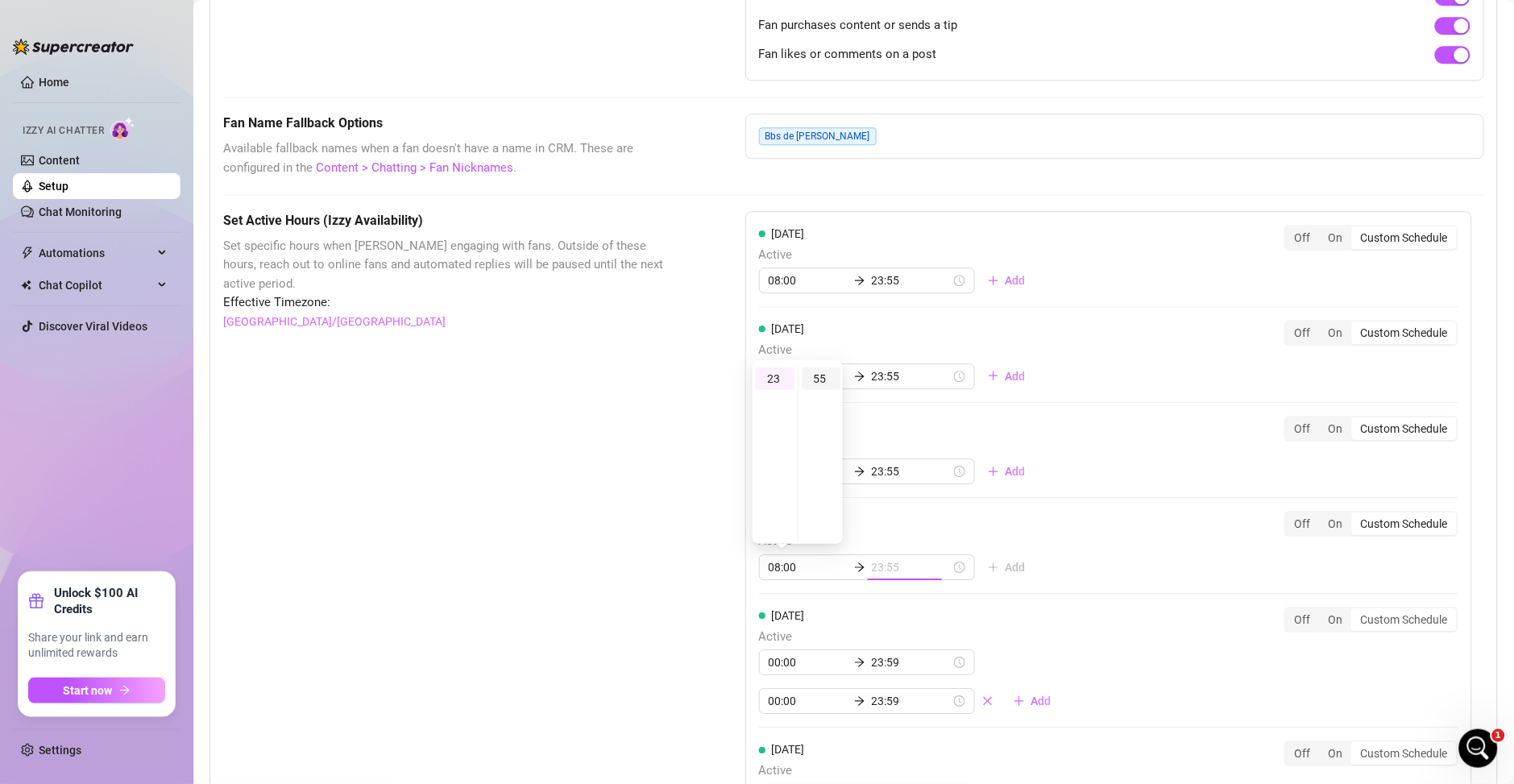
click at [819, 377] on div "55" at bounding box center [821, 378] width 39 height 22
click at [820, 380] on div "55" at bounding box center [821, 378] width 39 height 22
click at [873, 514] on div "Thursday Active 08:00 23:55 Add Off On Custom Schedule" at bounding box center [1109, 545] width 699 height 69
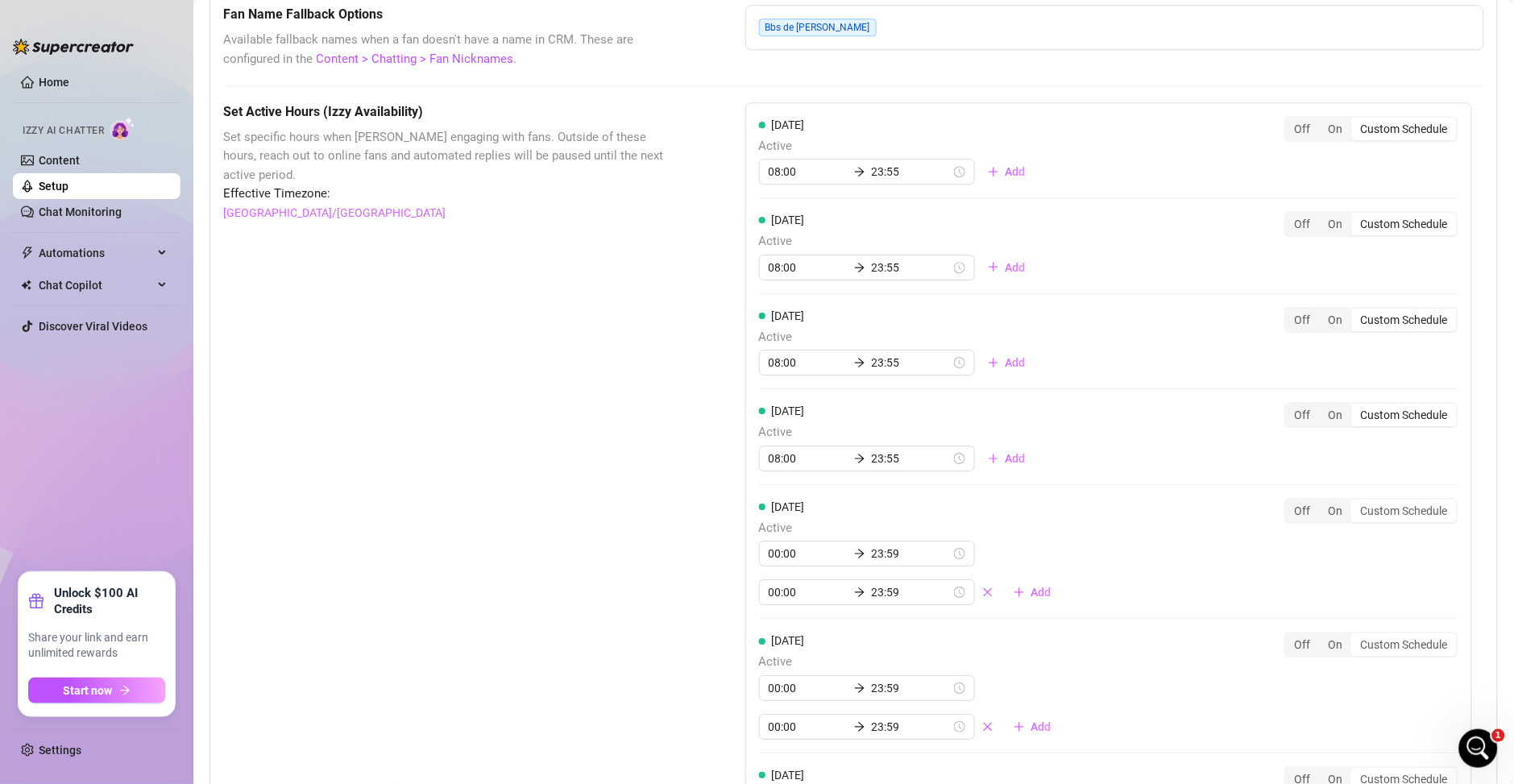
scroll to position [1276, 0]
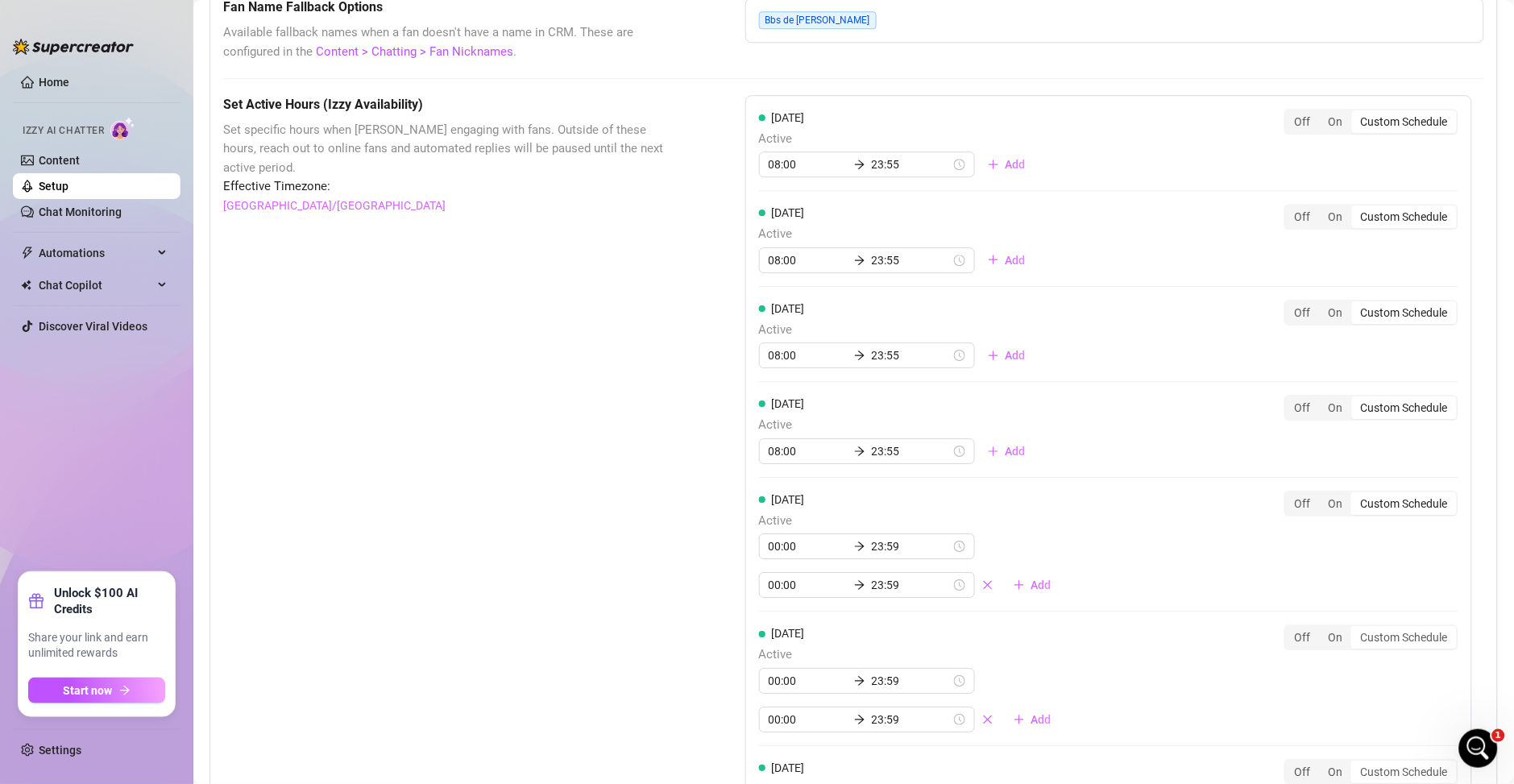
click at [1383, 507] on div "Custom Schedule" at bounding box center [1404, 503] width 105 height 22
click at [1356, 495] on input "Custom Schedule" at bounding box center [1356, 495] width 0 height 0
click at [1320, 506] on div "On" at bounding box center [1336, 503] width 32 height 22
click at [1323, 495] on input "On" at bounding box center [1323, 495] width 0 height 0
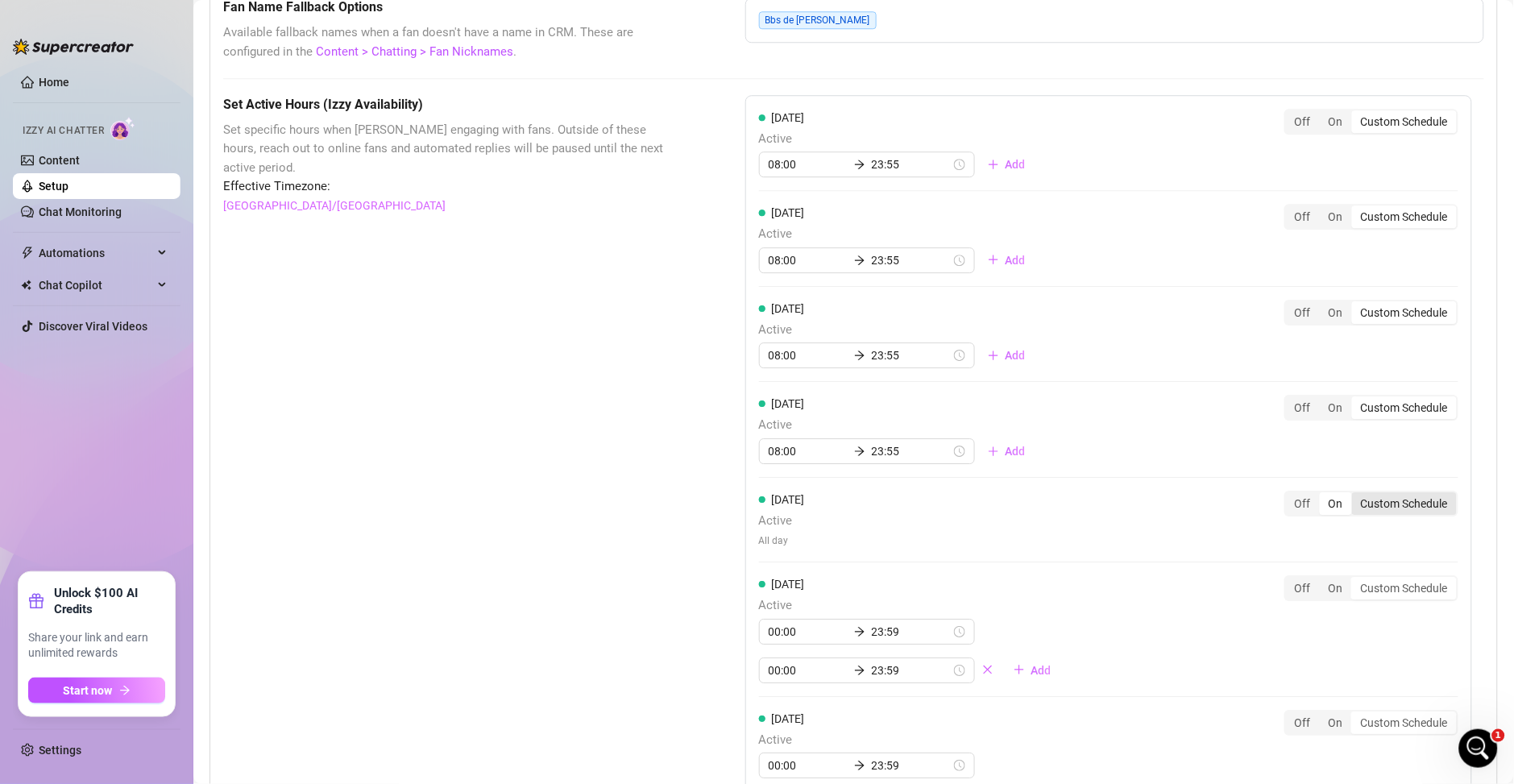
click at [1387, 510] on div "Custom Schedule" at bounding box center [1404, 503] width 105 height 22
click at [1356, 495] on input "Custom Schedule" at bounding box center [1356, 495] width 0 height 0
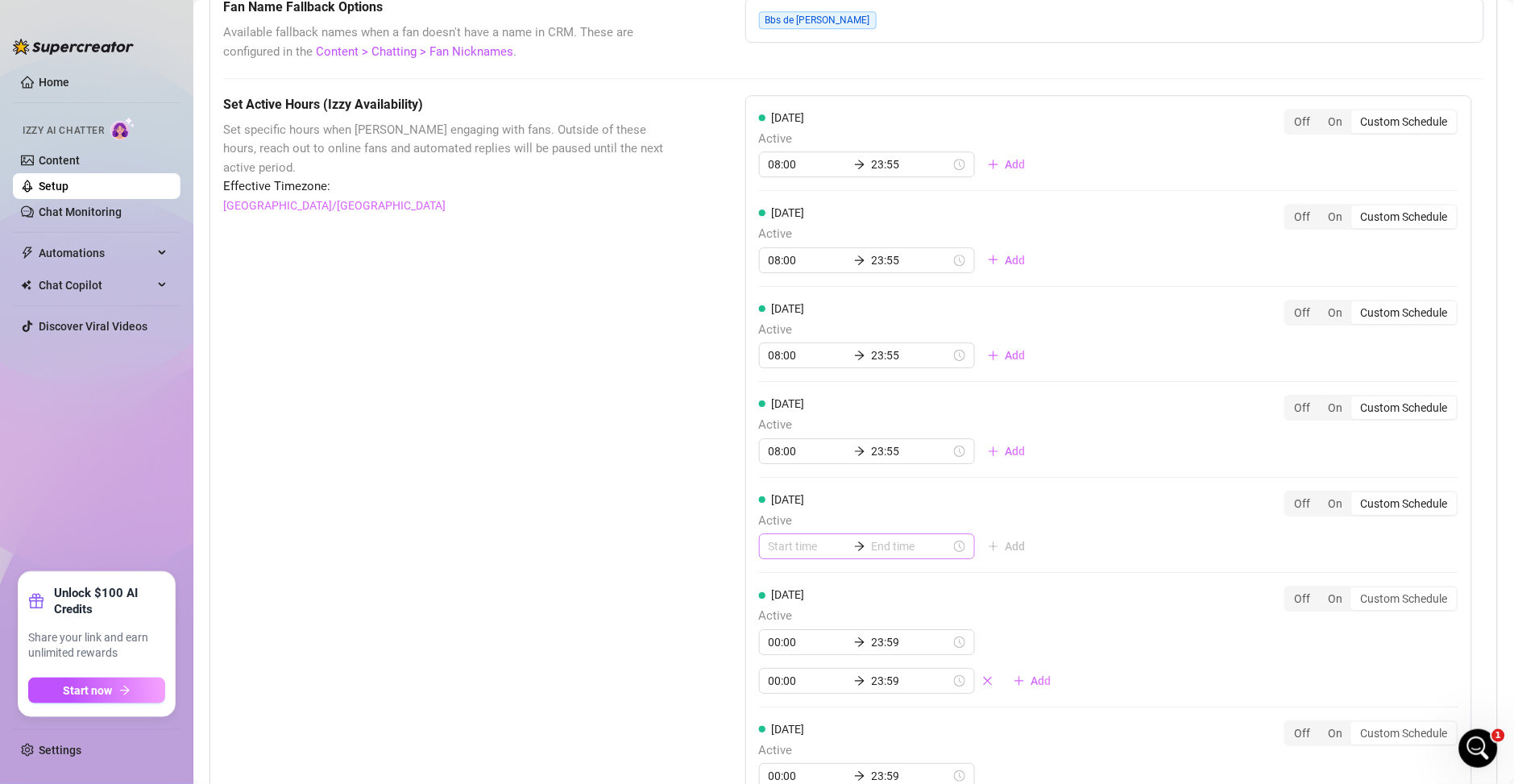
click at [769, 558] on div at bounding box center [867, 545] width 216 height 26
type input "05:00"
click at [766, 653] on div "08" at bounding box center [775, 654] width 39 height 22
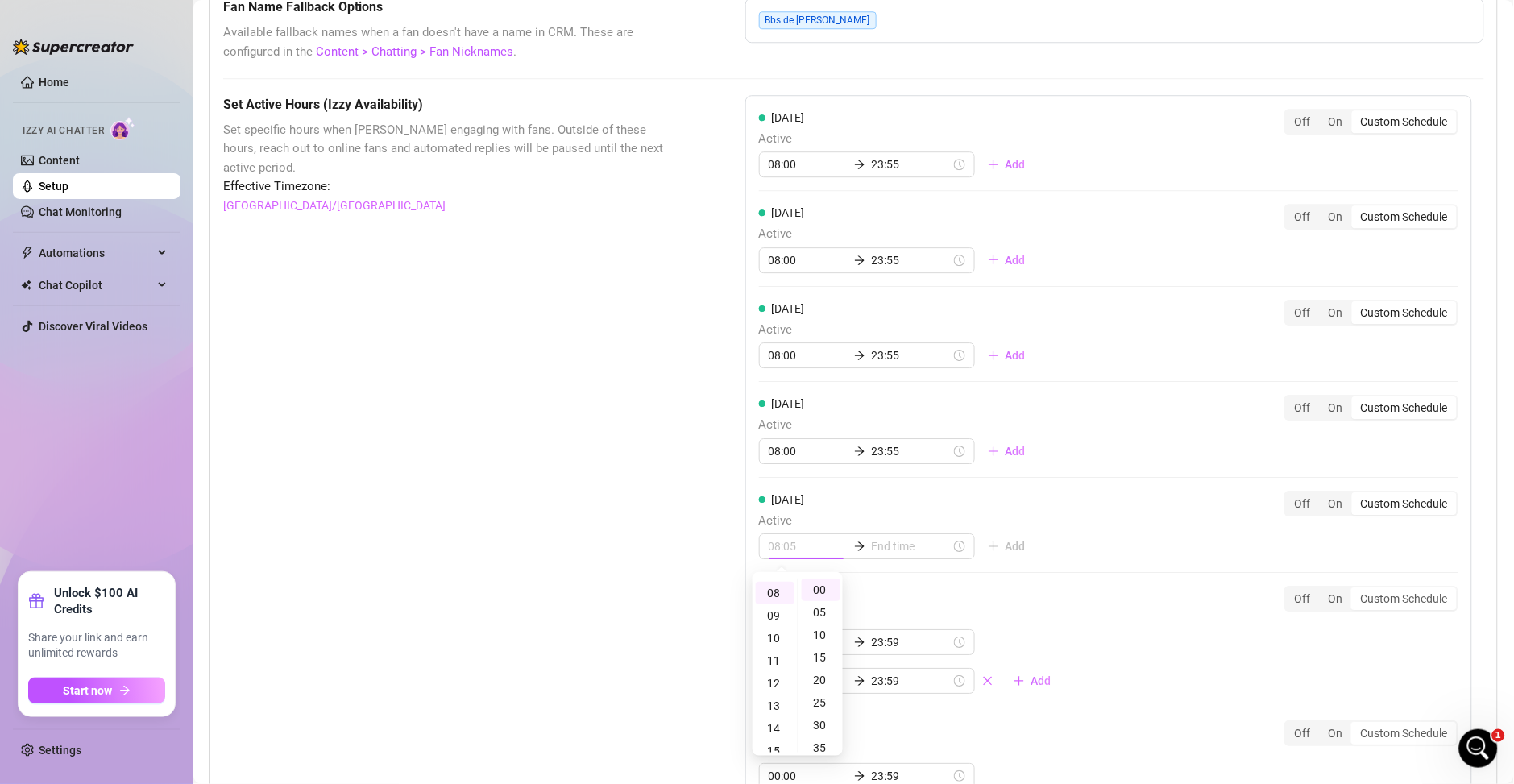
type input "08:00"
click at [883, 543] on input at bounding box center [911, 546] width 79 height 18
type input "08:10"
type input "11:00"
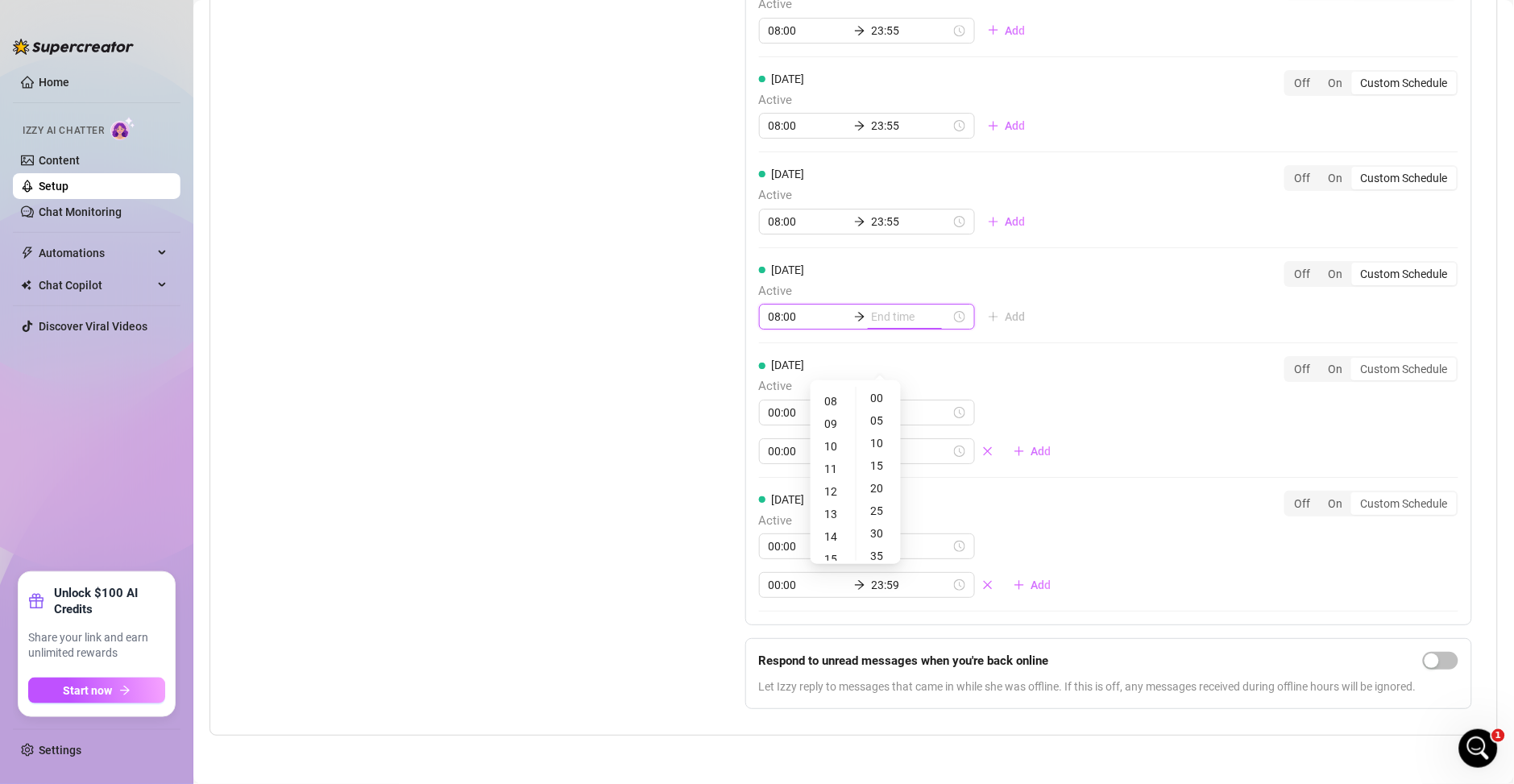
scroll to position [1508, 0]
type input "13:00"
click at [832, 362] on div "23" at bounding box center [833, 357] width 39 height 22
type input "23:55"
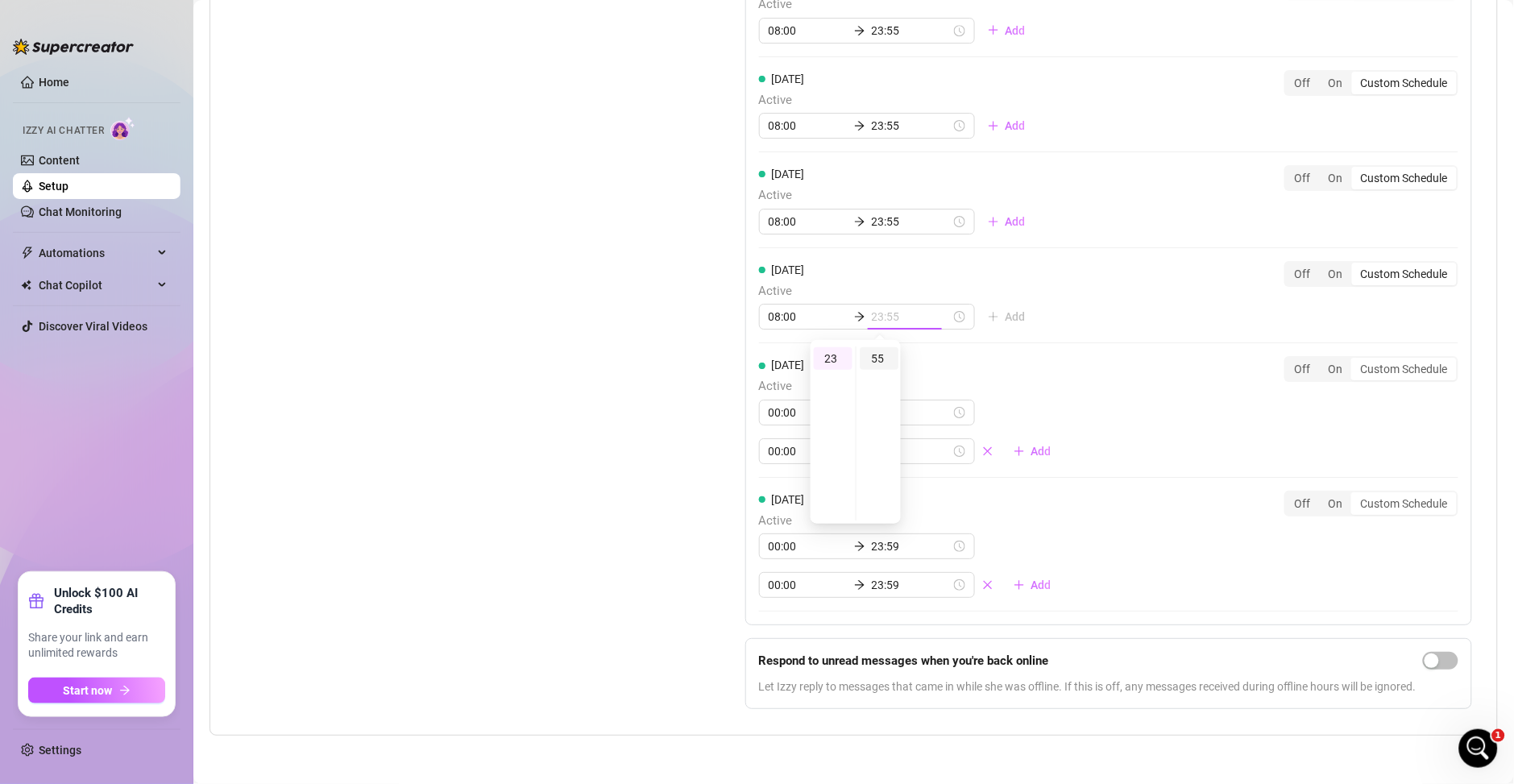
click at [880, 359] on div "55" at bounding box center [879, 357] width 39 height 22
click at [1008, 371] on div "Saturday Active 00:00 23:59 00:00 23:59 Add" at bounding box center [912, 410] width 305 height 108
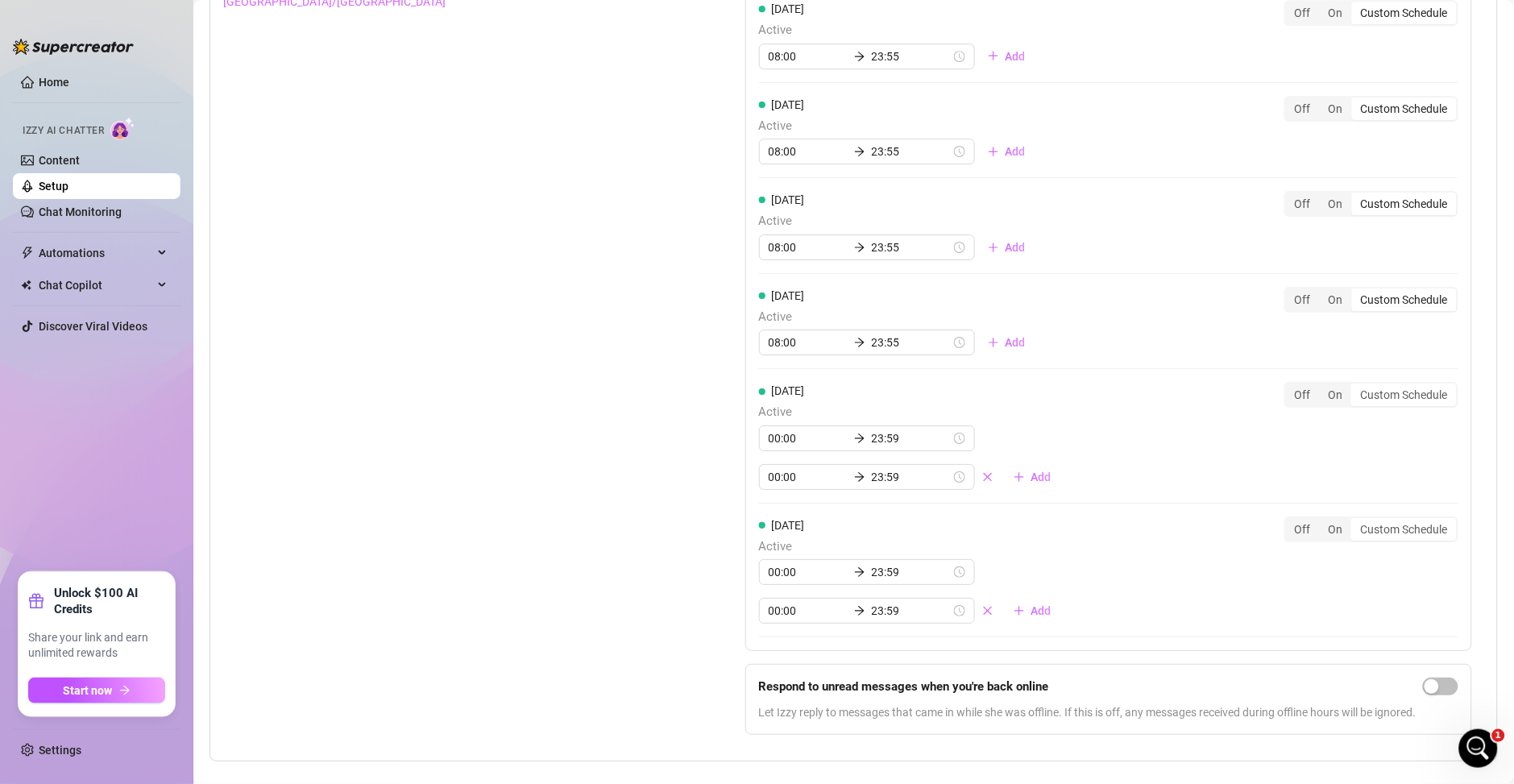
scroll to position [1508, 0]
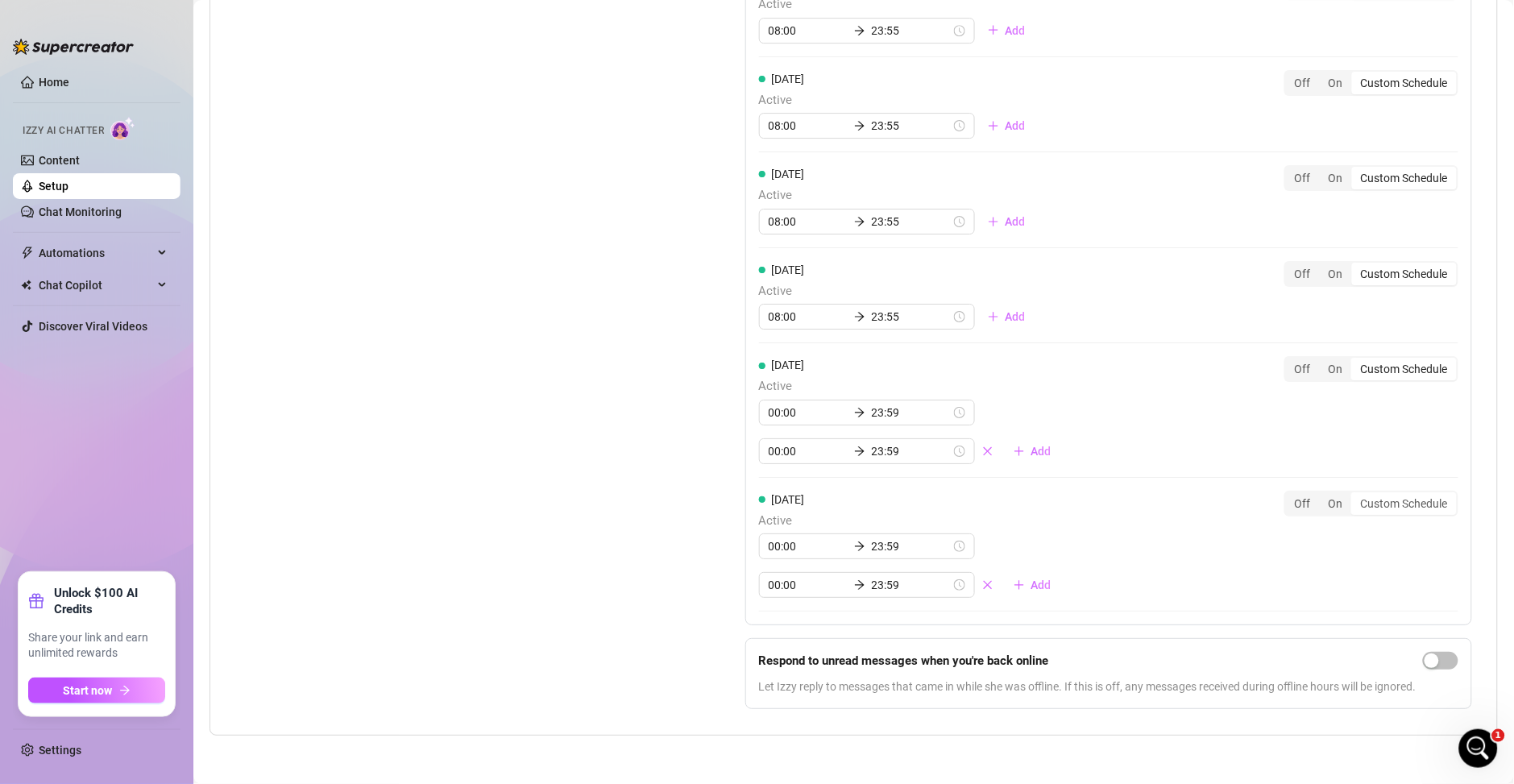
click at [1383, 372] on div "Custom Schedule" at bounding box center [1404, 368] width 105 height 22
click at [1356, 360] on input "Custom Schedule" at bounding box center [1356, 360] width 0 height 0
click at [1337, 372] on div "On" at bounding box center [1336, 368] width 32 height 22
click at [1323, 360] on input "On" at bounding box center [1323, 360] width 0 height 0
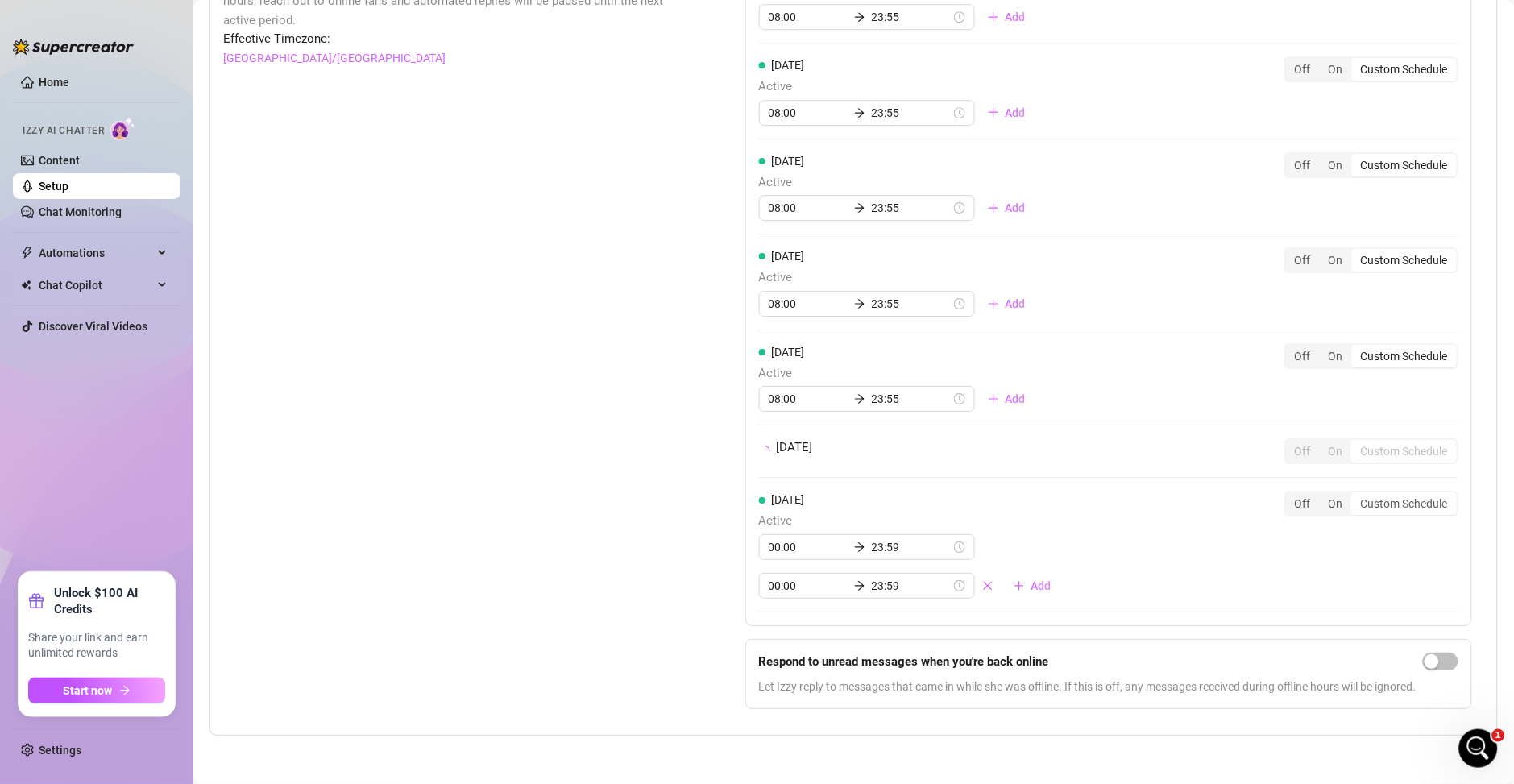
scroll to position [1474, 0]
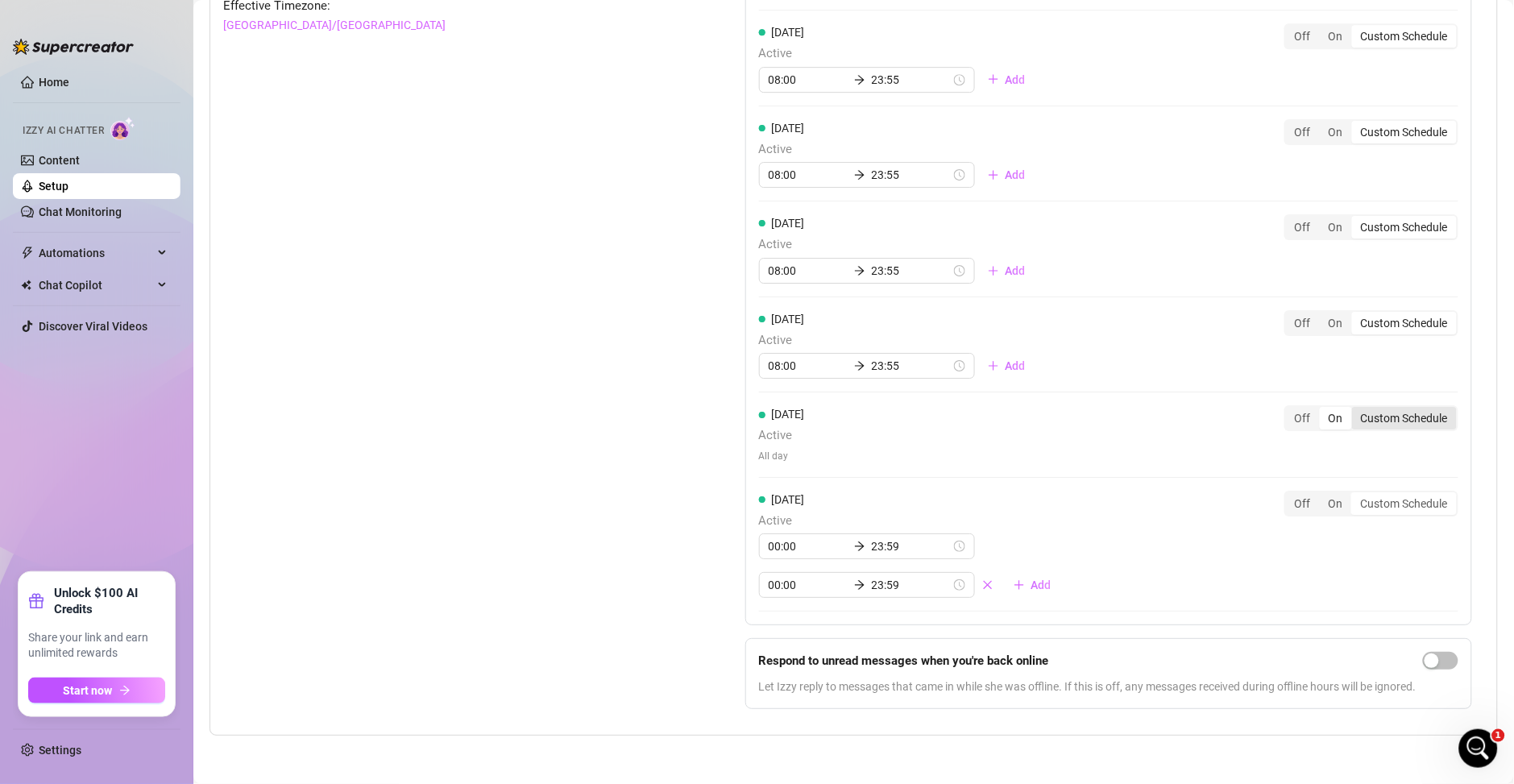
click at [1366, 407] on div "Custom Schedule" at bounding box center [1404, 418] width 105 height 22
click at [1356, 409] on input "Custom Schedule" at bounding box center [1356, 409] width 0 height 0
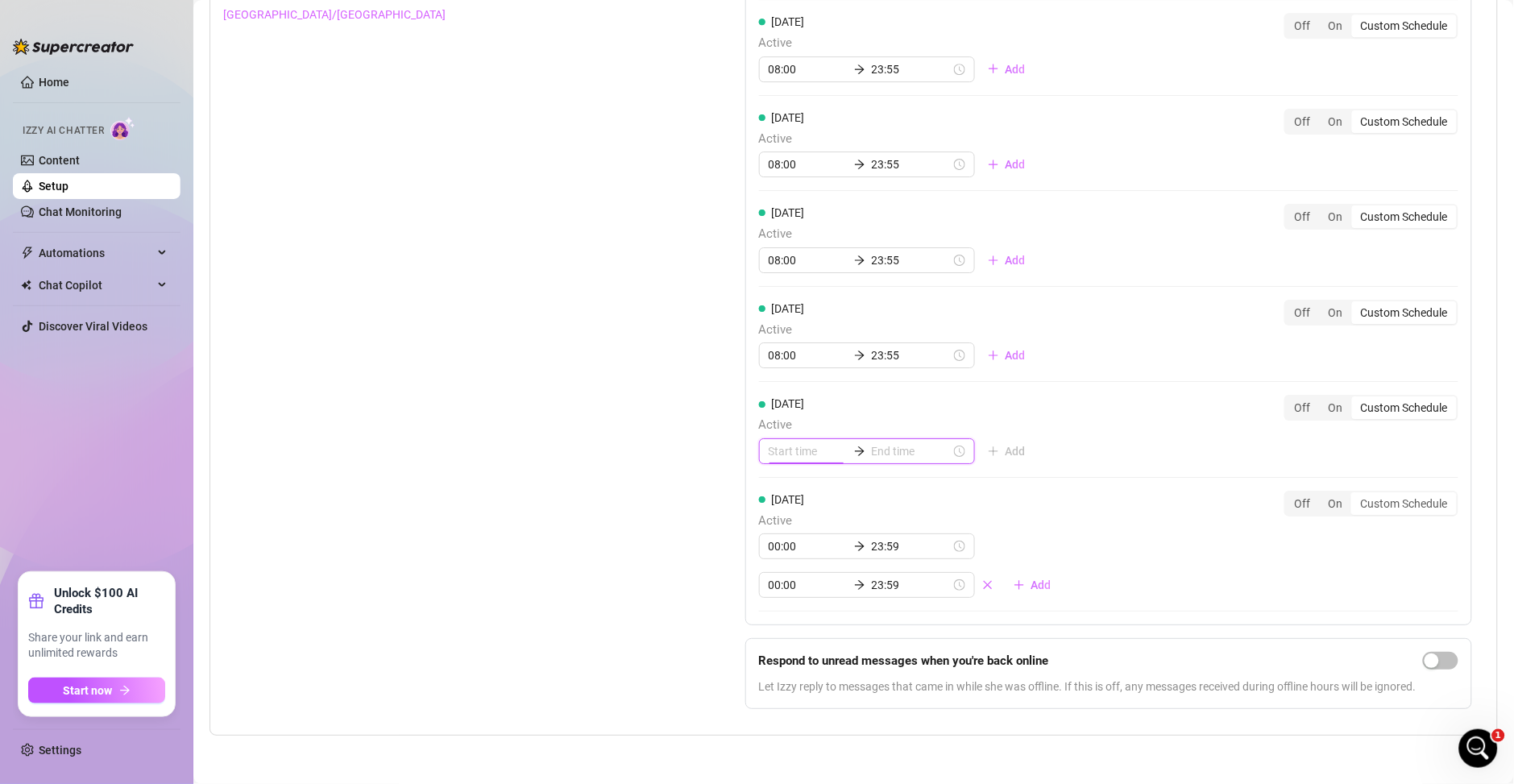
click at [788, 449] on input at bounding box center [807, 451] width 79 height 18
type input "23:00"
click at [777, 543] on div "23" at bounding box center [775, 542] width 39 height 22
click at [770, 553] on div "08" at bounding box center [775, 551] width 39 height 22
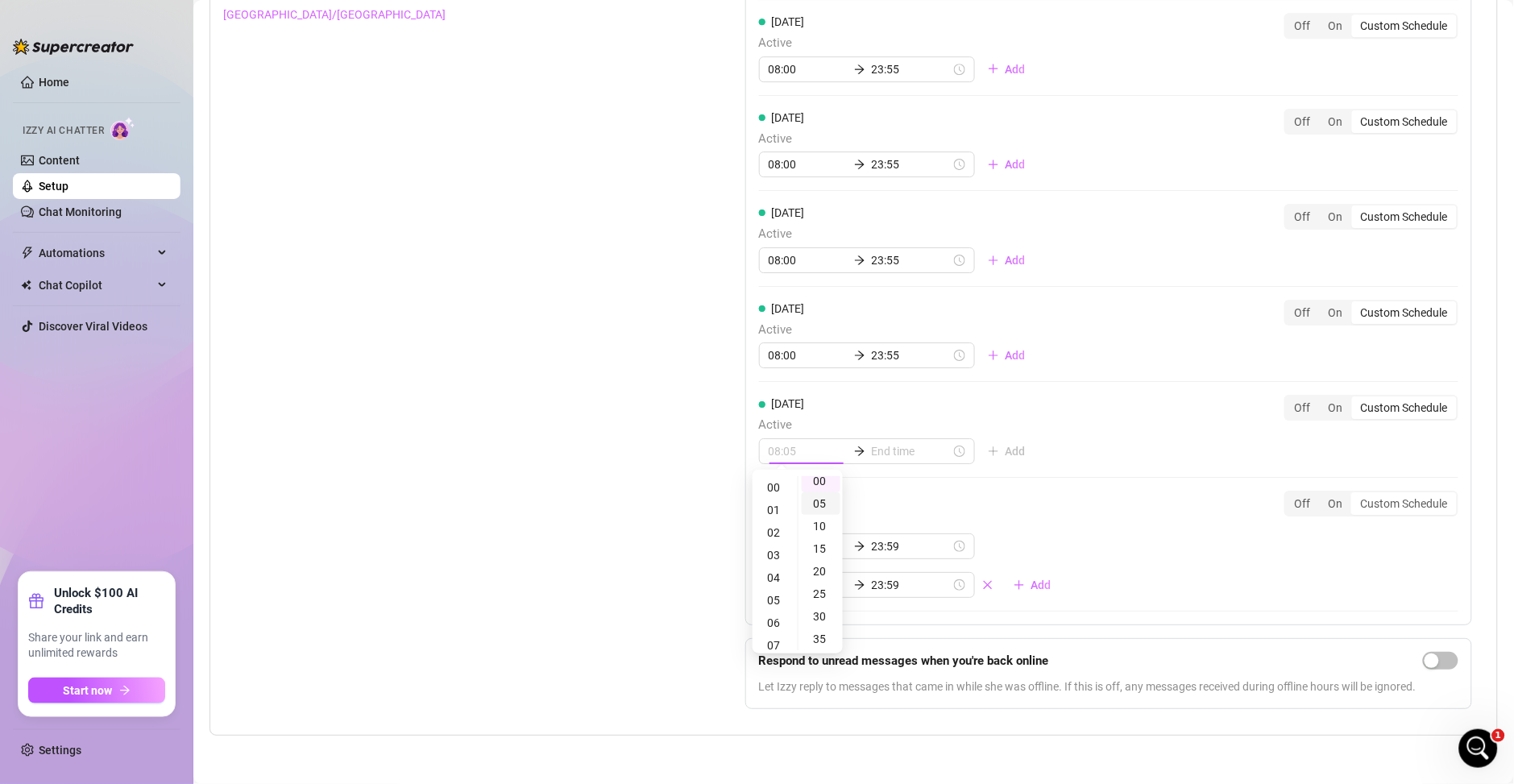
scroll to position [0, 0]
click at [814, 492] on div "00" at bounding box center [821, 487] width 39 height 22
click at [778, 492] on div "23" at bounding box center [775, 487] width 39 height 22
click at [774, 553] on div "08" at bounding box center [775, 551] width 39 height 22
type input "08:00"
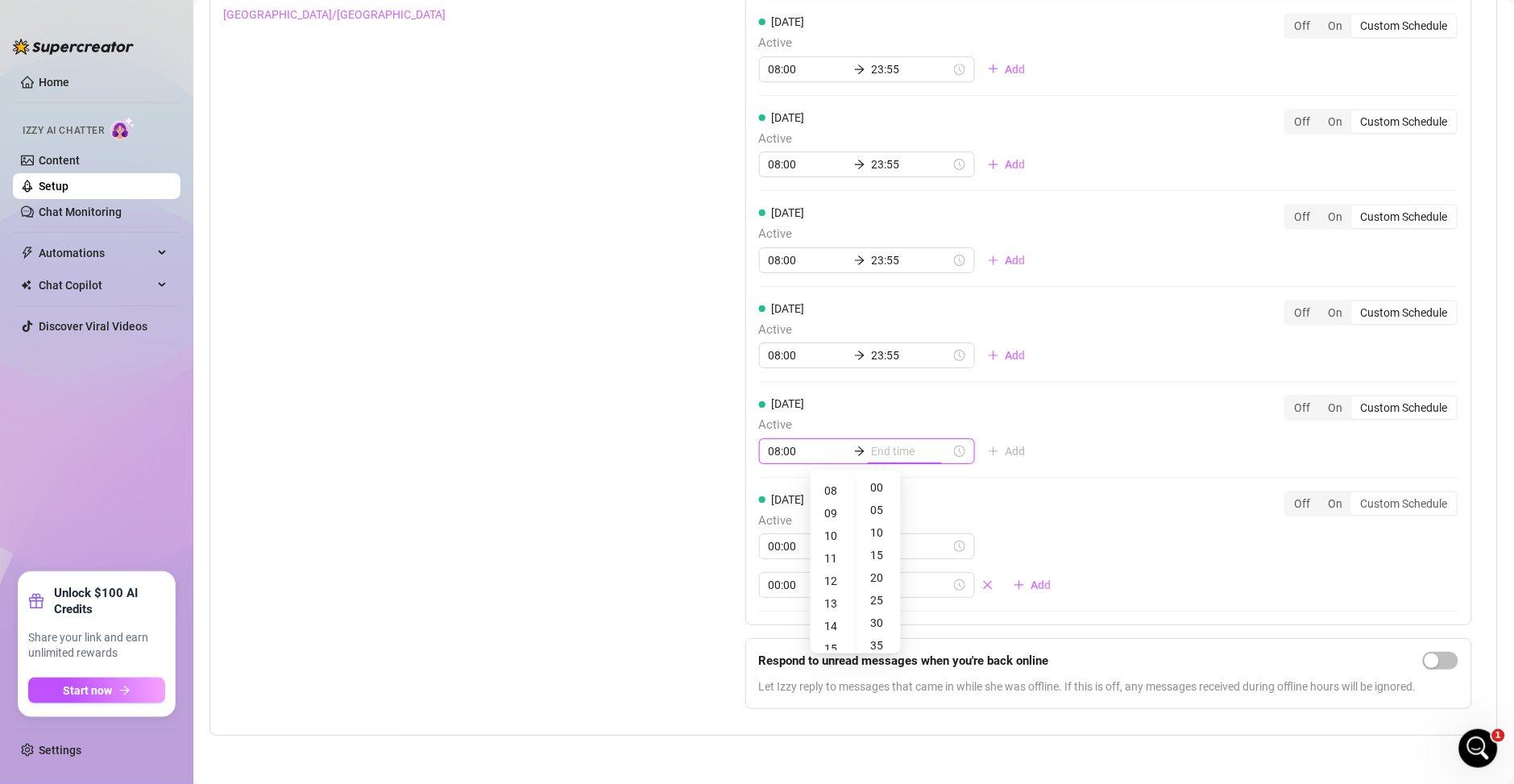
click at [886, 446] on input at bounding box center [911, 451] width 79 height 18
type input "08:00"
type input "17:00"
click at [833, 488] on div "23" at bounding box center [833, 487] width 39 height 22
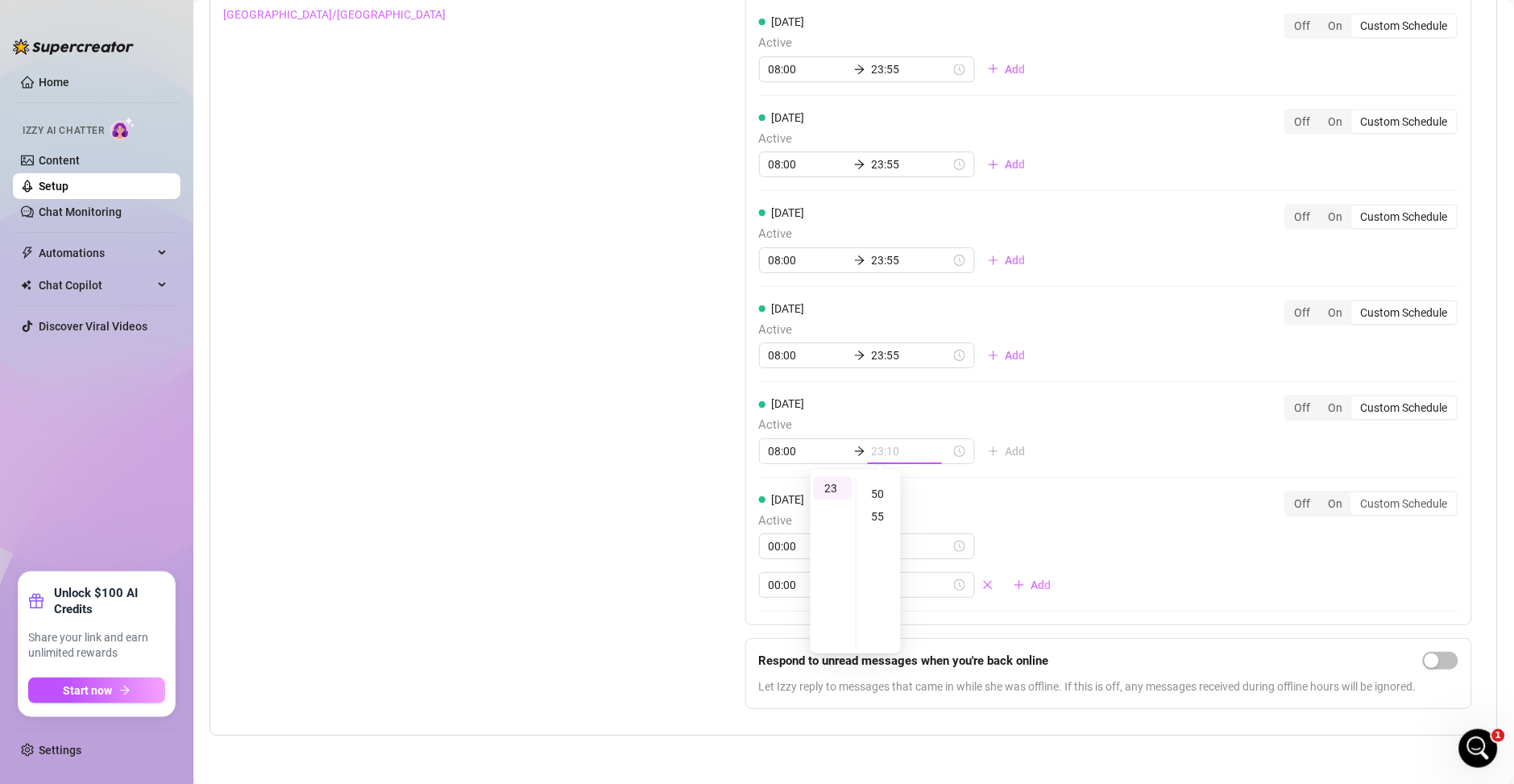
scroll to position [247, 0]
type input "23:55"
click at [875, 489] on div "55" at bounding box center [879, 488] width 39 height 22
click at [1099, 441] on div "Saturday Active 08:00 23:55 Add Off On Custom Schedule" at bounding box center [1109, 429] width 699 height 69
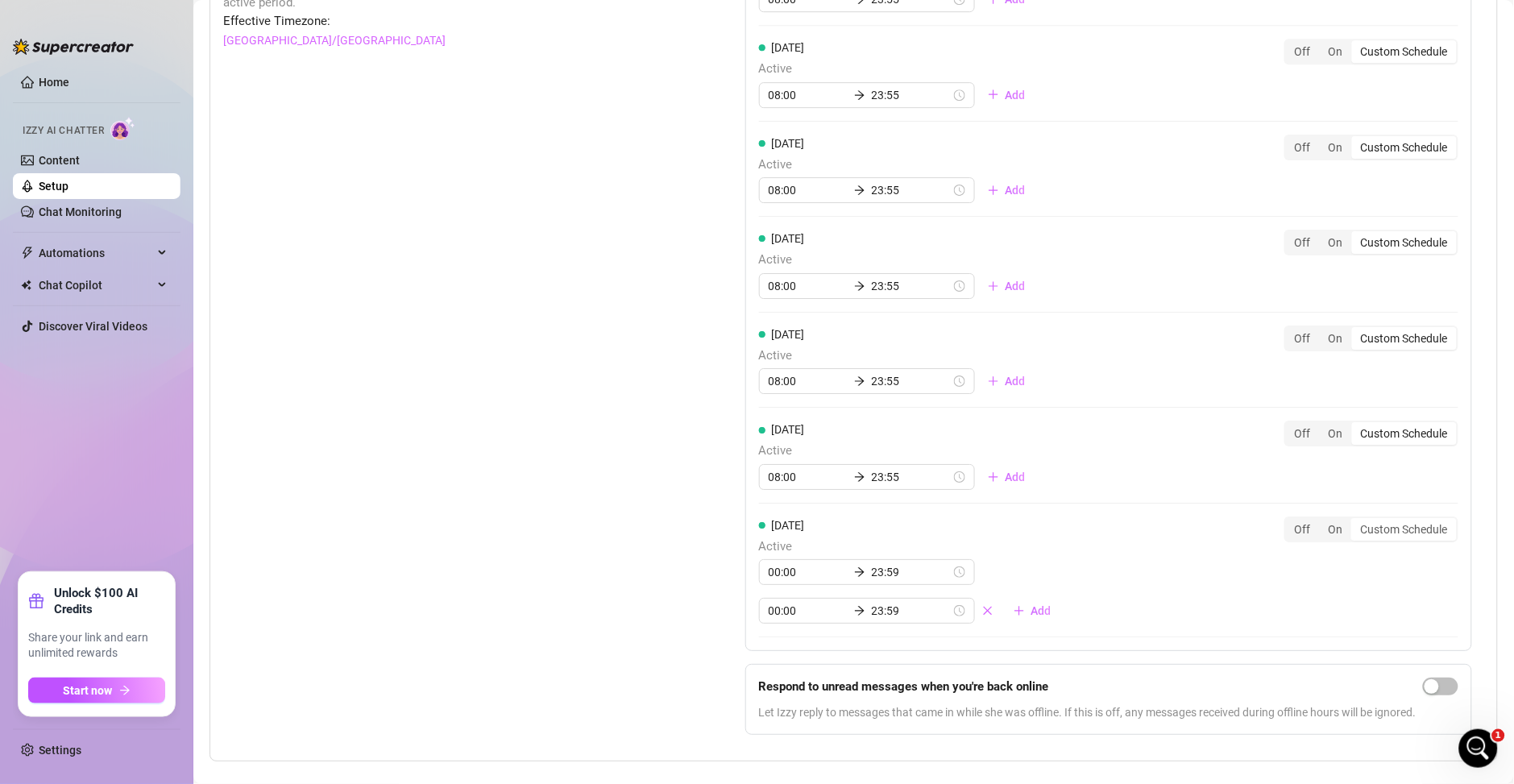
scroll to position [1474, 0]
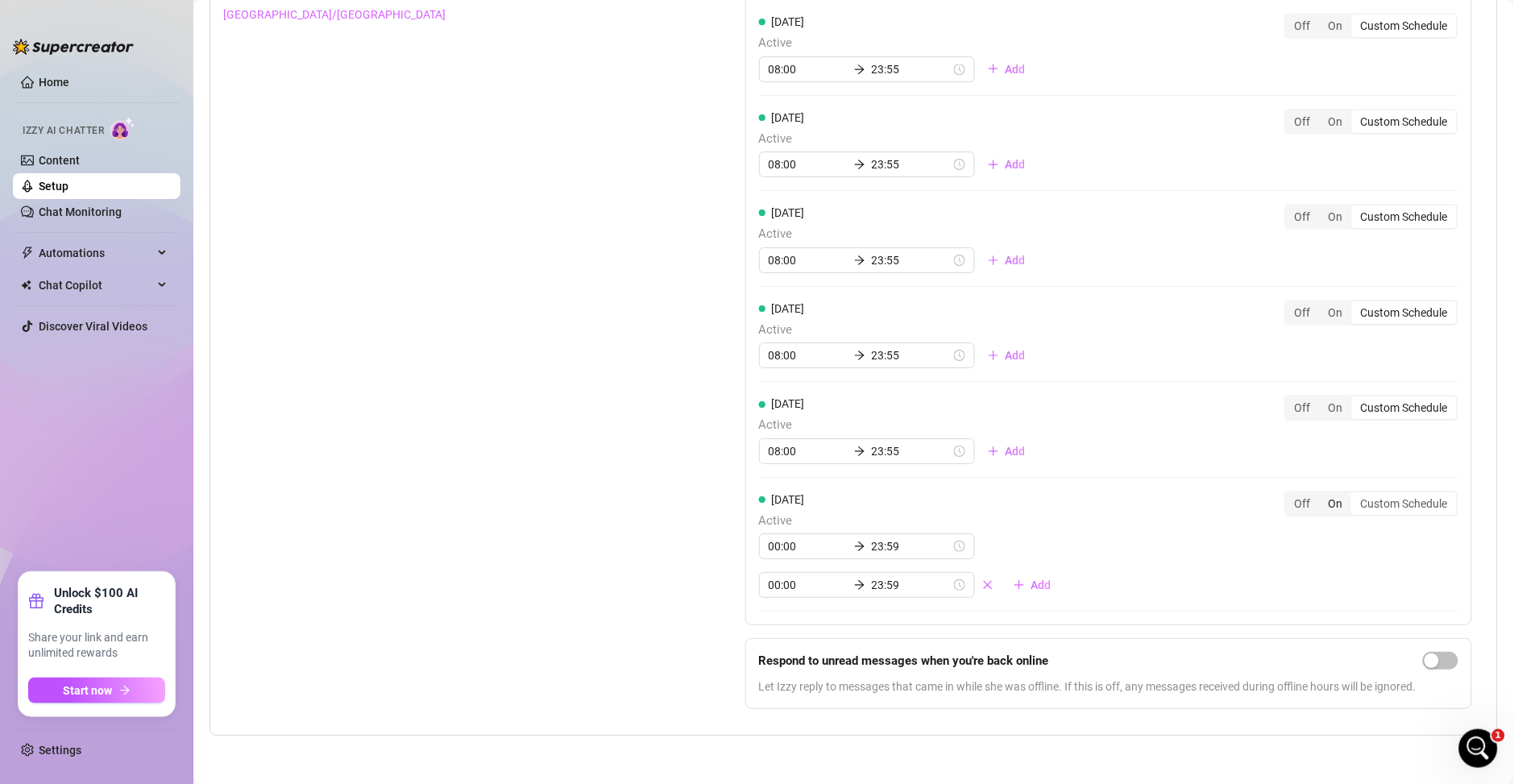
click at [1320, 494] on div "On" at bounding box center [1336, 503] width 32 height 22
click at [1323, 495] on input "On" at bounding box center [1323, 495] width 0 height 0
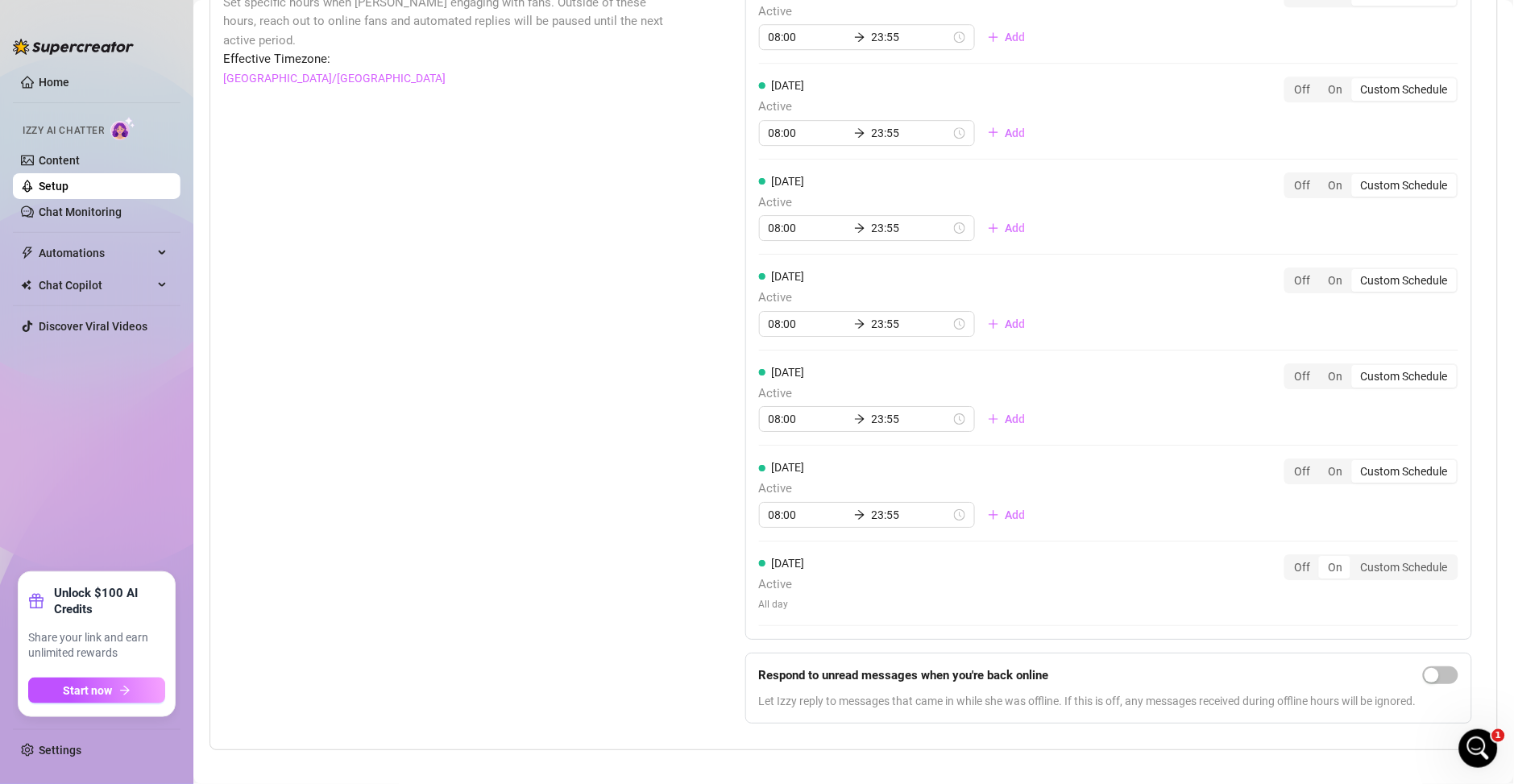
scroll to position [1436, 0]
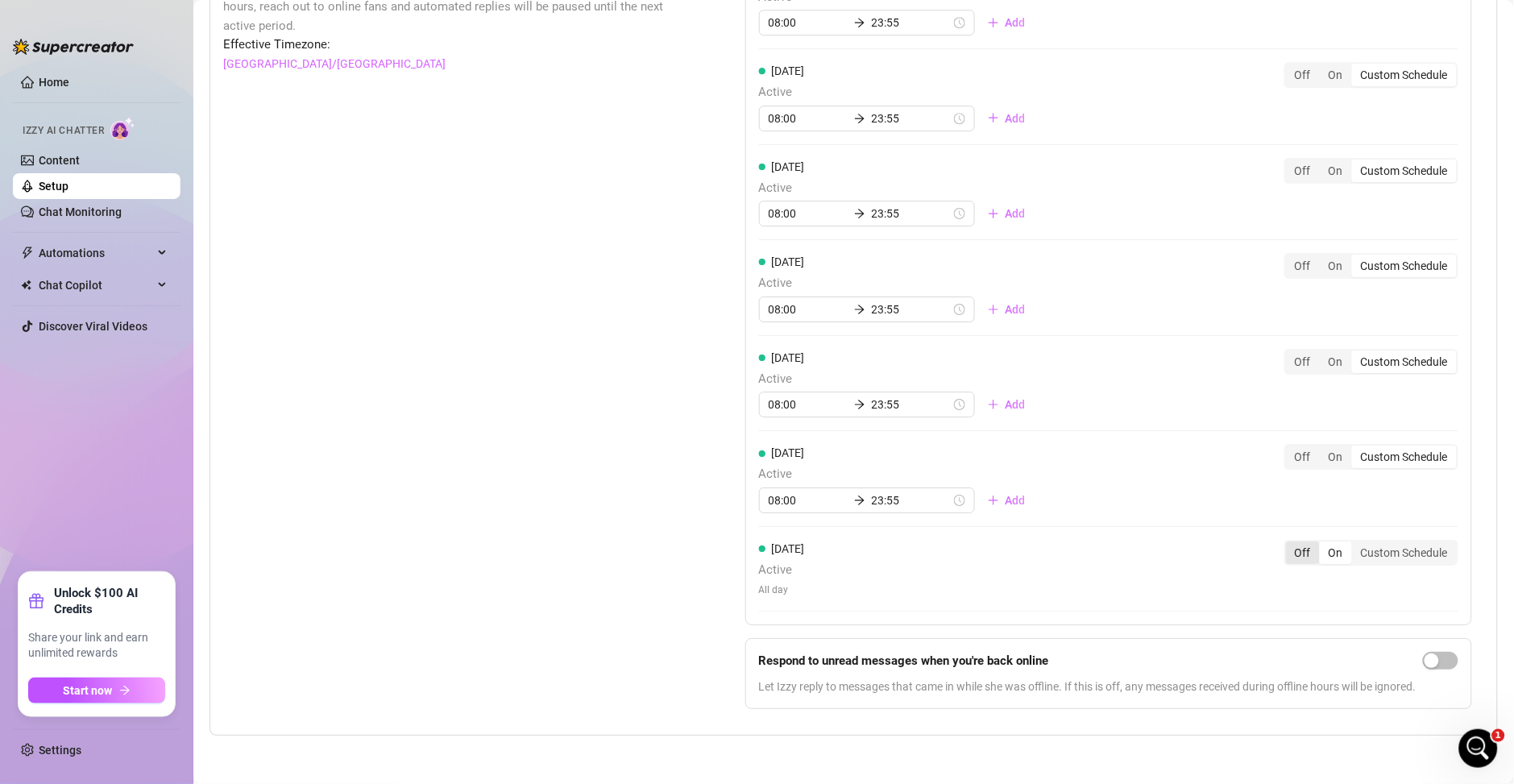
click at [1299, 541] on div "Off" at bounding box center [1303, 552] width 34 height 22
click at [1290, 544] on input "Off" at bounding box center [1290, 544] width 0 height 0
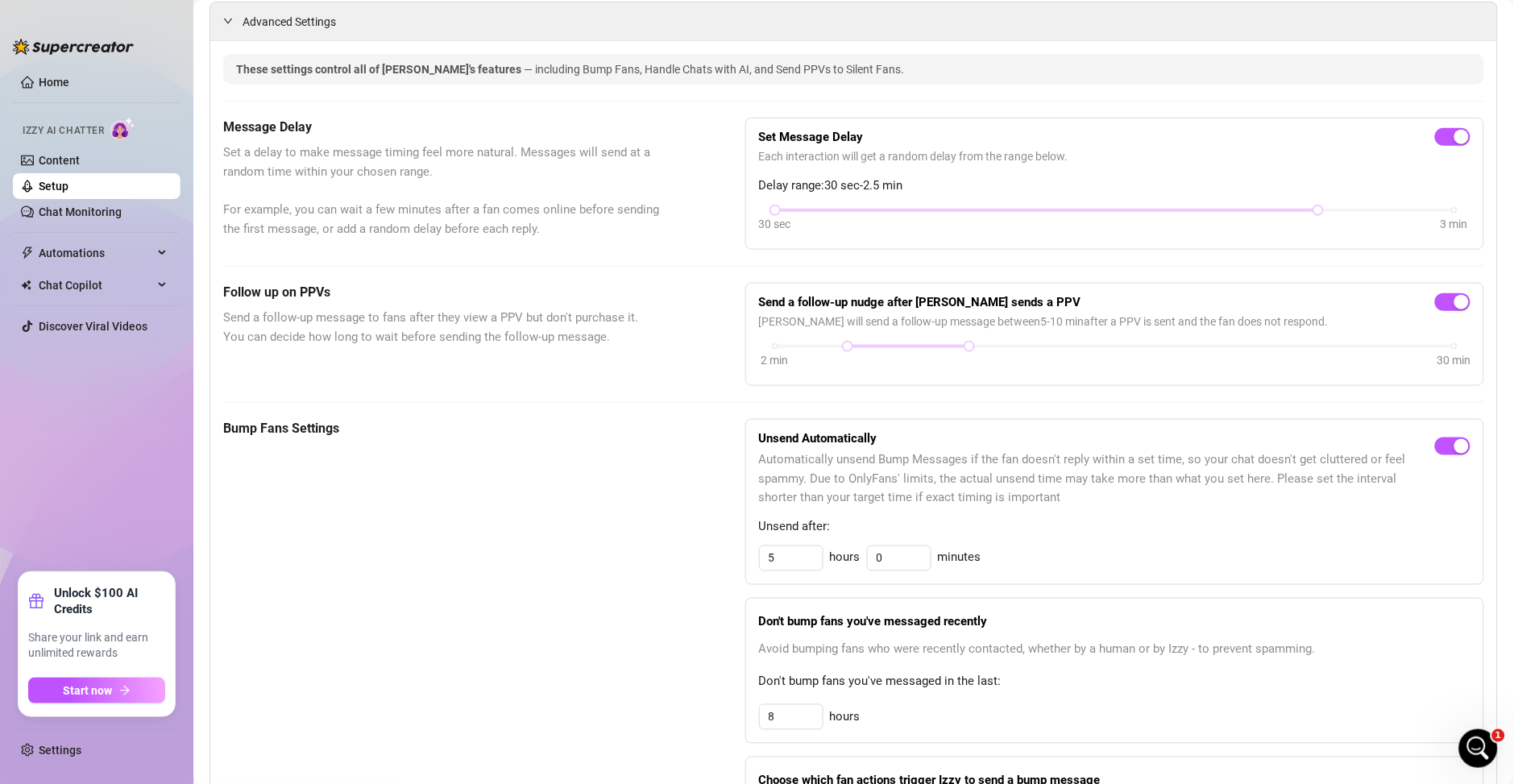
scroll to position [232, 0]
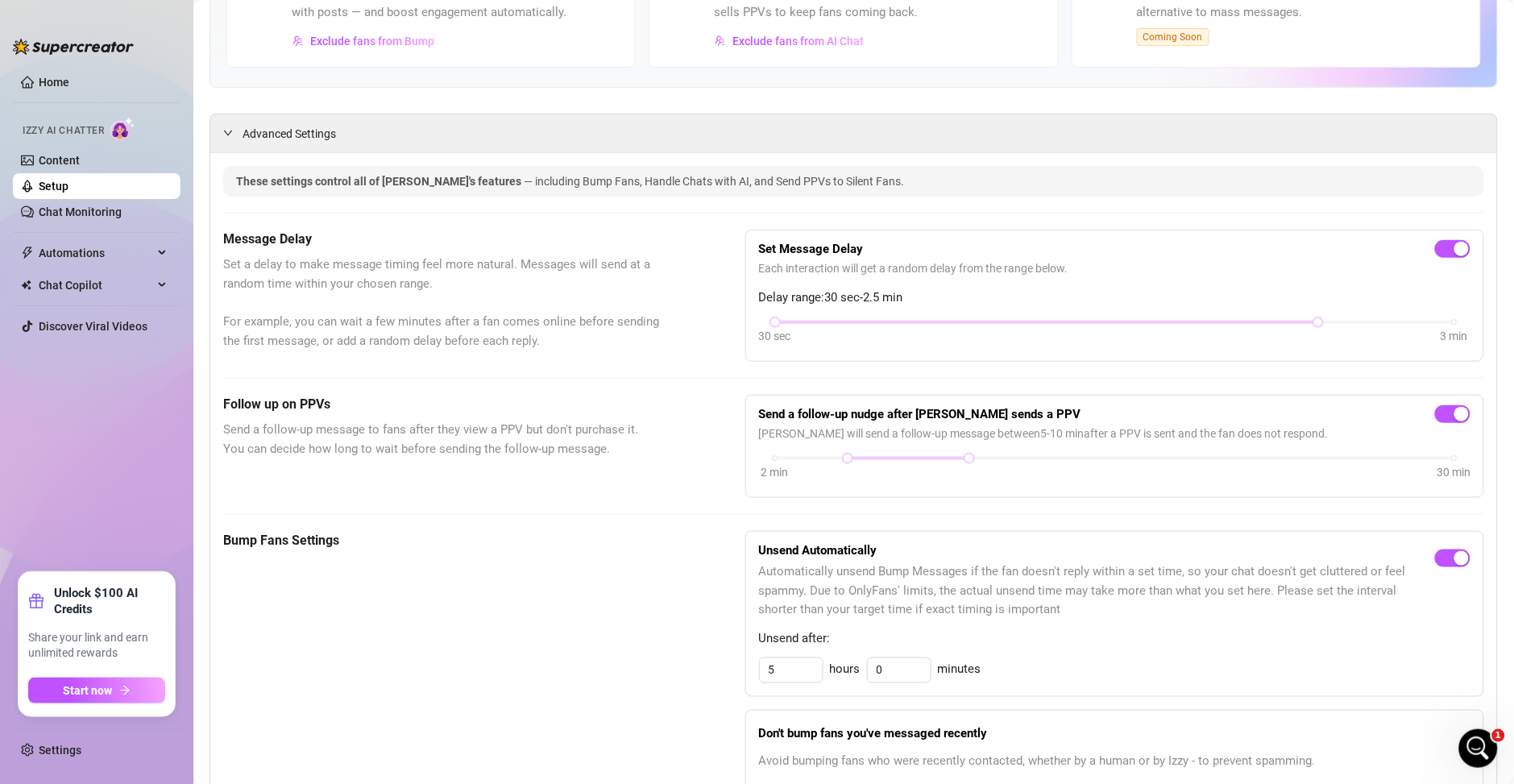
drag, startPoint x: 791, startPoint y: 332, endPoint x: 837, endPoint y: 332, distance: 46.0
click at [837, 332] on div "30 sec 3 min" at bounding box center [1115, 333] width 711 height 31
drag, startPoint x: 780, startPoint y: 324, endPoint x: 800, endPoint y: 324, distance: 20.0
click at [803, 324] on div "30 sec 3 min" at bounding box center [1115, 320] width 679 height 6
drag, startPoint x: 777, startPoint y: 319, endPoint x: 813, endPoint y: 320, distance: 36.0
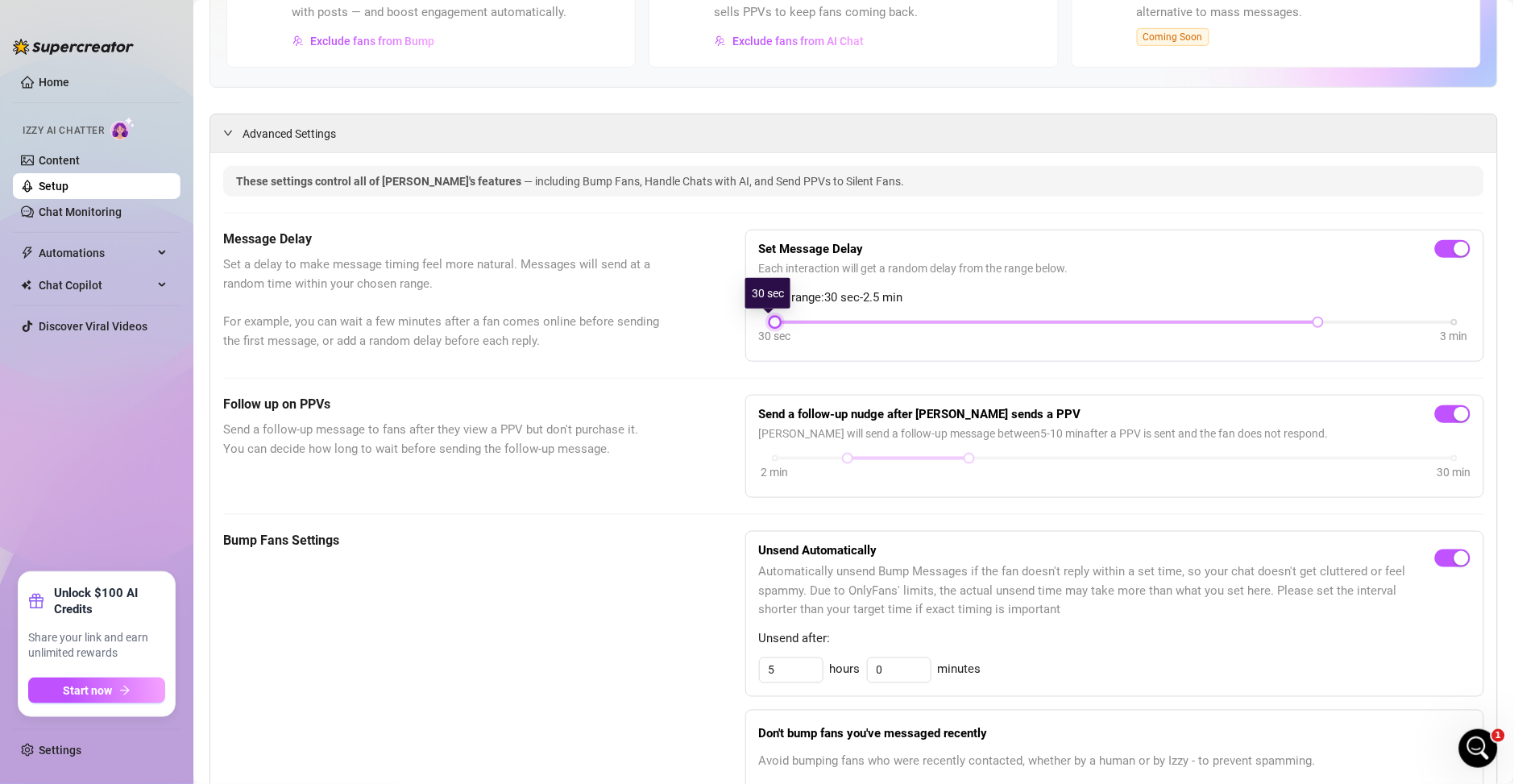
click at [813, 320] on div "30 sec 3 min" at bounding box center [1115, 320] width 679 height 6
drag, startPoint x: 777, startPoint y: 325, endPoint x: 795, endPoint y: 325, distance: 18.0
click at [795, 325] on div "30 sec 3 min" at bounding box center [1115, 333] width 711 height 31
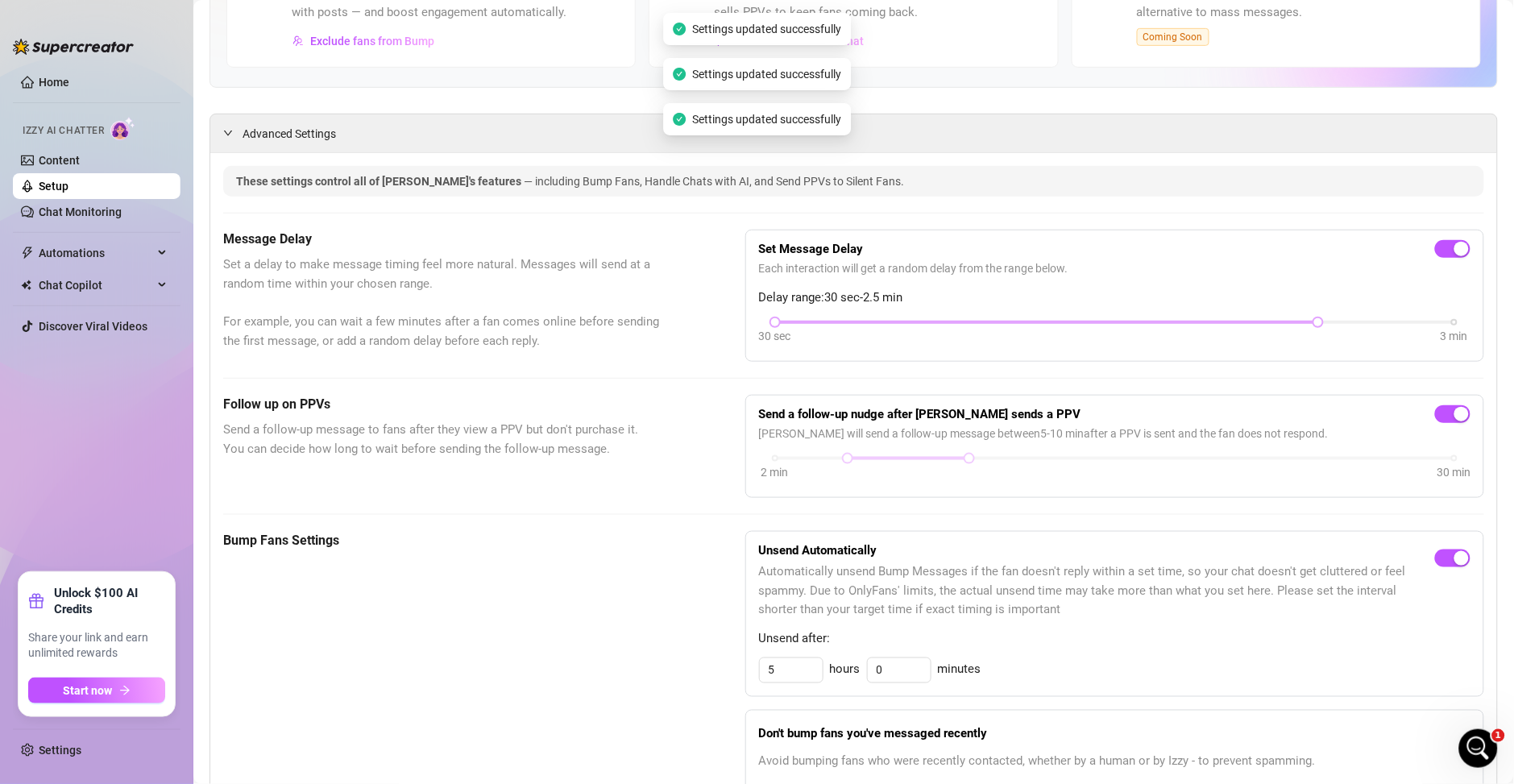
click at [826, 320] on div at bounding box center [1047, 322] width 544 height 8
drag, startPoint x: 854, startPoint y: 325, endPoint x: 904, endPoint y: 325, distance: 50.0
click at [858, 325] on div "30 sec 3 min" at bounding box center [1115, 333] width 711 height 31
click at [911, 325] on div "30 sec 3 min" at bounding box center [1115, 333] width 711 height 31
click at [922, 320] on div at bounding box center [1047, 322] width 544 height 8
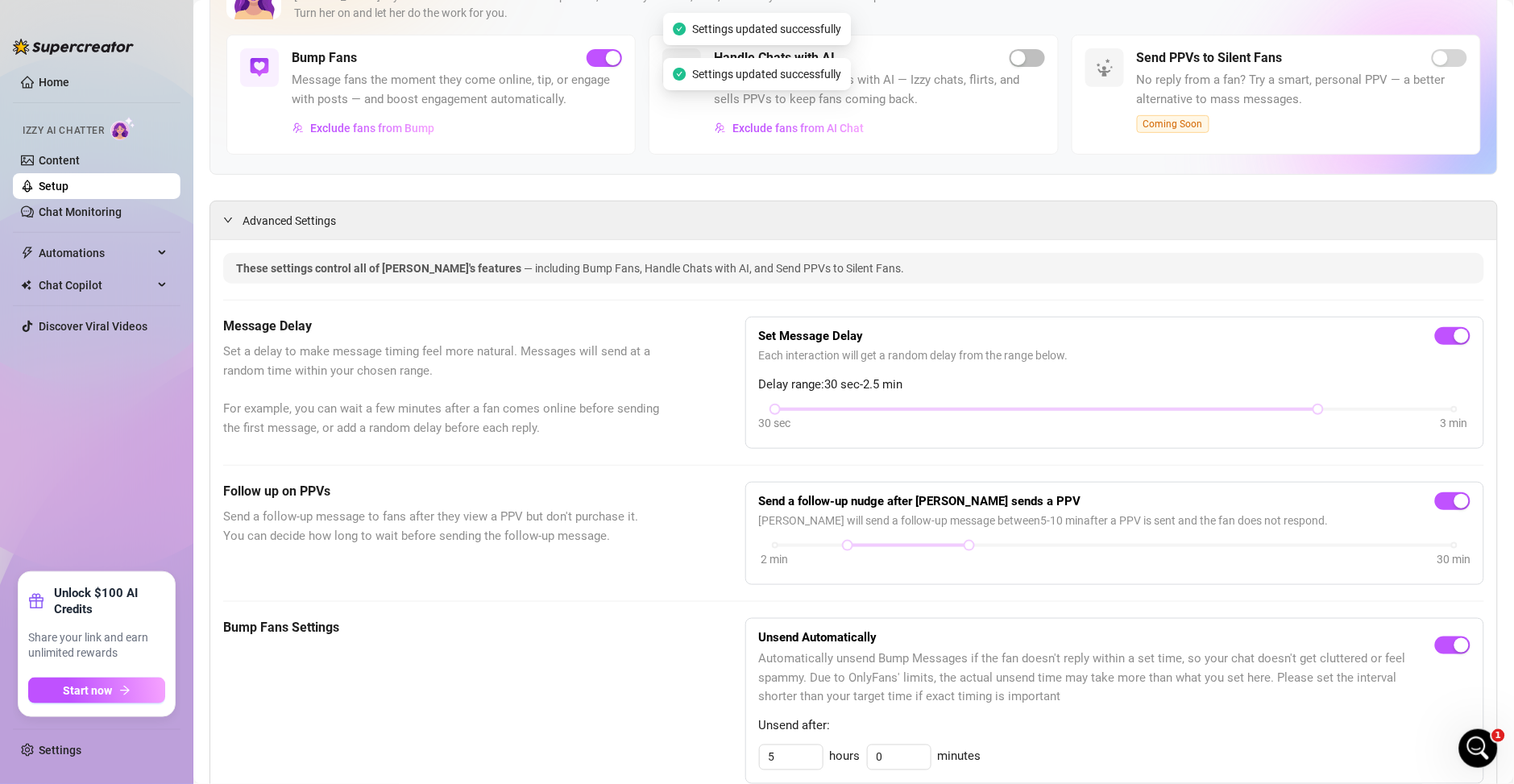
scroll to position [0, 0]
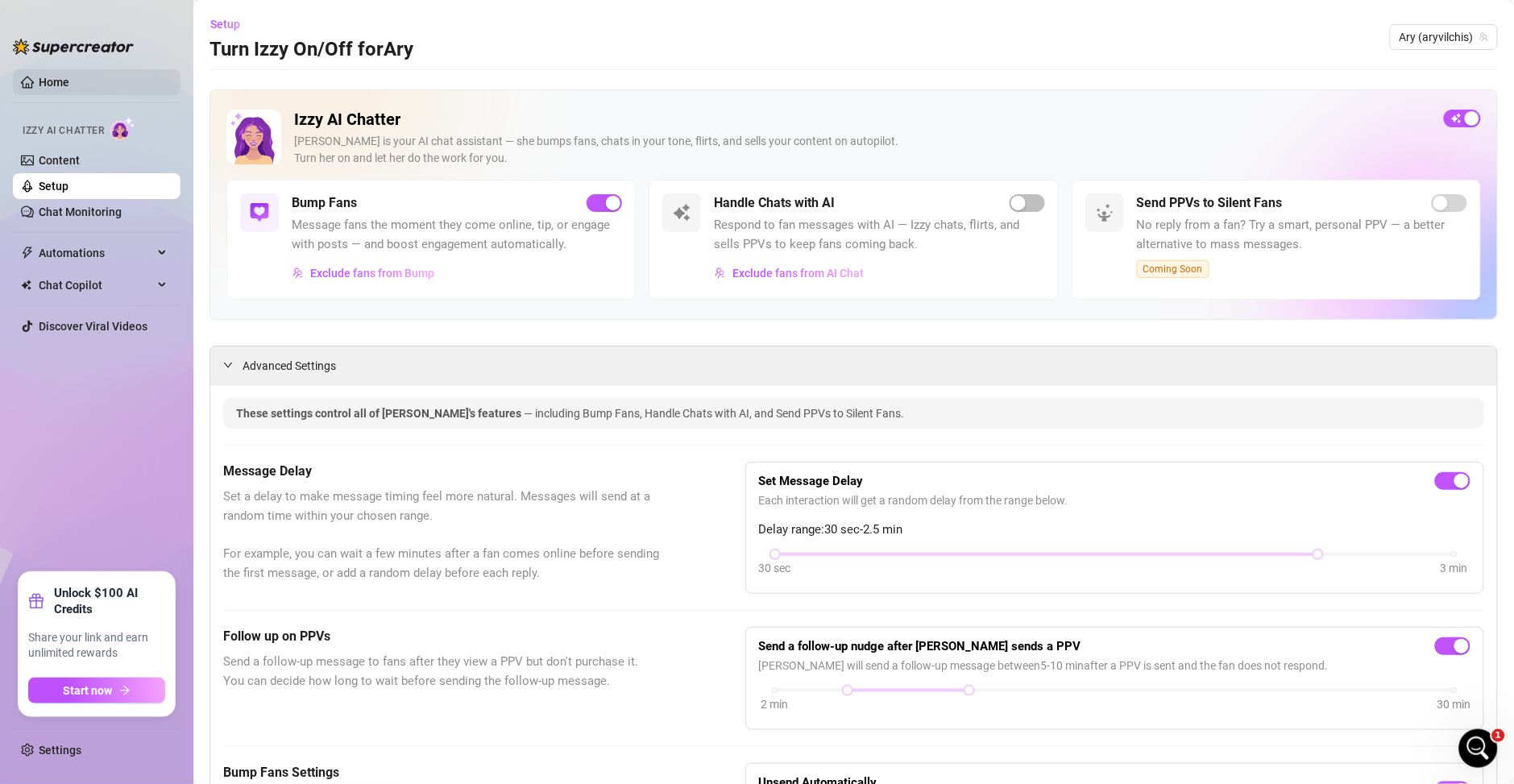
click at [48, 83] on link "Home" at bounding box center [54, 82] width 31 height 13
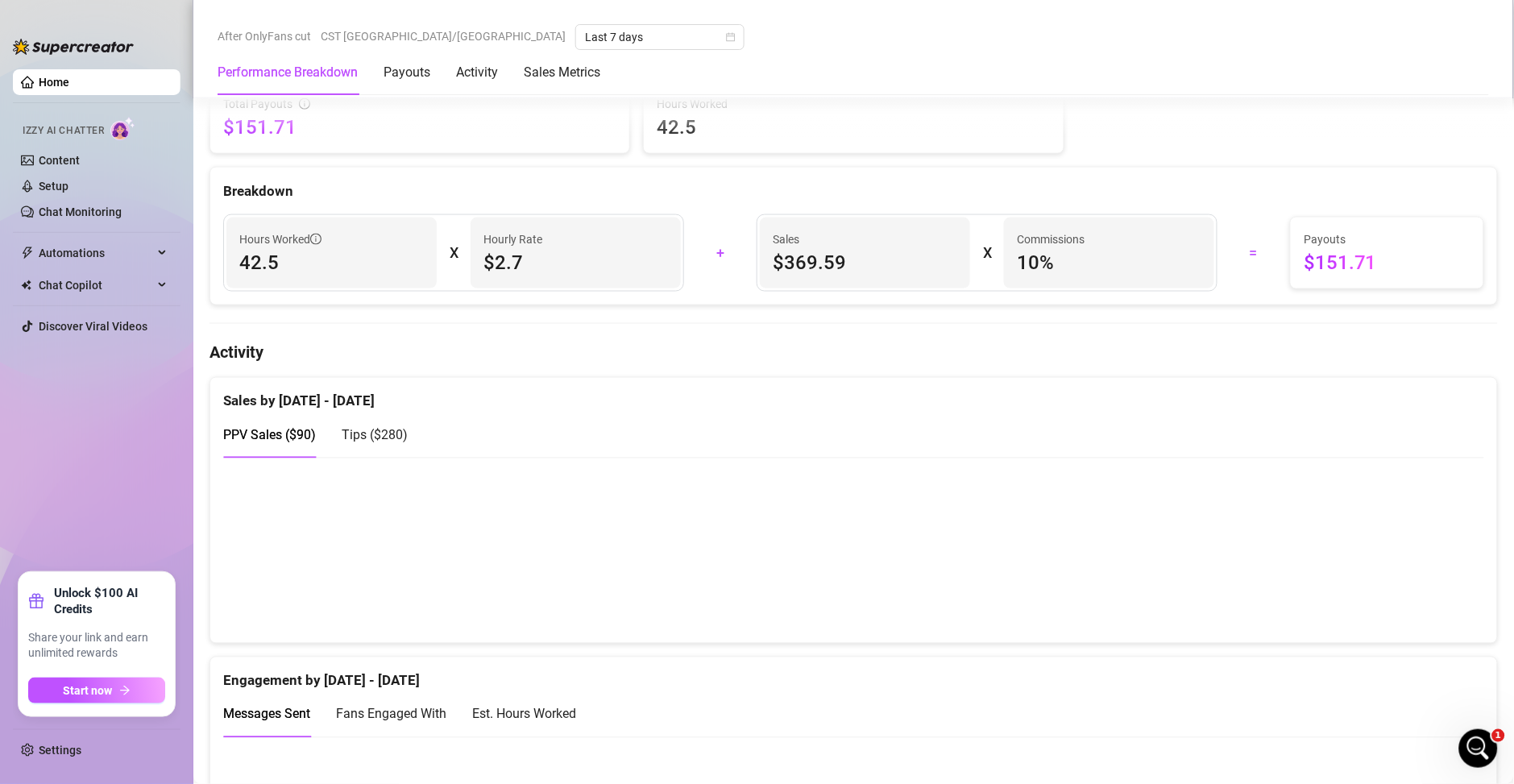
scroll to position [812, 0]
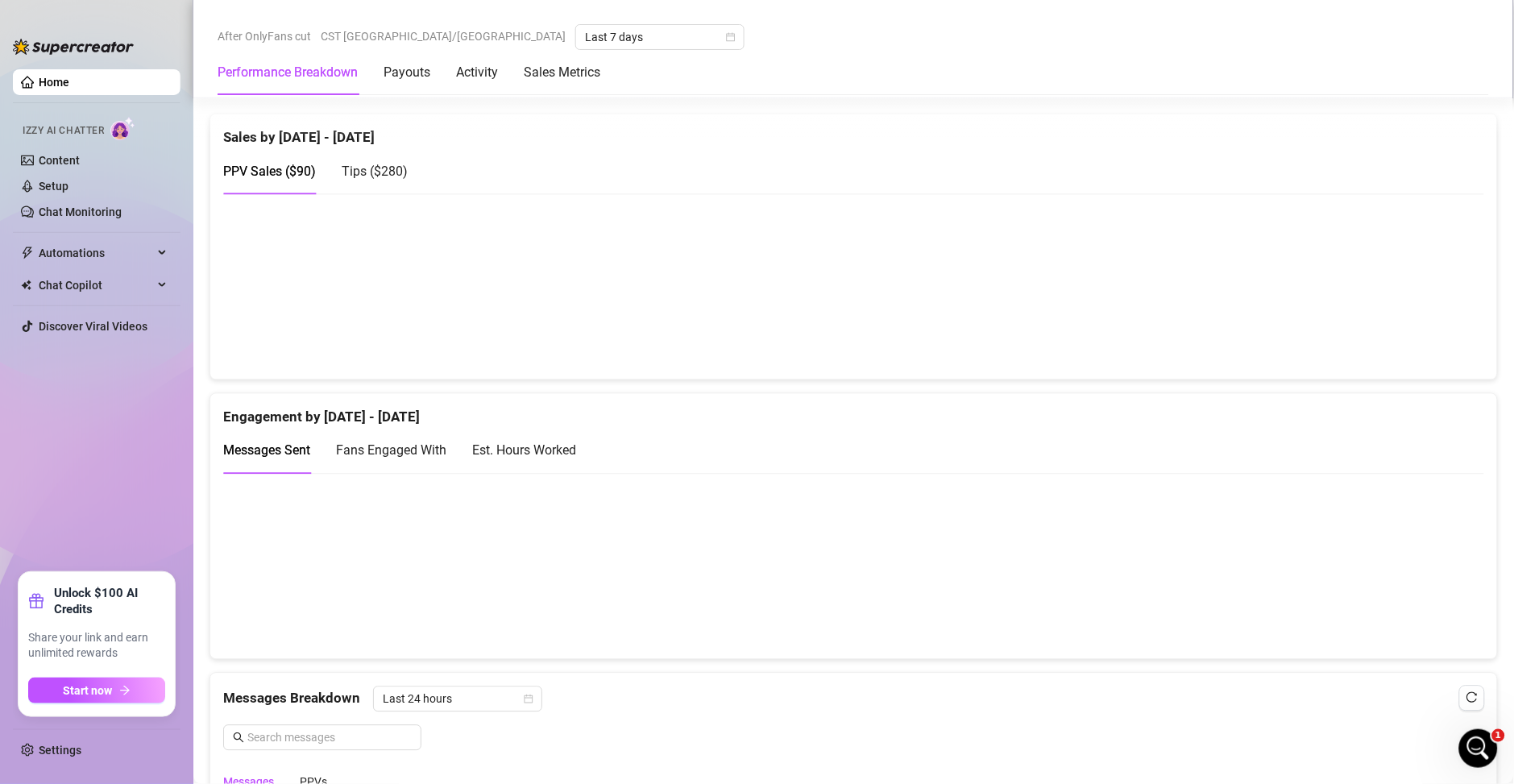
click at [519, 458] on div "Est. Hours Worked" at bounding box center [523, 451] width 104 height 20
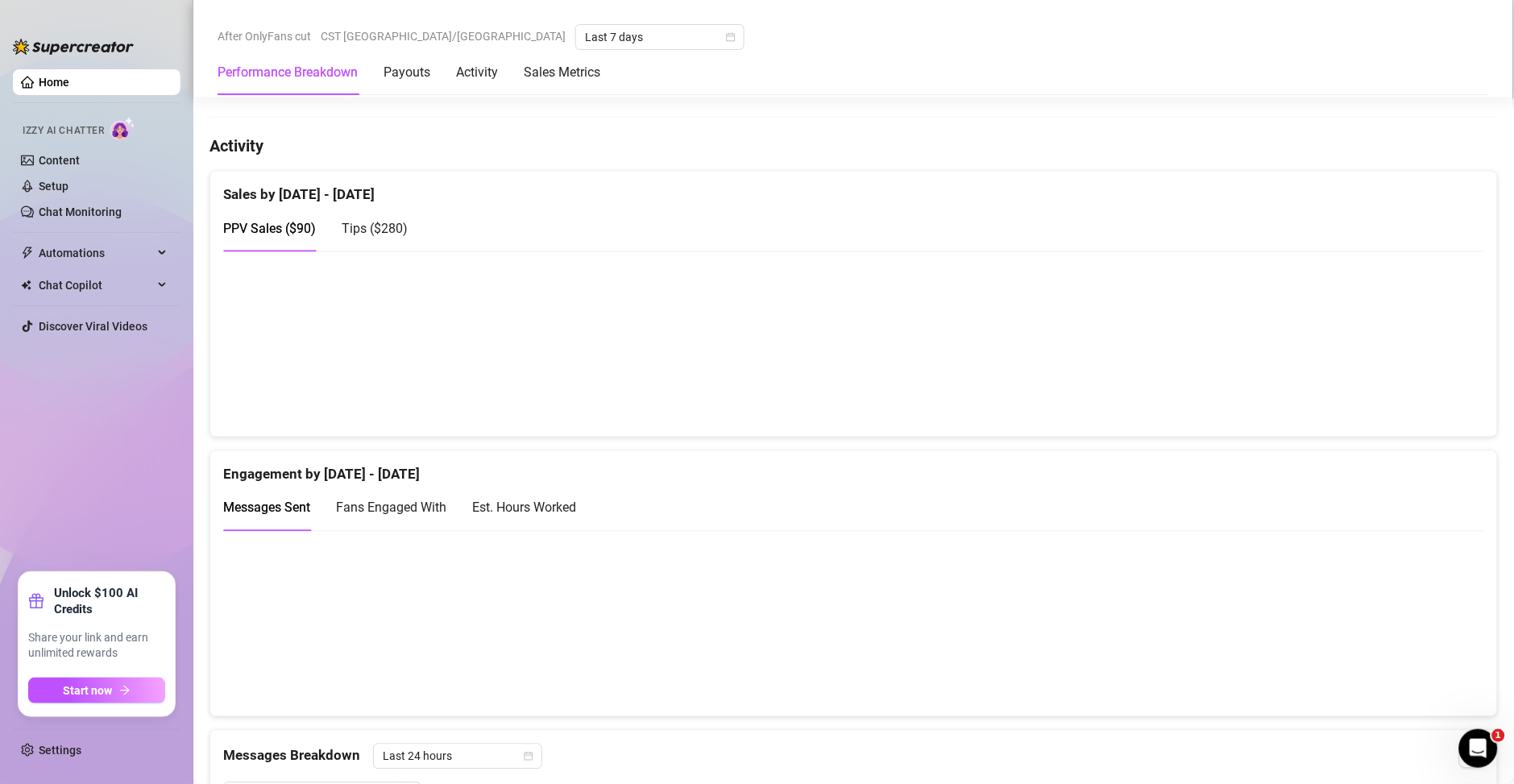
scroll to position [928, 0]
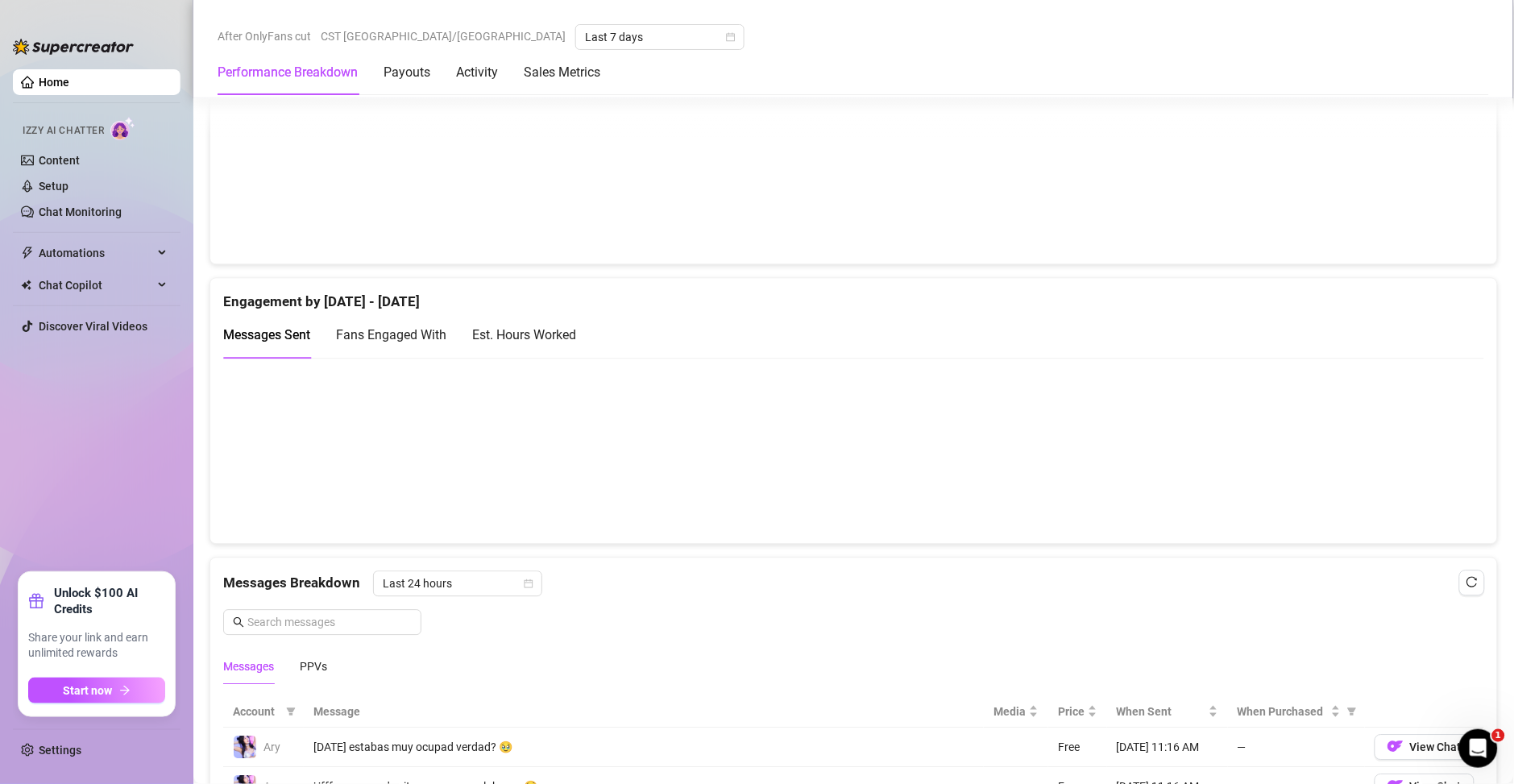
click at [542, 327] on div "Est. Hours Worked" at bounding box center [523, 334] width 104 height 20
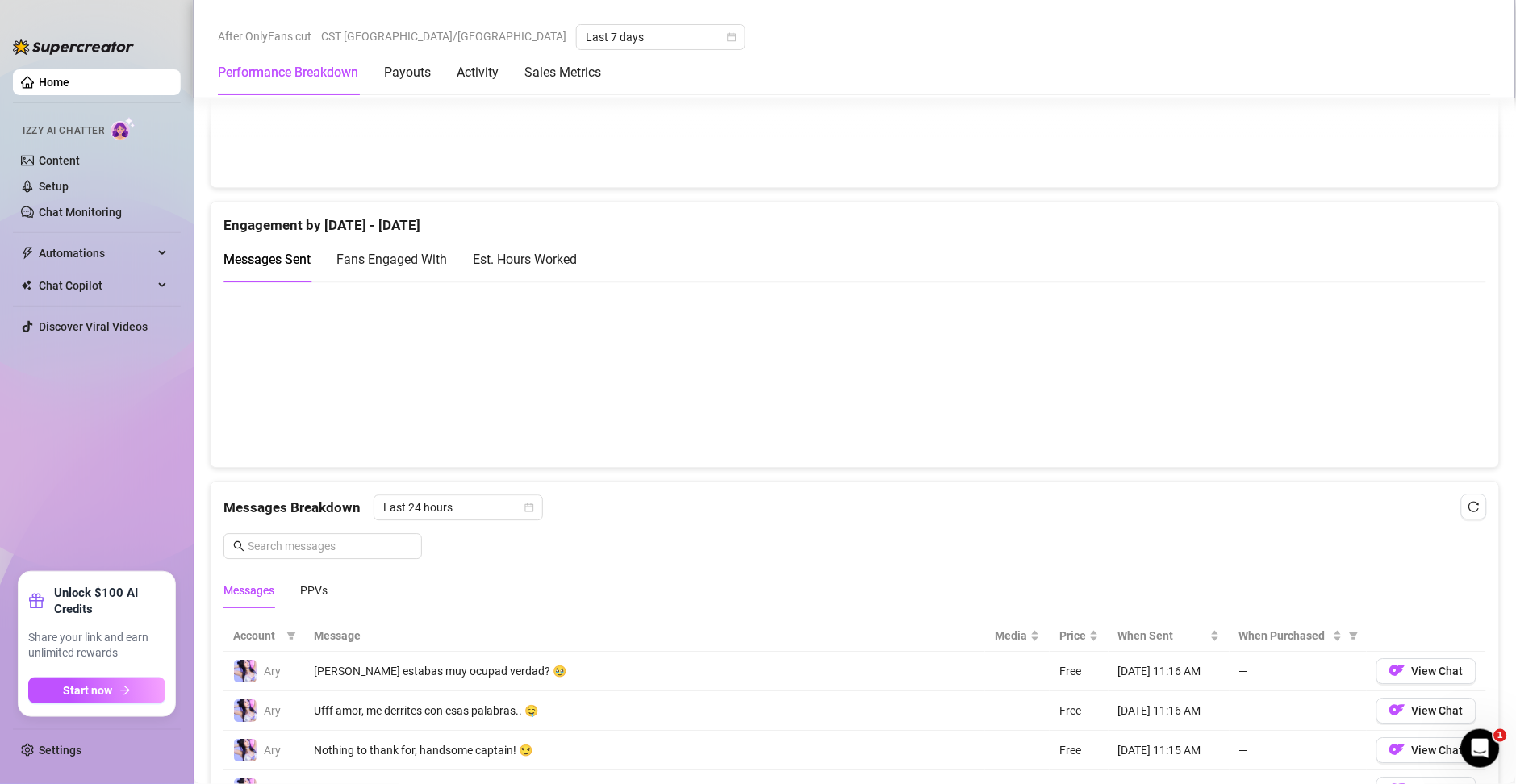
scroll to position [1006, 0]
click at [515, 258] on div "Est. Hours Worked" at bounding box center [524, 258] width 104 height 20
